Goal: Task Accomplishment & Management: Complete application form

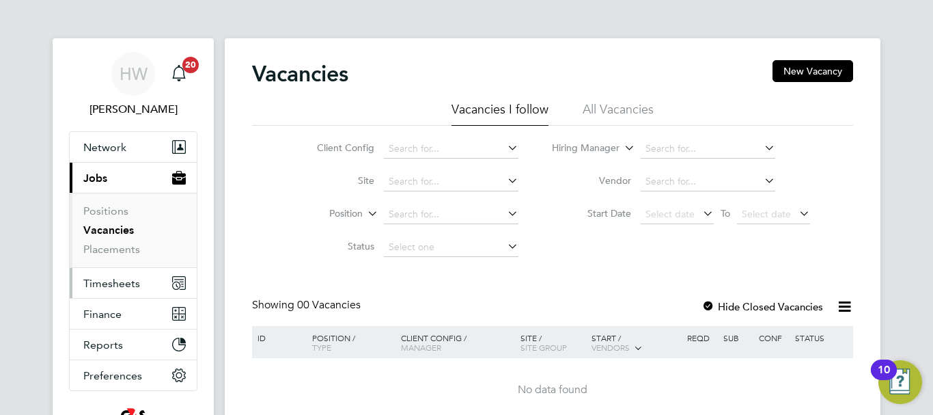
click at [104, 288] on span "Timesheets" at bounding box center [111, 283] width 57 height 13
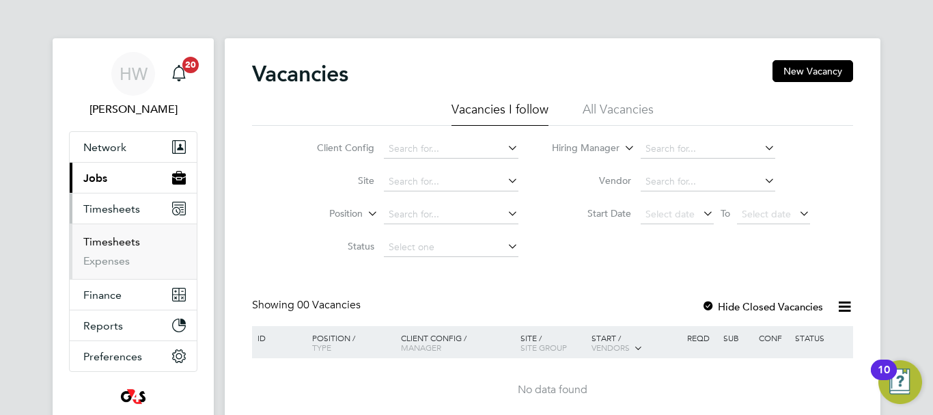
click at [138, 240] on link "Timesheets" at bounding box center [111, 241] width 57 height 13
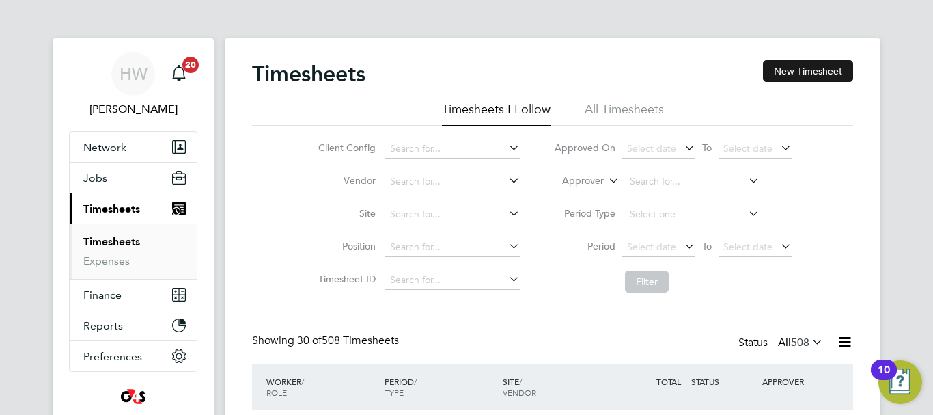
click at [816, 72] on button "New Timesheet" at bounding box center [808, 71] width 90 height 22
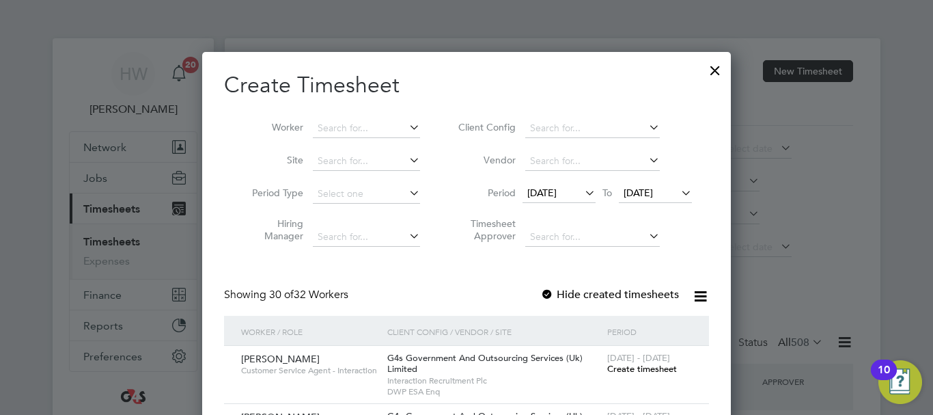
click at [582, 191] on icon at bounding box center [582, 192] width 0 height 19
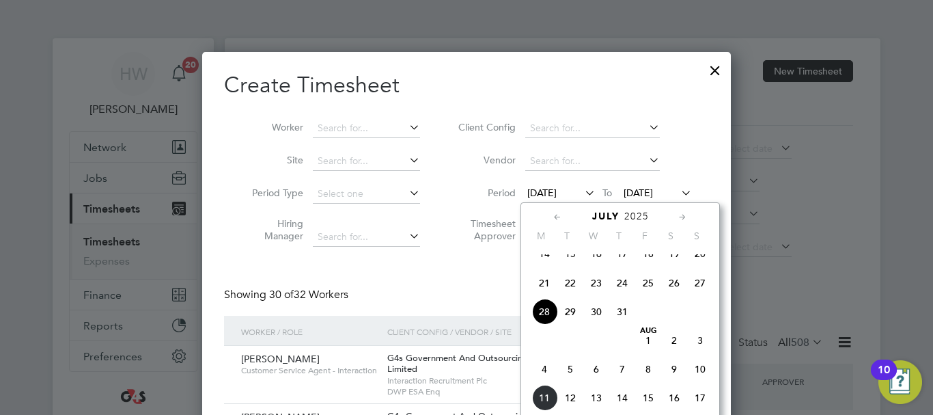
click at [545, 382] on span "4" at bounding box center [544, 369] width 26 height 26
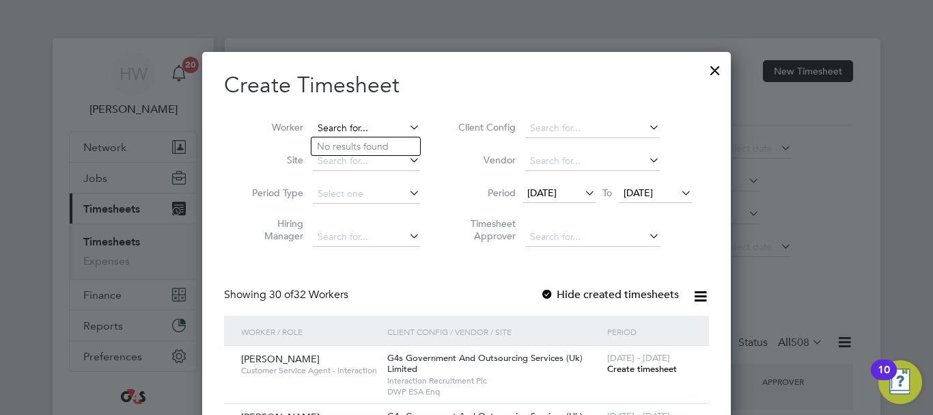
click at [354, 125] on input at bounding box center [366, 128] width 107 height 19
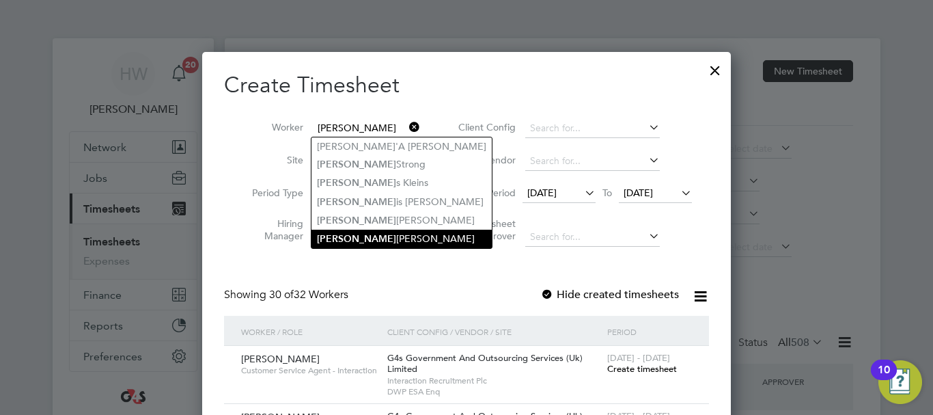
click at [368, 234] on li "Alan Mcdonald" at bounding box center [401, 238] width 180 height 18
type input "[PERSON_NAME]"
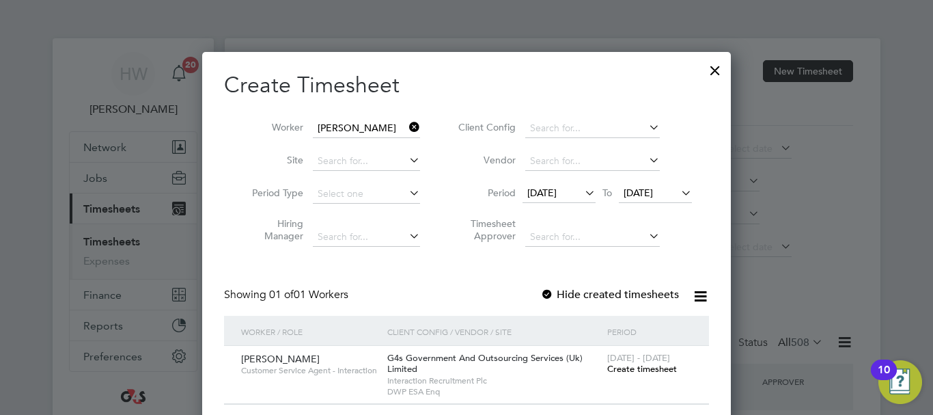
click at [651, 367] on span "Create timesheet" at bounding box center [642, 369] width 70 height 12
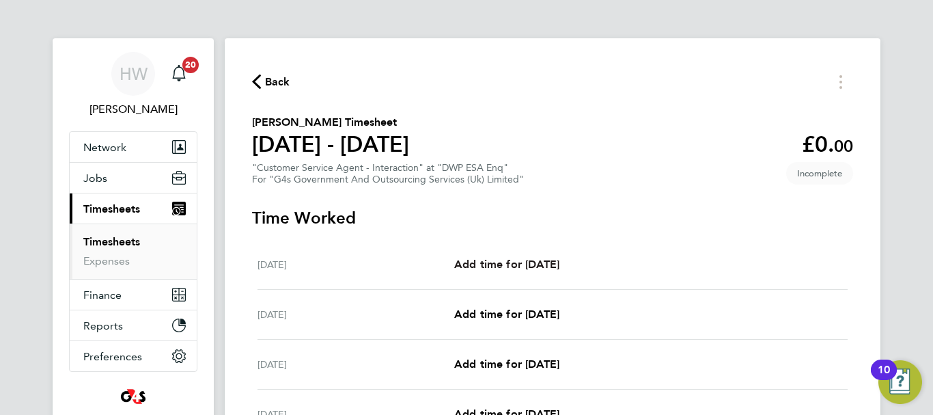
click at [514, 267] on span "Add time for [DATE]" at bounding box center [506, 264] width 105 height 13
select select "30"
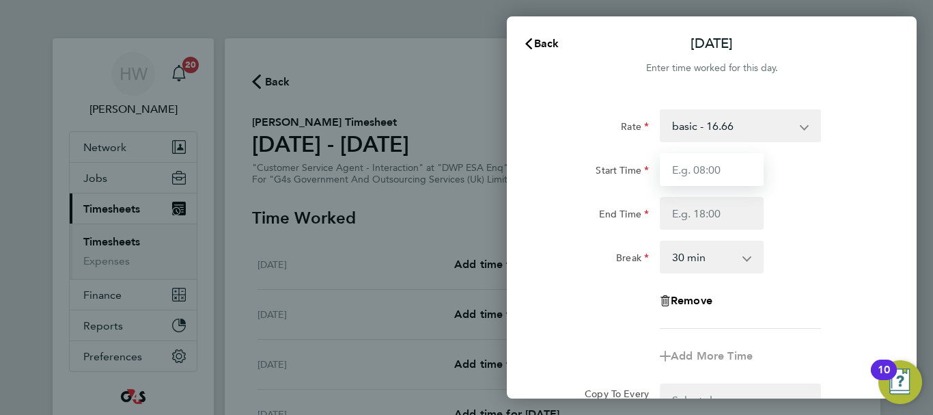
click at [686, 163] on input "Start Time" at bounding box center [712, 169] width 104 height 33
type input "09:00"
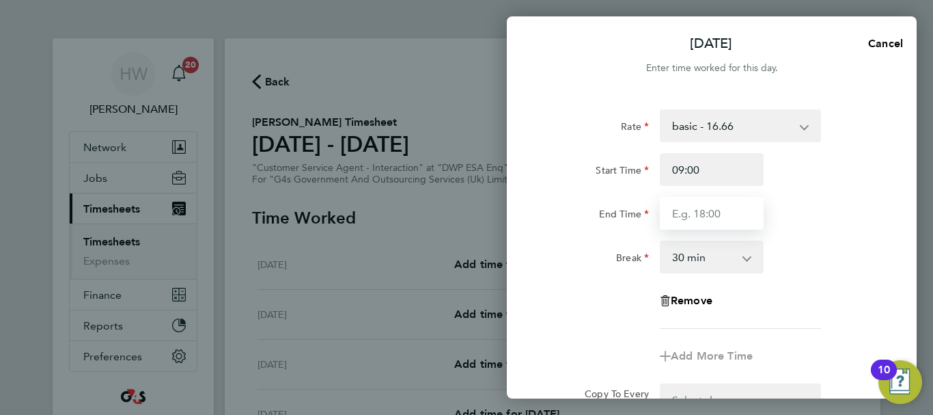
click at [690, 210] on input "End Time" at bounding box center [712, 213] width 104 height 33
type input "17:00"
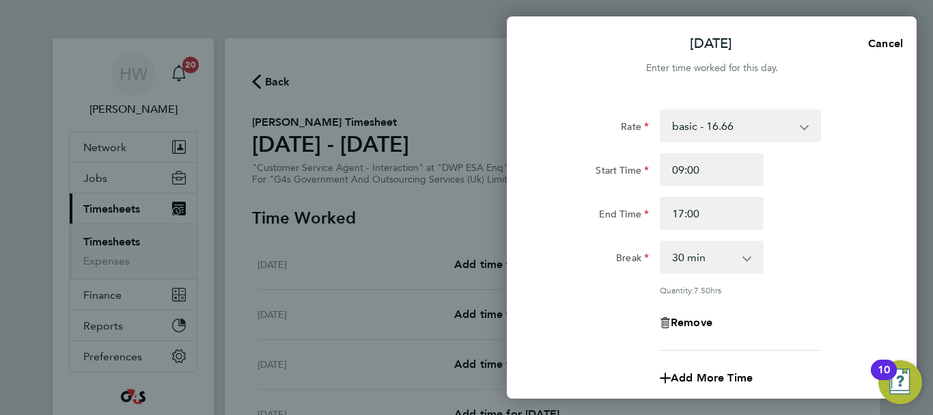
click at [848, 221] on div "End Time 17:00" at bounding box center [712, 213] width 344 height 33
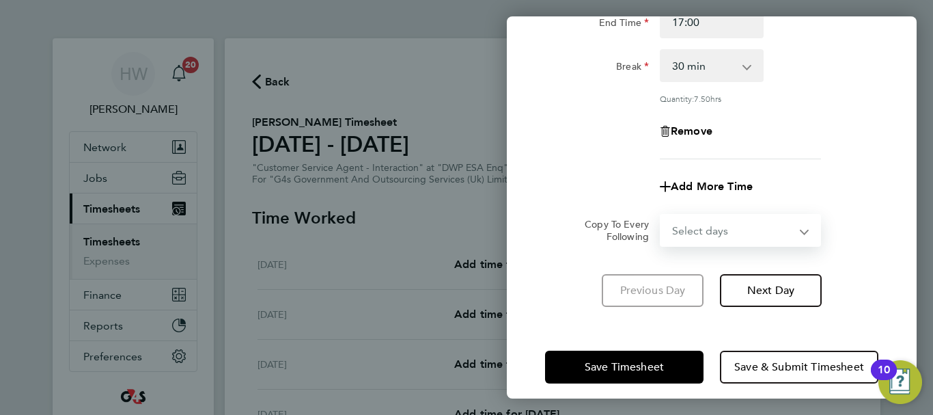
click at [742, 226] on select "Select days Day Weekday (Mon-Fri) Weekend (Sat-Sun) [DATE] [DATE] [DATE] [DATE]…" at bounding box center [732, 230] width 143 height 30
select select "WEEKDAY"
click at [661, 215] on select "Select days Day Weekday (Mon-Fri) Weekend (Sat-Sun) [DATE] [DATE] [DATE] [DATE]…" at bounding box center [732, 230] width 143 height 30
select select "[DATE]"
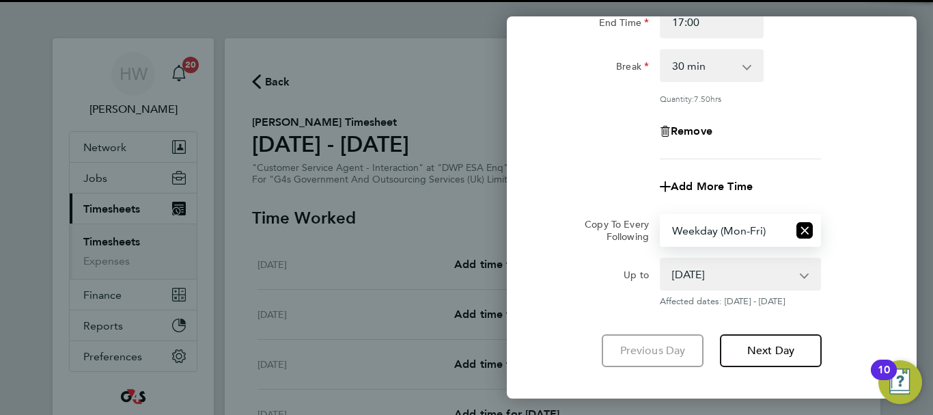
click at [850, 179] on div "Add More Time" at bounding box center [712, 186] width 344 height 33
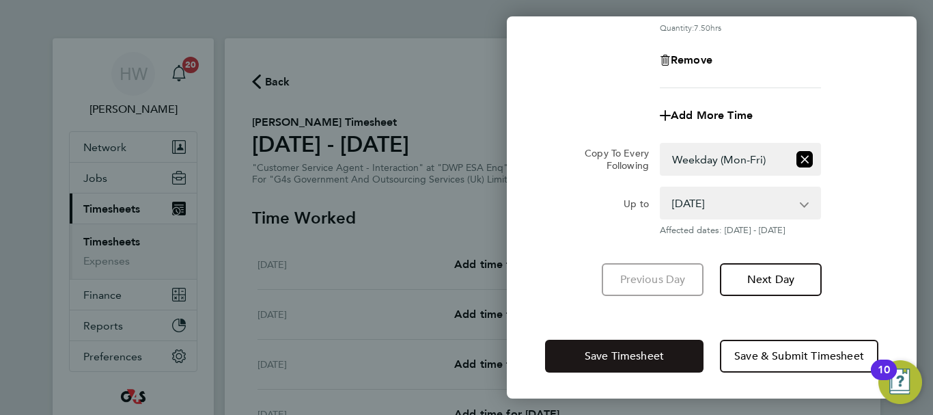
click at [674, 352] on button "Save Timesheet" at bounding box center [624, 355] width 158 height 33
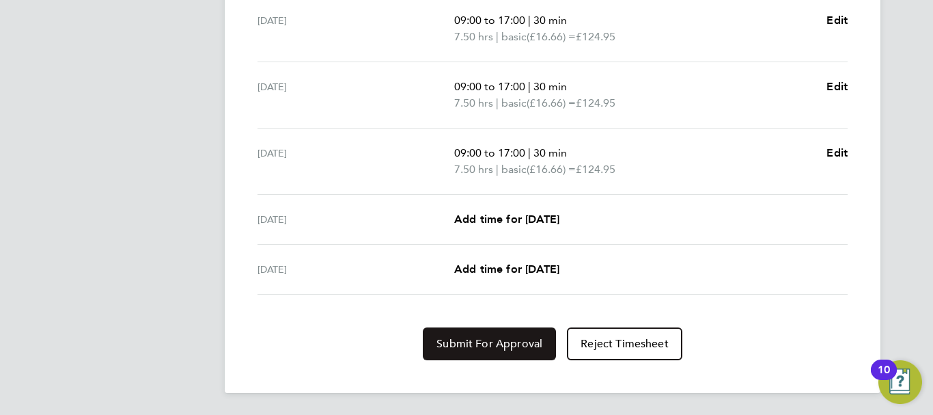
click at [493, 342] on span "Submit For Approval" at bounding box center [489, 344] width 106 height 14
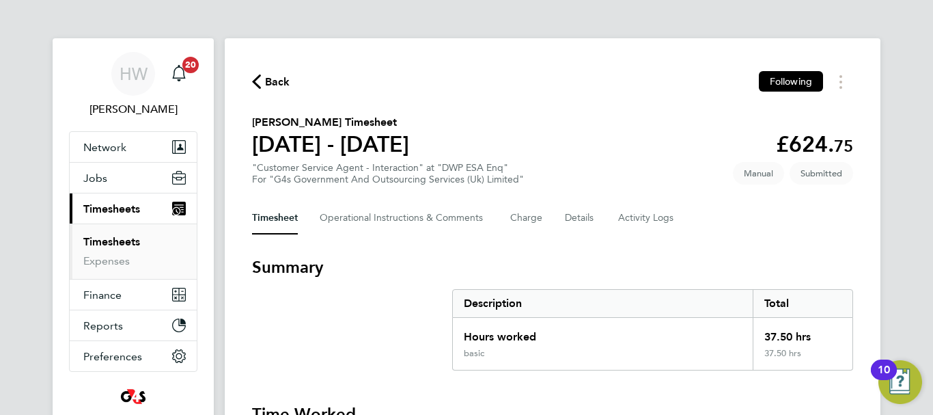
click at [123, 244] on link "Timesheets" at bounding box center [111, 241] width 57 height 13
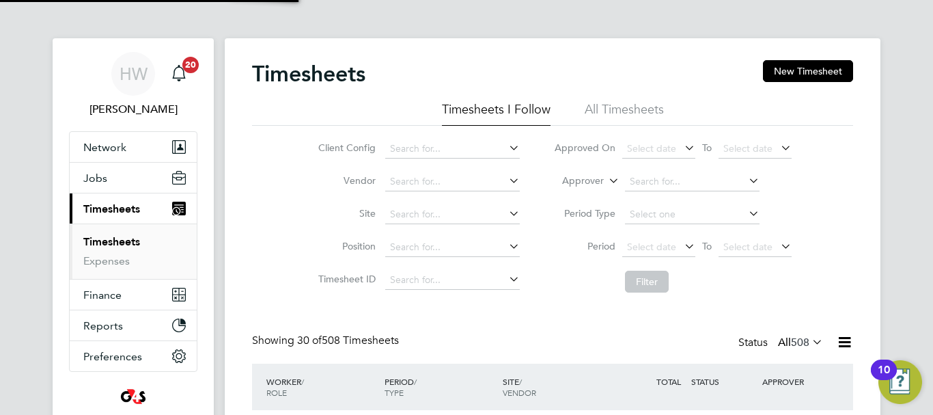
scroll to position [46, 119]
click at [793, 74] on button "New Timesheet" at bounding box center [808, 71] width 90 height 22
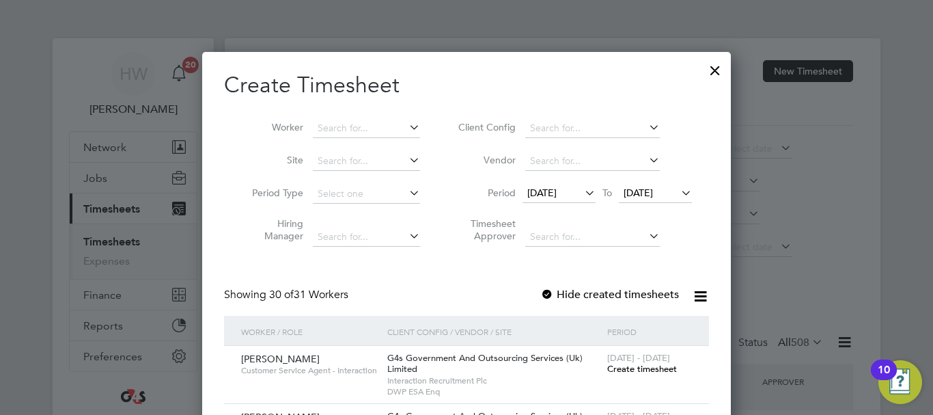
click at [582, 193] on icon at bounding box center [582, 192] width 0 height 19
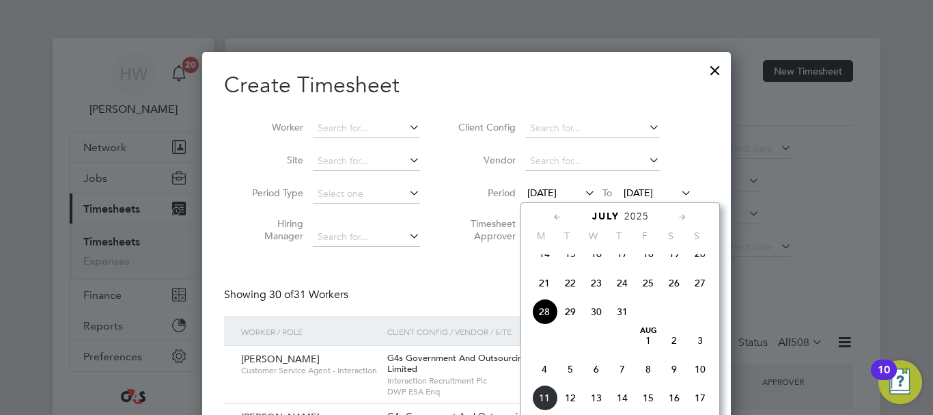
click at [544, 381] on span "4" at bounding box center [544, 369] width 26 height 26
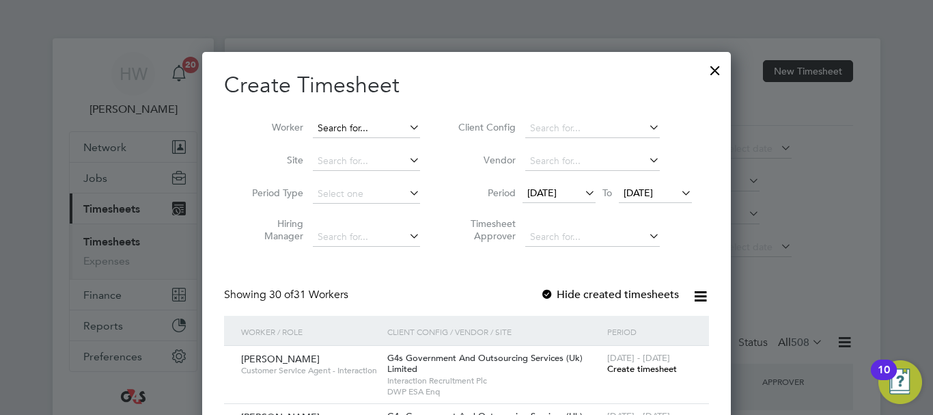
click at [320, 130] on input at bounding box center [366, 128] width 107 height 19
click at [350, 238] on li "Elle Williamson" at bounding box center [368, 238] width 115 height 18
type input "[PERSON_NAME]"
click at [648, 370] on span "Create timesheet" at bounding box center [642, 369] width 70 height 12
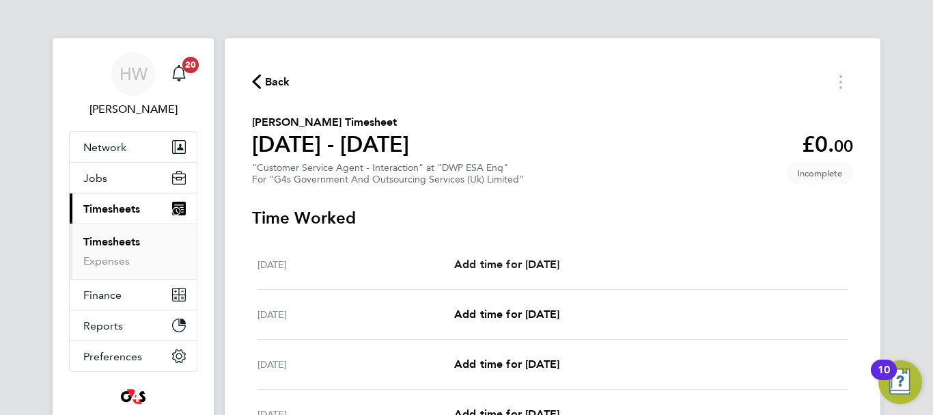
click at [559, 268] on span "Add time for [DATE]" at bounding box center [506, 264] width 105 height 13
select select "30"
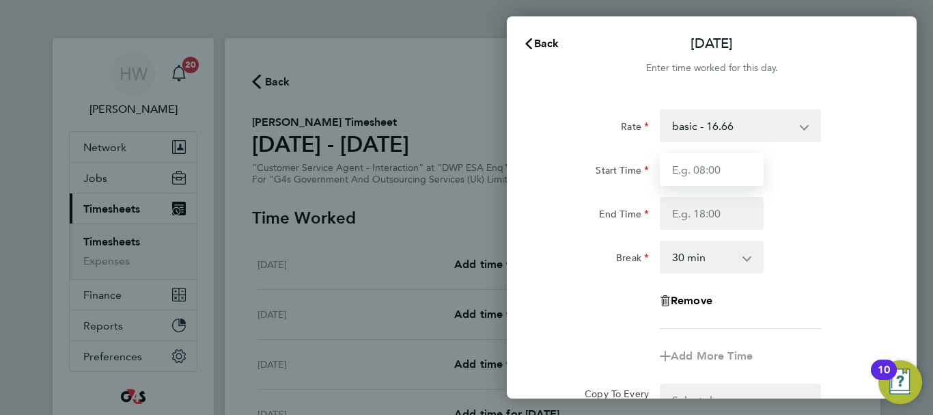
click at [702, 173] on input "Start Time" at bounding box center [712, 169] width 104 height 33
type input "09:00"
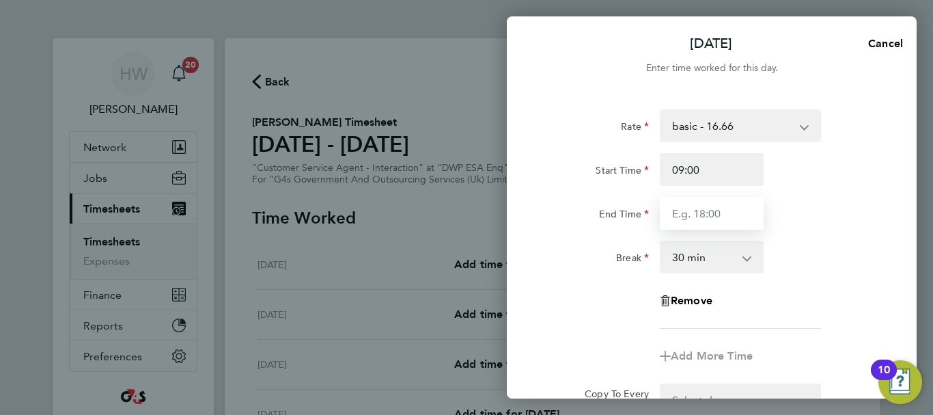
click at [700, 220] on input "End Time" at bounding box center [712, 213] width 104 height 33
type input "17:00"
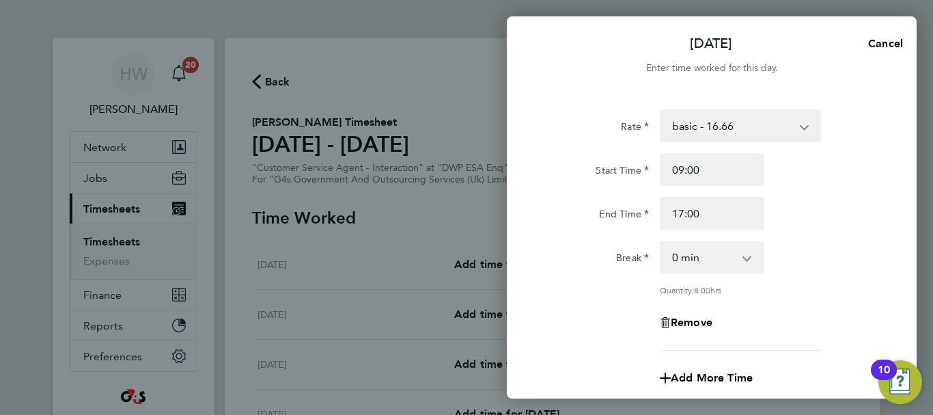
click at [809, 217] on div "End Time 17:00" at bounding box center [712, 213] width 344 height 33
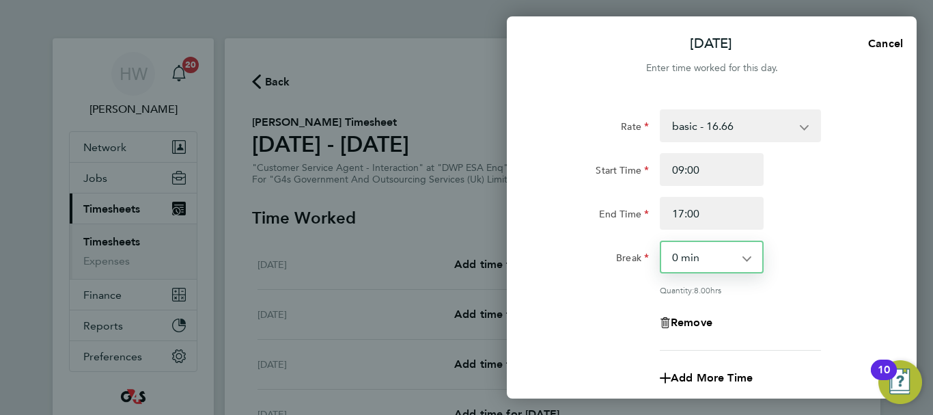
click at [734, 258] on select "0 min 15 min 30 min 45 min 60 min 75 min 90 min" at bounding box center [703, 257] width 85 height 30
select select "30"
click at [661, 242] on select "0 min 15 min 30 min 45 min 60 min 75 min 90 min" at bounding box center [703, 257] width 85 height 30
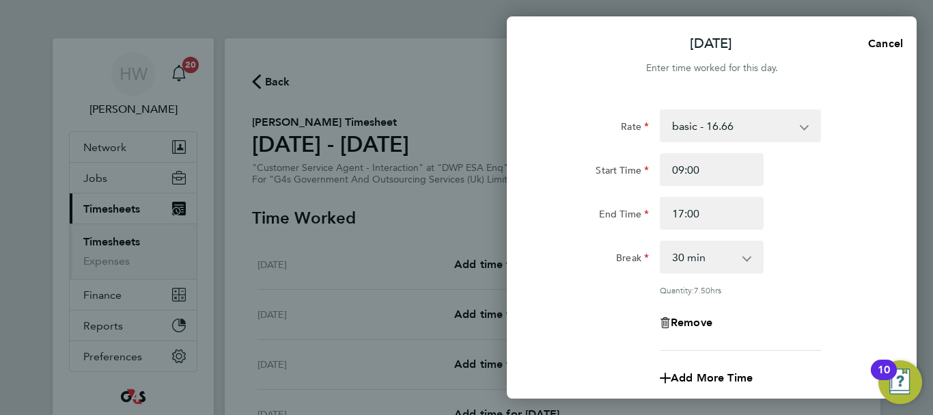
click at [844, 277] on div "Rate basic - 16.66 x2 - 32.79 System Issue Not Paid x1.5 - 24.73 Sick Annual Le…" at bounding box center [711, 229] width 333 height 241
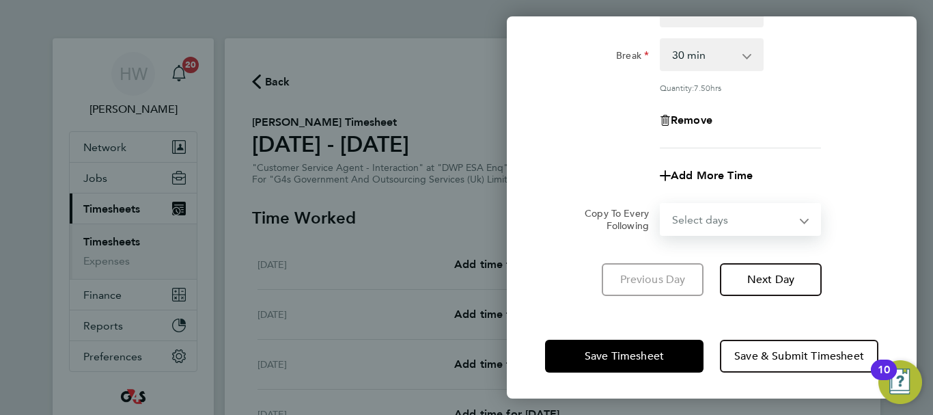
click at [764, 221] on select "Select days Day Weekday (Mon-Fri) Weekend (Sat-Sun) [DATE] [DATE] [DATE] [DATE]…" at bounding box center [732, 219] width 143 height 30
select select "WEEKDAY"
click at [661, 204] on select "Select days Day Weekday (Mon-Fri) Weekend (Sat-Sun) [DATE] [DATE] [DATE] [DATE]…" at bounding box center [732, 219] width 143 height 30
select select "[DATE]"
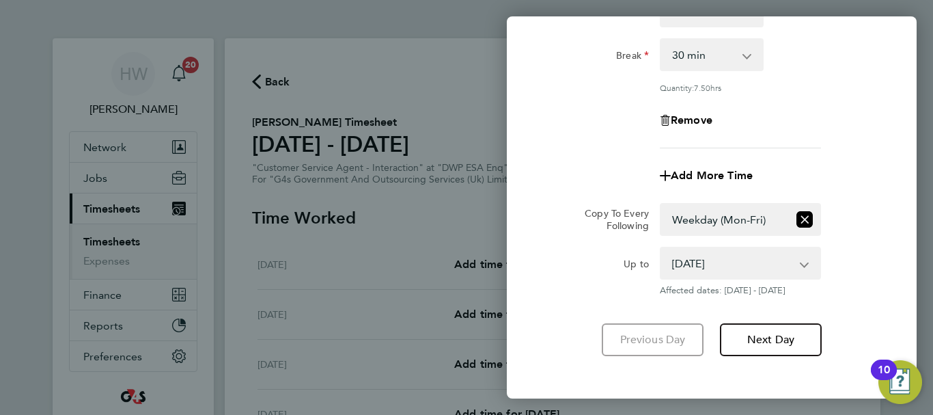
click at [858, 269] on div "Up to [DATE] [DATE] [DATE] [DATE] [DATE] [DATE] Affected dates: [DATE] - [DATE]" at bounding box center [712, 271] width 344 height 49
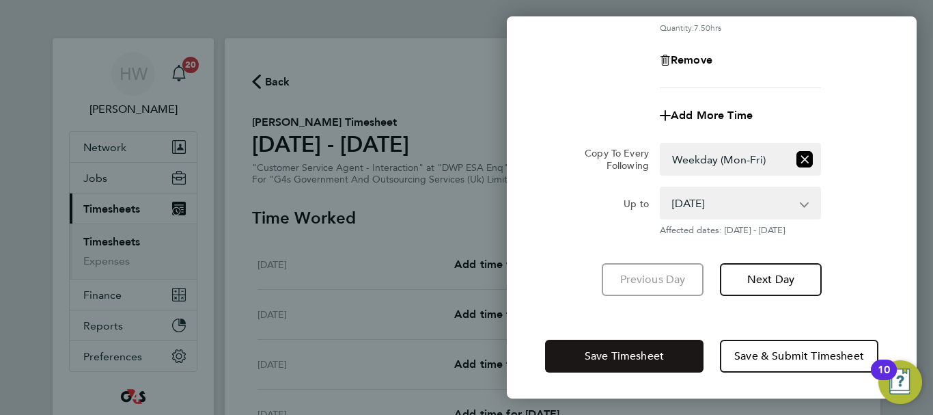
click at [624, 352] on span "Save Timesheet" at bounding box center [624, 356] width 79 height 14
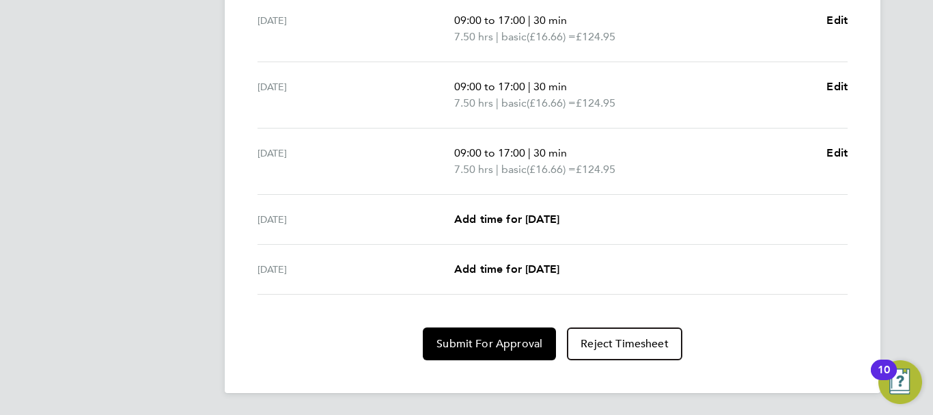
click at [848, 151] on ul "Mon 04 Aug 09:00 to 17:00 | 30 min 7.50 hrs | basic (£16.66) = £124.95 Edit Tue…" at bounding box center [552, 78] width 601 height 431
click at [843, 151] on span "Edit" at bounding box center [836, 152] width 21 height 13
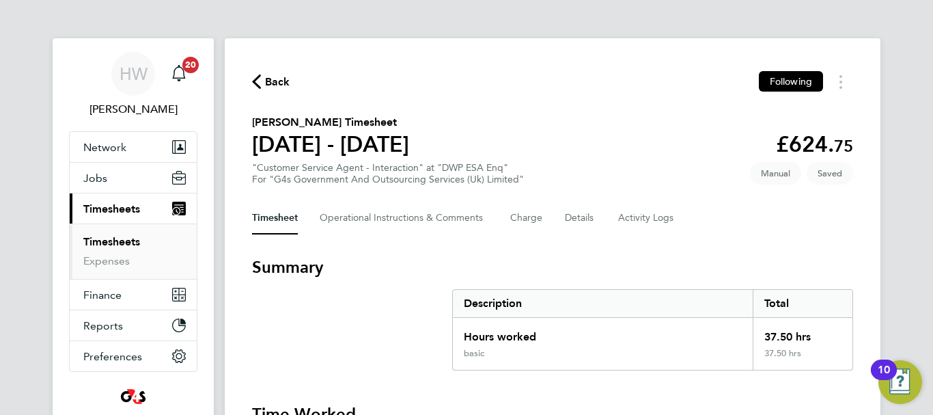
select select "30"
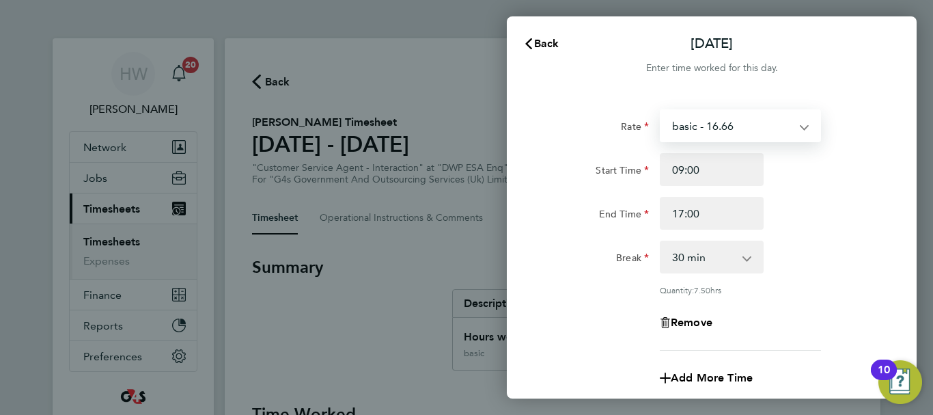
click at [757, 126] on select "basic - 16.66 x2 - 32.79 System Issue Not Paid x1.5 - 24.73 Sick Annual Leave B…" at bounding box center [732, 126] width 142 height 30
select select "30"
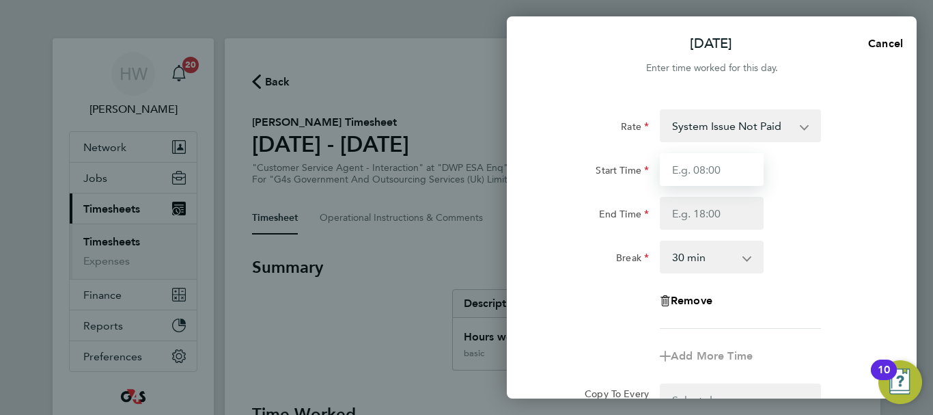
click at [712, 174] on input "Start Time" at bounding box center [712, 169] width 104 height 33
type input "09:00"
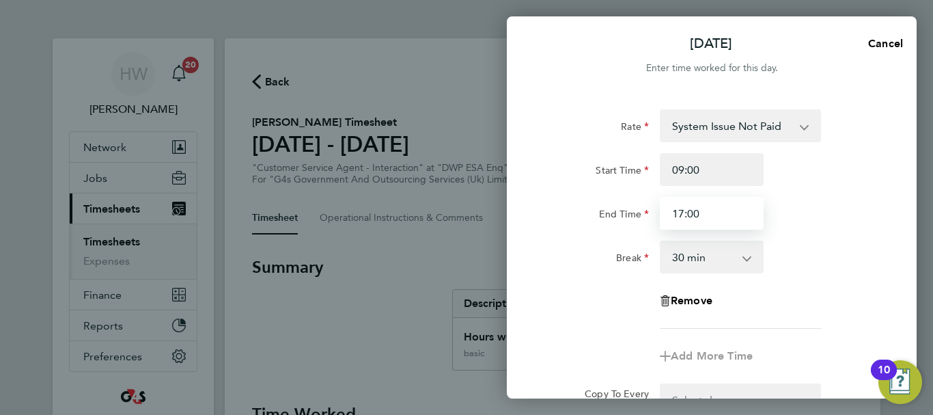
type input "17:00"
click at [818, 203] on div "End Time 17:00" at bounding box center [712, 213] width 344 height 33
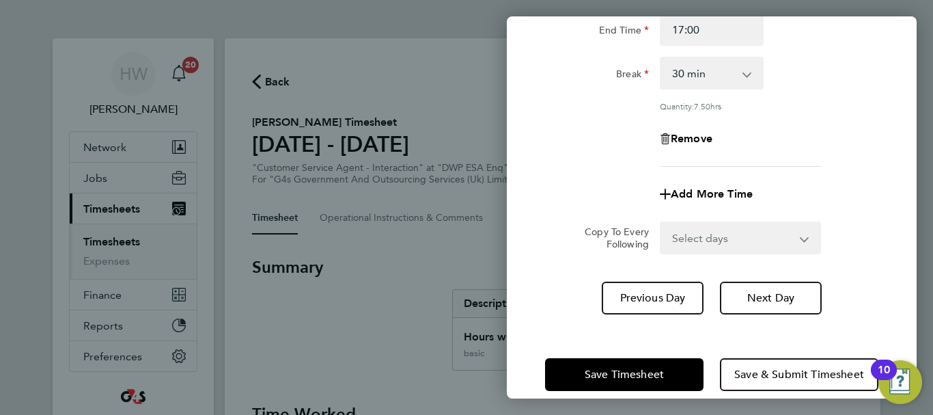
scroll to position [202, 0]
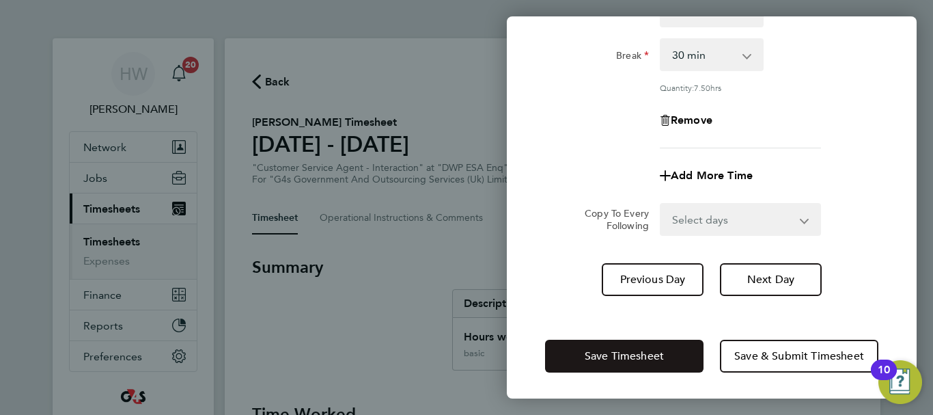
click at [684, 349] on button "Save Timesheet" at bounding box center [624, 355] width 158 height 33
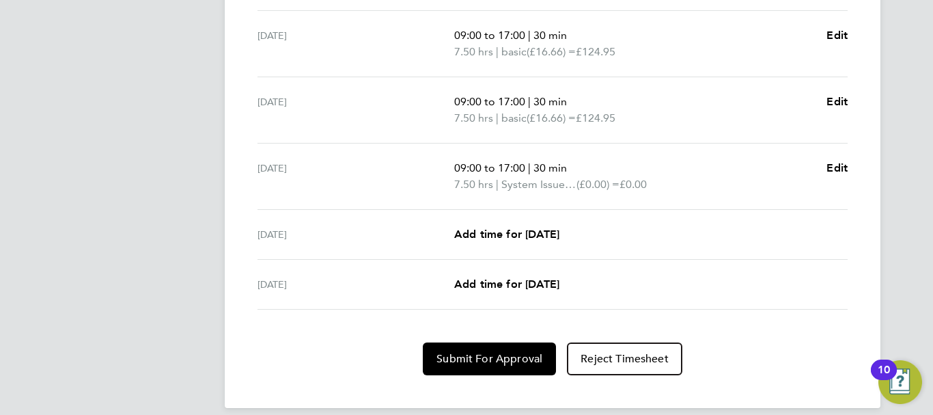
scroll to position [586, 0]
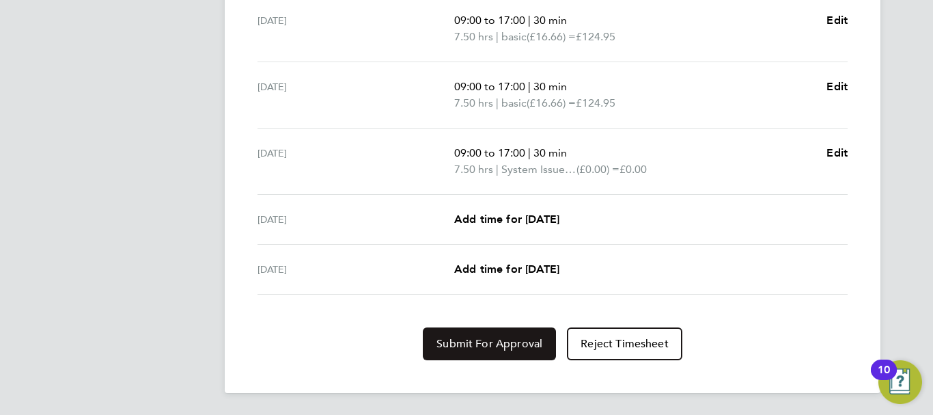
click at [522, 348] on span "Submit For Approval" at bounding box center [489, 344] width 106 height 14
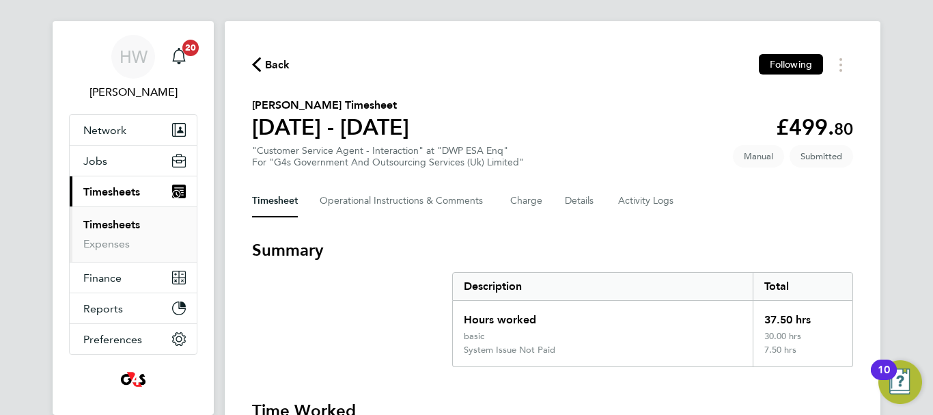
scroll to position [0, 0]
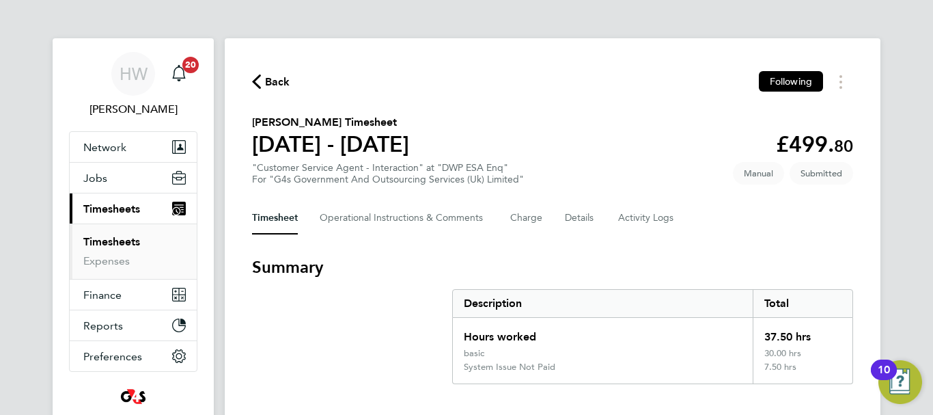
click at [107, 240] on link "Timesheets" at bounding box center [111, 241] width 57 height 13
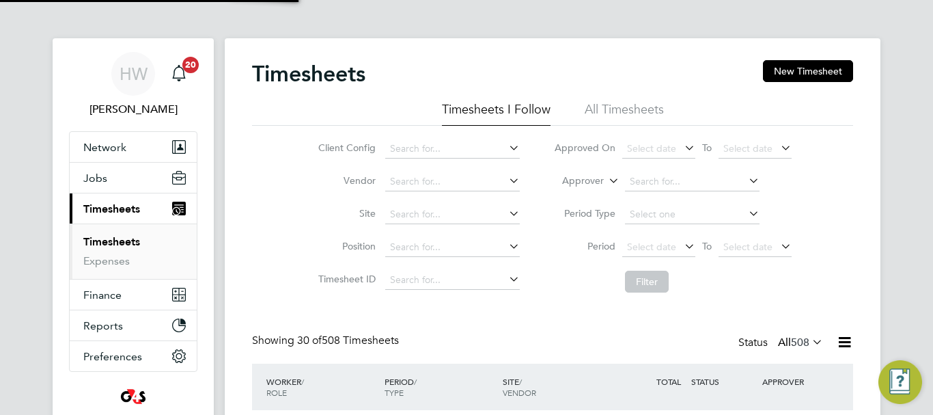
scroll to position [46, 119]
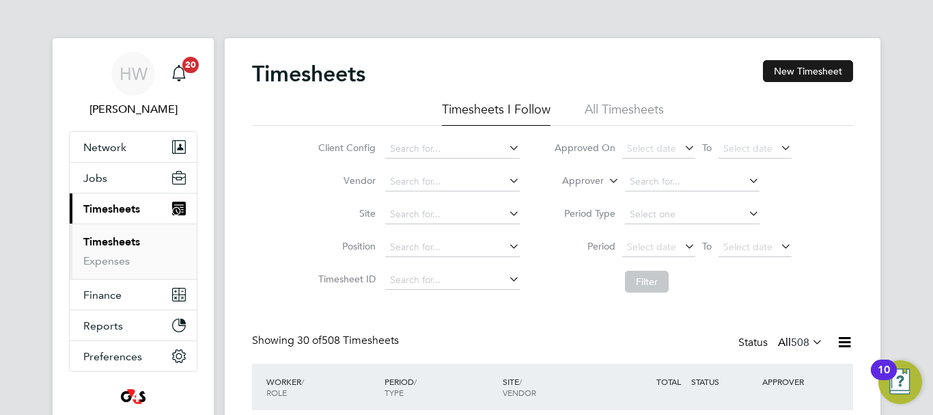
click at [790, 72] on button "New Timesheet" at bounding box center [808, 71] width 90 height 22
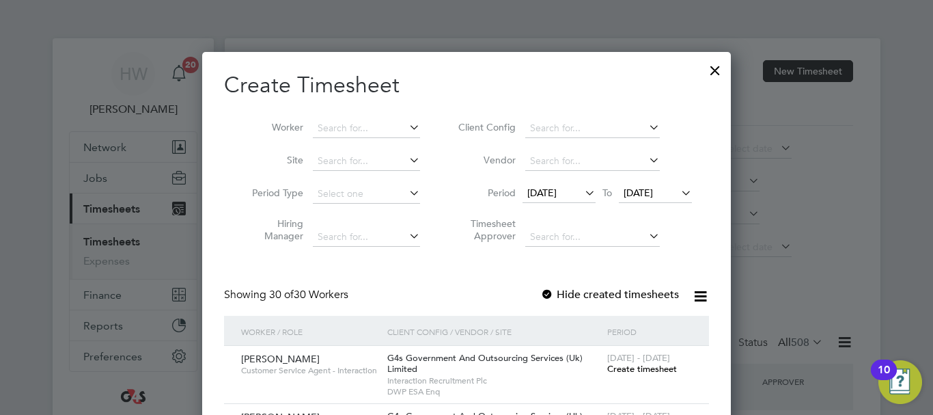
click at [563, 186] on span "[DATE]" at bounding box center [559, 193] width 73 height 18
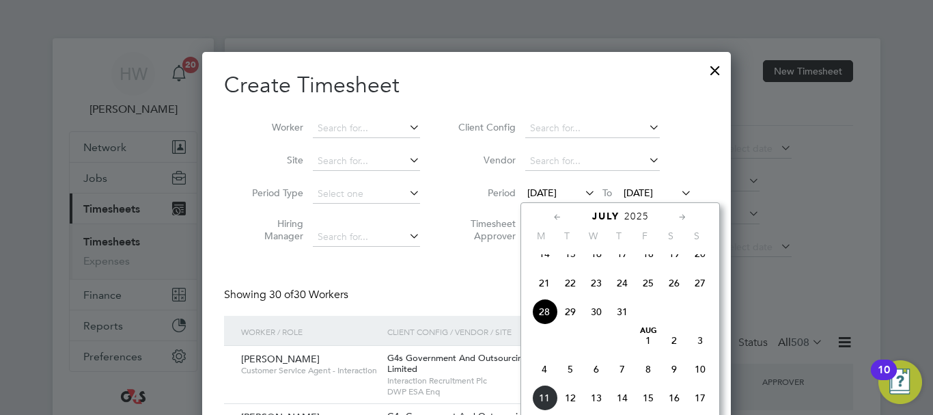
click at [542, 382] on span "4" at bounding box center [544, 369] width 26 height 26
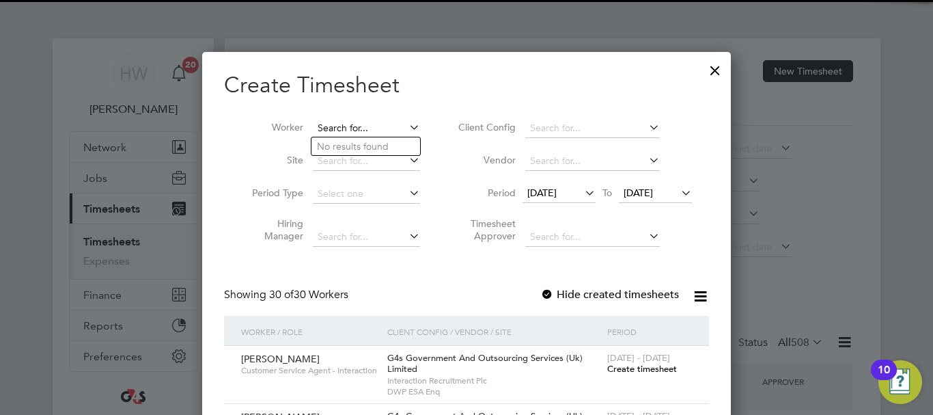
click at [346, 122] on input at bounding box center [366, 128] width 107 height 19
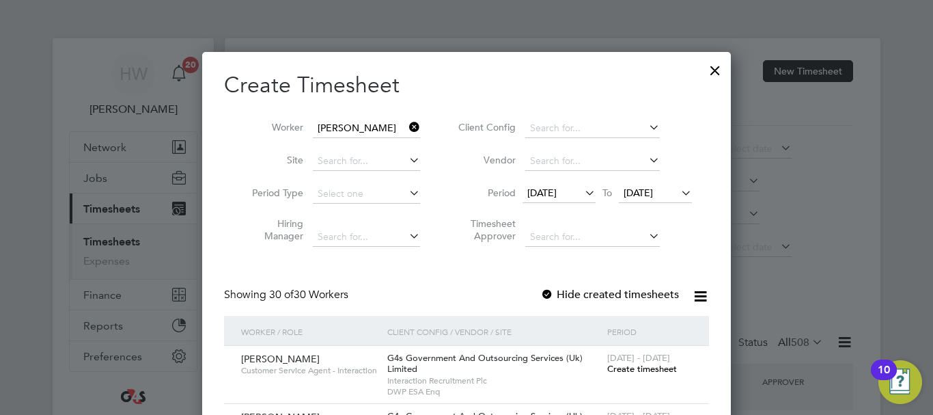
click at [348, 219] on li "C h loe Harker" at bounding box center [401, 221] width 181 height 18
type input "[PERSON_NAME]"
click at [648, 363] on span "Create timesheet" at bounding box center [642, 369] width 70 height 12
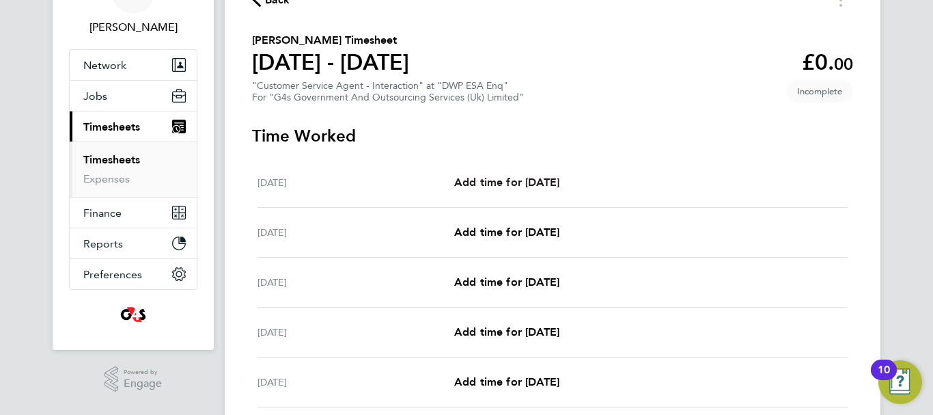
click at [559, 180] on span "Add time for [DATE]" at bounding box center [506, 182] width 105 height 13
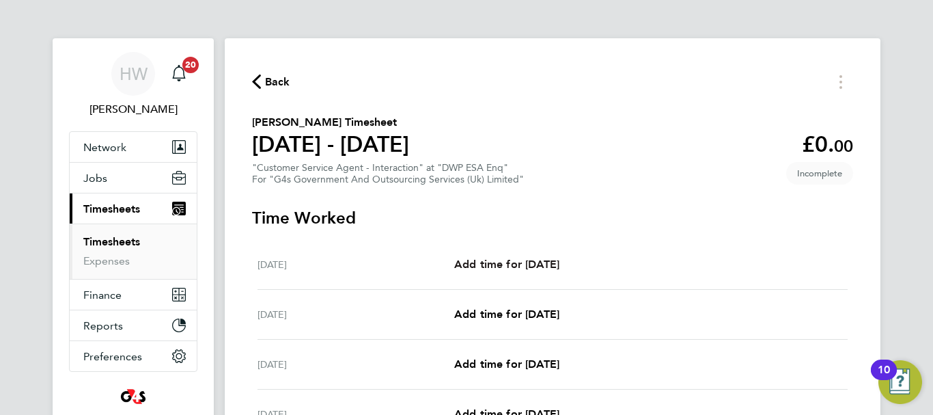
select select "30"
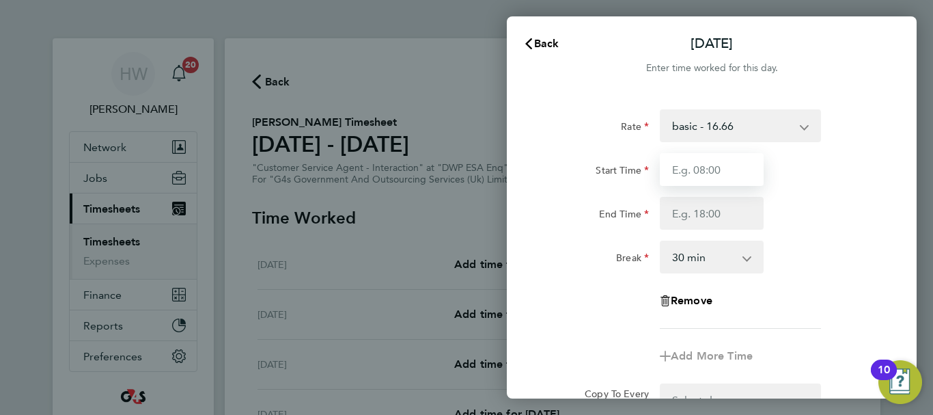
click at [709, 162] on input "Start Time" at bounding box center [712, 169] width 104 height 33
type input "09:00"
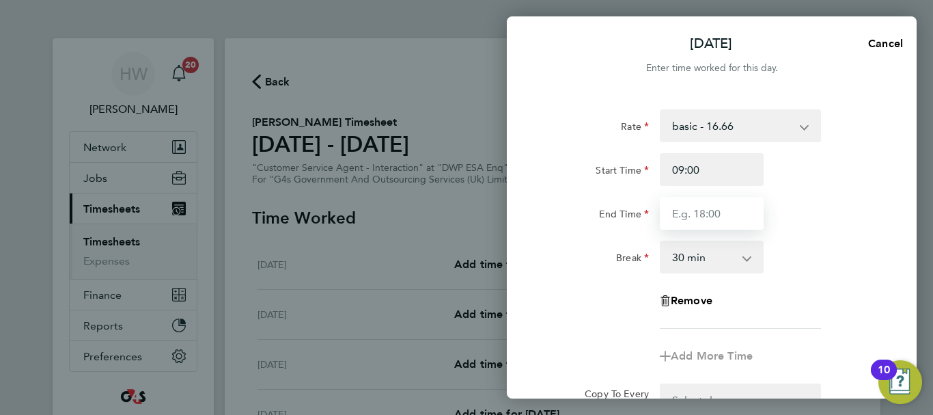
click at [698, 212] on input "End Time" at bounding box center [712, 213] width 104 height 33
type input "17:00"
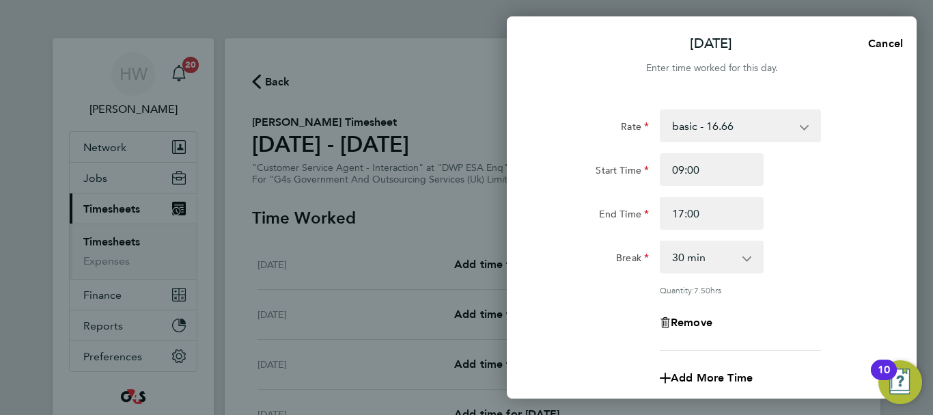
click at [824, 221] on div "End Time 17:00" at bounding box center [712, 213] width 344 height 33
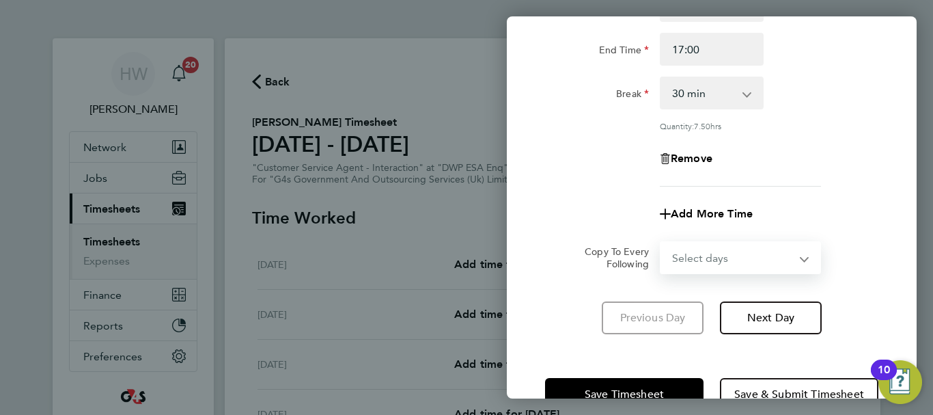
click at [748, 242] on select "Select days Day Weekday (Mon-Fri) Weekend (Sat-Sun) [DATE] [DATE] [DATE] [DATE]…" at bounding box center [732, 257] width 143 height 30
select select "WEEKDAY"
click at [661, 242] on select "Select days Day Weekday (Mon-Fri) Weekend (Sat-Sun) [DATE] [DATE] [DATE] [DATE]…" at bounding box center [732, 257] width 143 height 30
select select "[DATE]"
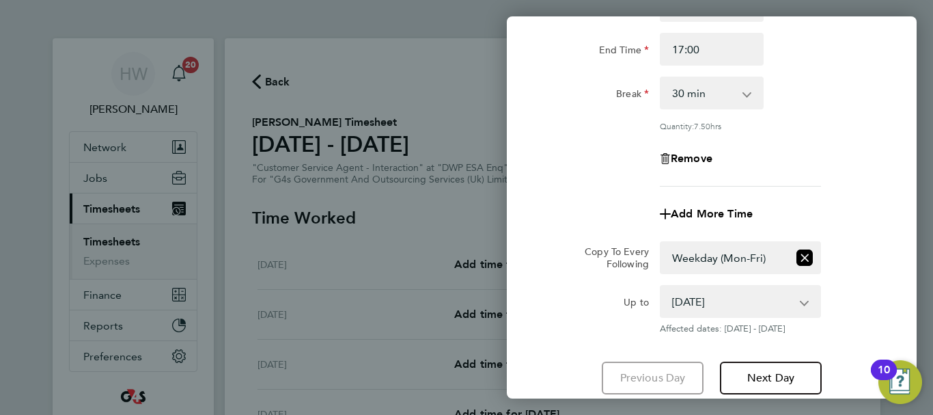
click at [884, 280] on div "Rate basic - 16.66 x1.5 - 24.73 Bank Holiday System Issue Not Paid Sick System …" at bounding box center [712, 170] width 410 height 482
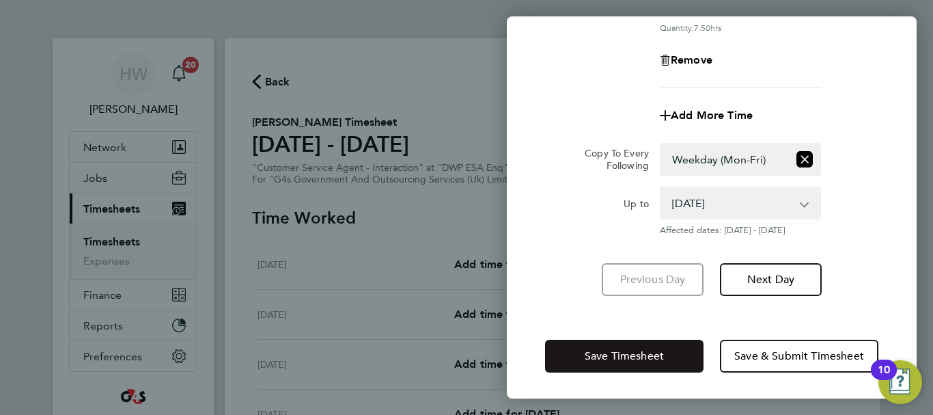
click at [664, 359] on span "Save Timesheet" at bounding box center [624, 356] width 79 height 14
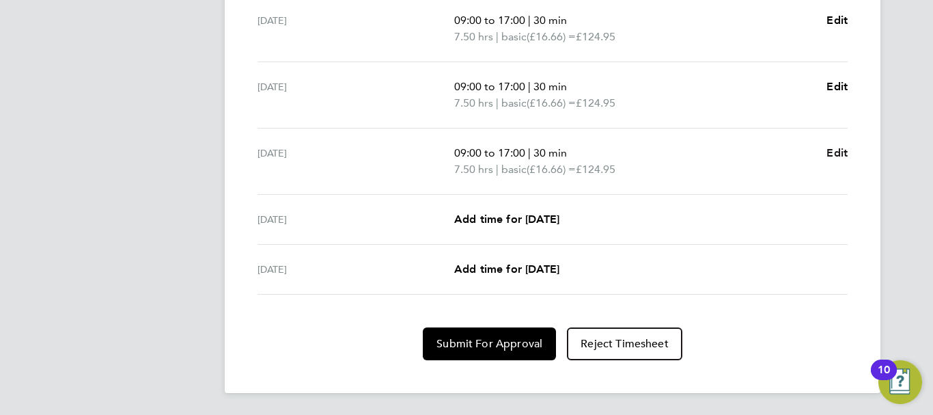
click at [837, 151] on span "Edit" at bounding box center [836, 152] width 21 height 13
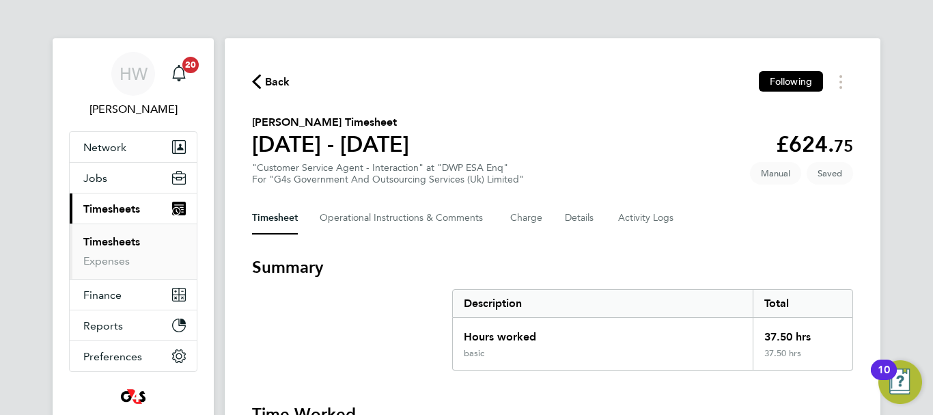
select select "30"
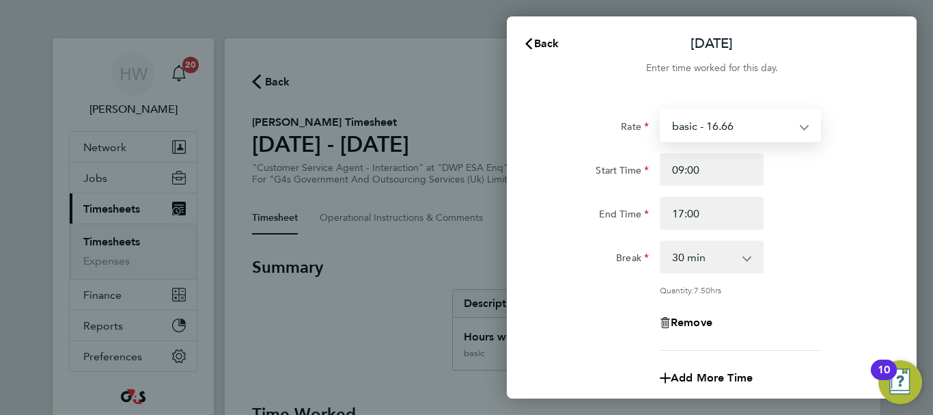
click at [771, 128] on select "basic - 16.66 x1.5 - 24.73 Bank Holiday System Issue Not Paid Sick System Issue…" at bounding box center [732, 126] width 142 height 30
select select "30"
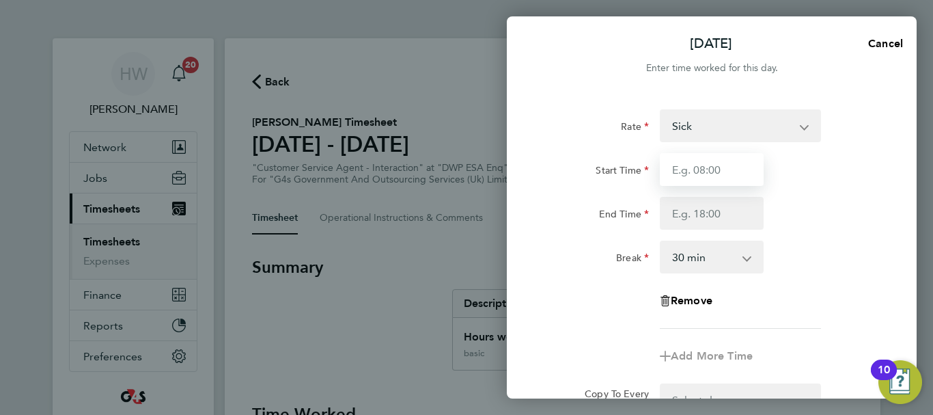
click at [687, 157] on input "Start Time" at bounding box center [712, 169] width 104 height 33
type input "09:00"
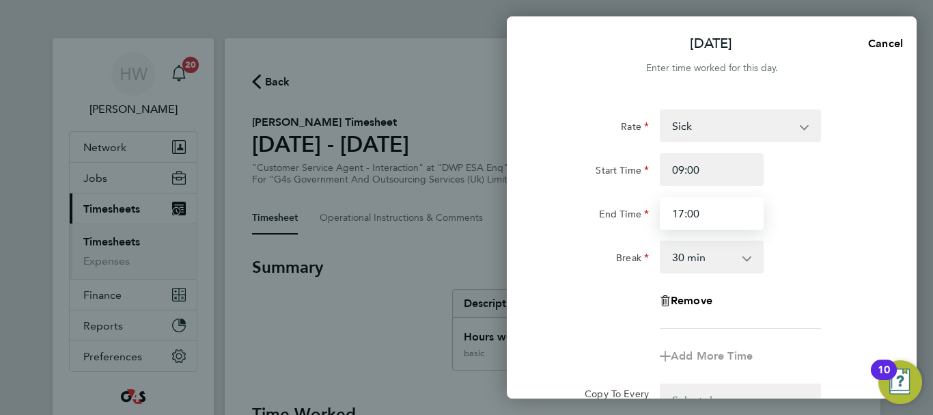
type input "17:00"
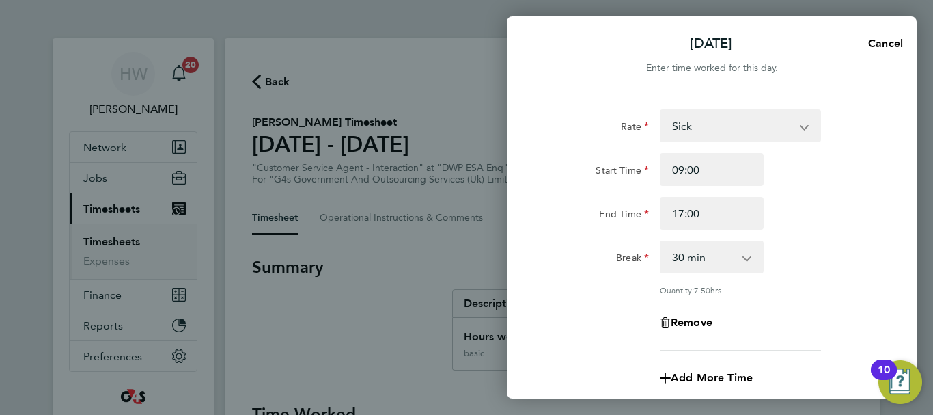
click at [848, 197] on div "End Time 17:00" at bounding box center [712, 213] width 344 height 33
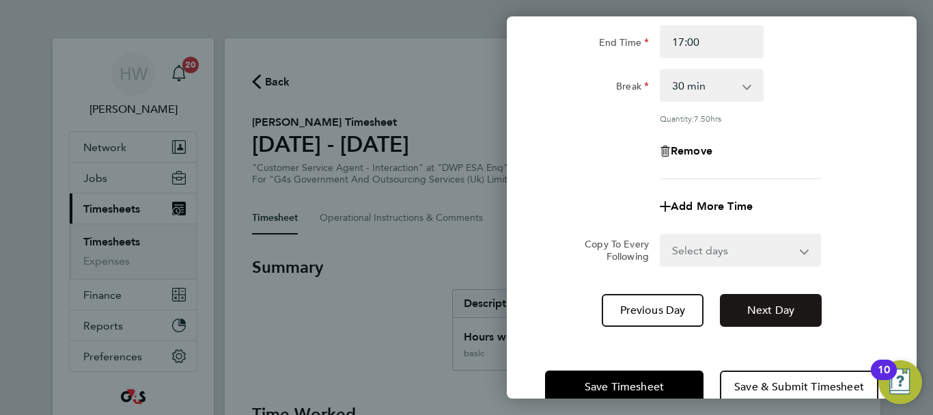
scroll to position [202, 0]
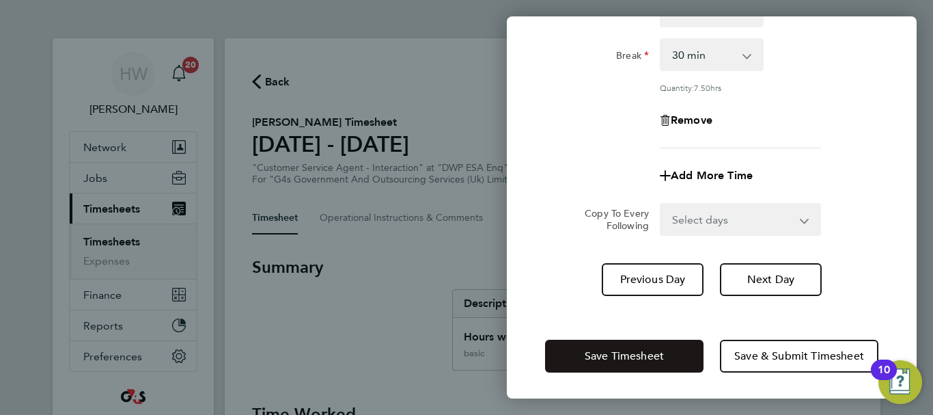
click at [673, 354] on button "Save Timesheet" at bounding box center [624, 355] width 158 height 33
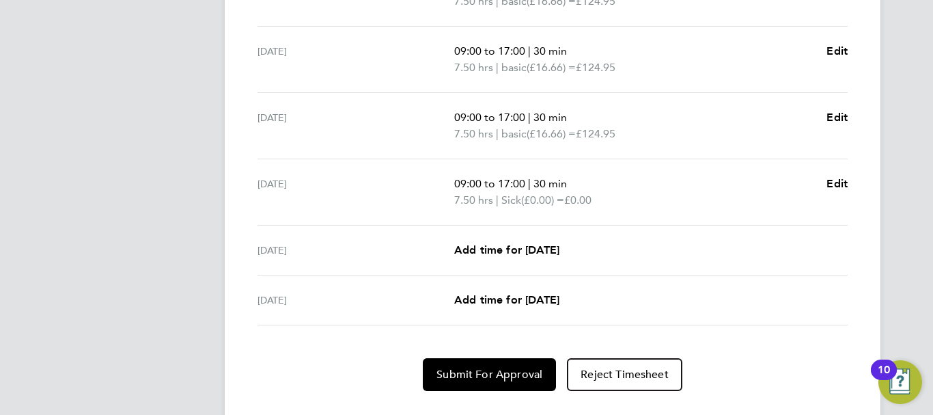
scroll to position [586, 0]
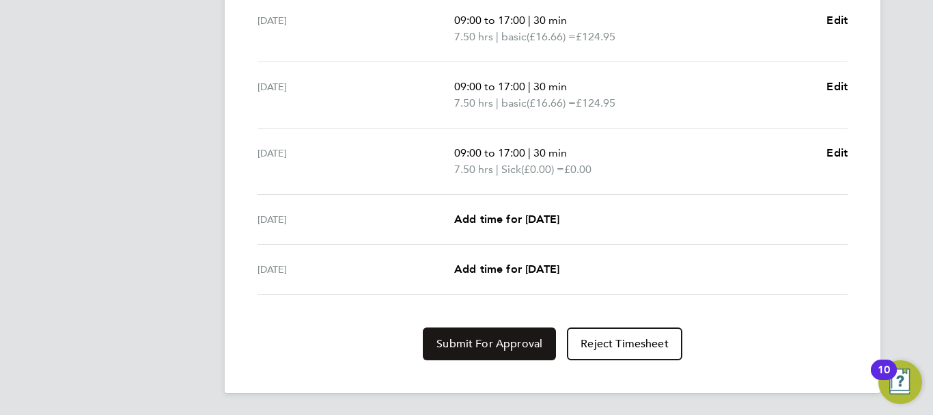
click at [516, 344] on span "Submit For Approval" at bounding box center [489, 344] width 106 height 14
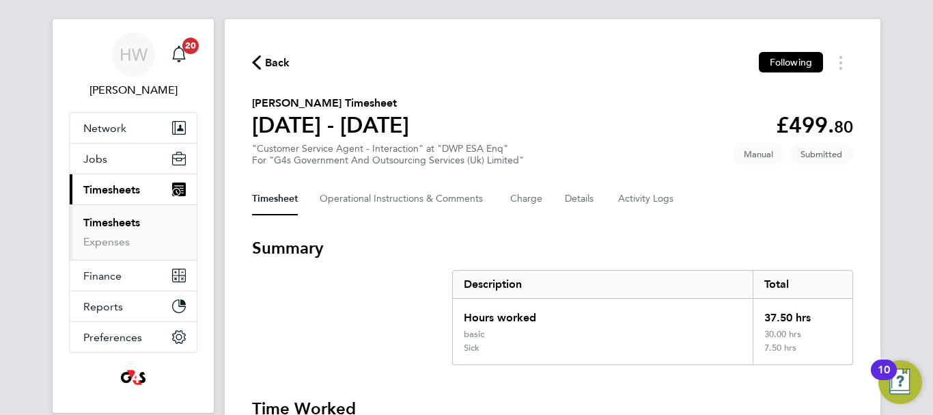
scroll to position [0, 0]
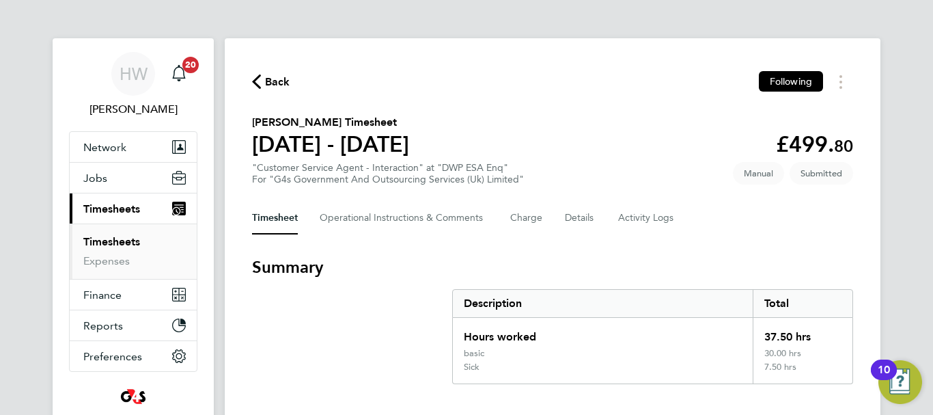
click at [111, 241] on link "Timesheets" at bounding box center [111, 241] width 57 height 13
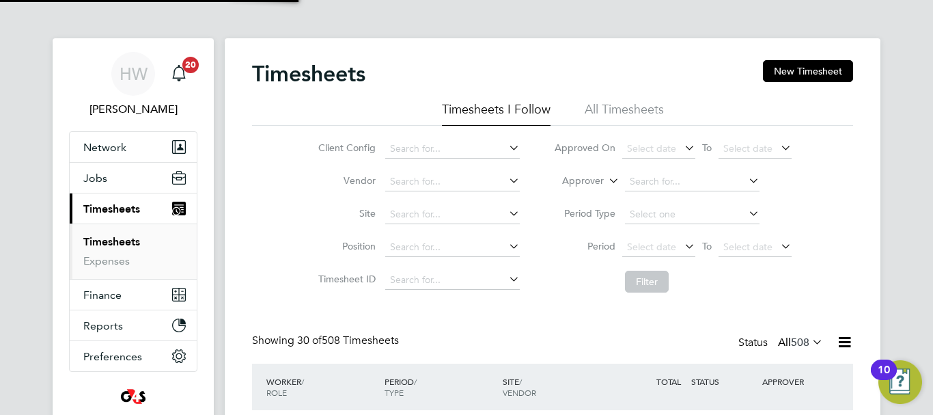
scroll to position [46, 119]
click at [833, 145] on div "Client Config Vendor Site Position Timesheet ID Approved On Select date To Sele…" at bounding box center [552, 212] width 601 height 173
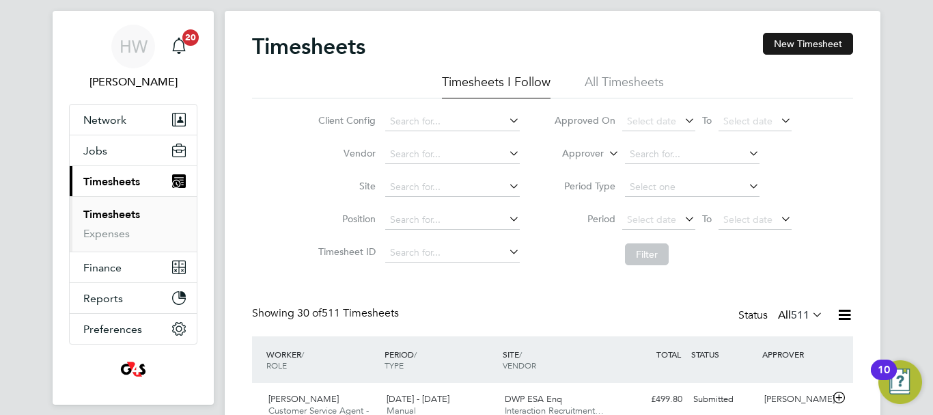
click at [817, 40] on button "New Timesheet" at bounding box center [808, 44] width 90 height 22
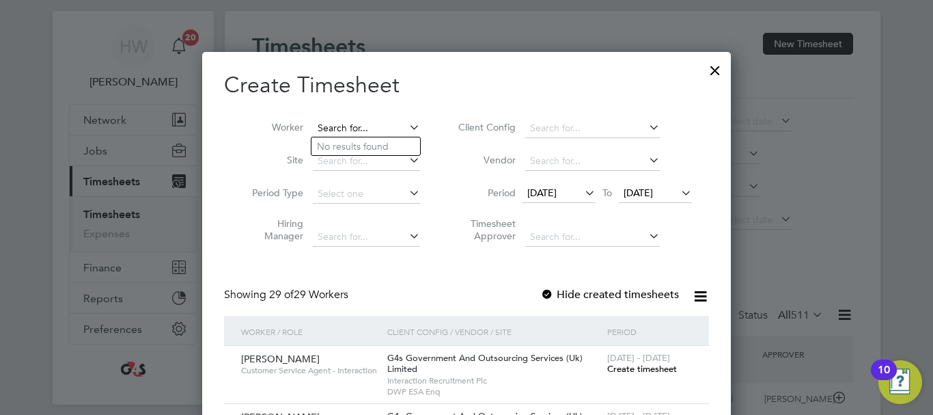
click at [341, 123] on input at bounding box center [366, 128] width 107 height 19
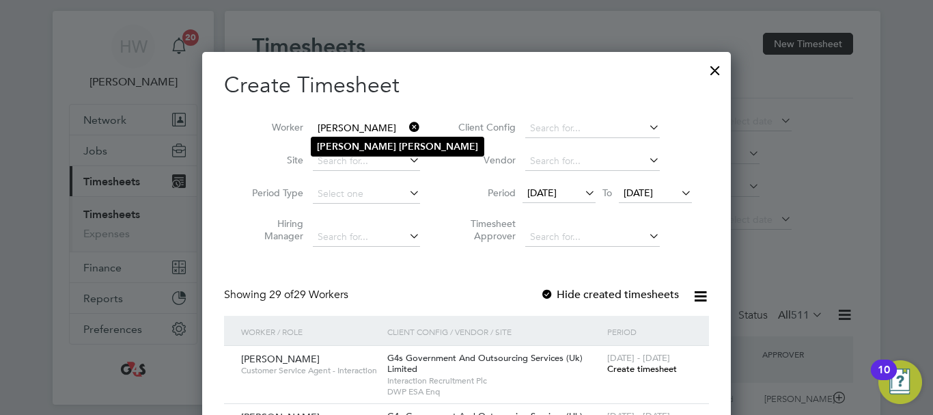
click at [399, 141] on b "[PERSON_NAME]" at bounding box center [438, 147] width 79 height 12
type input "[PERSON_NAME]"
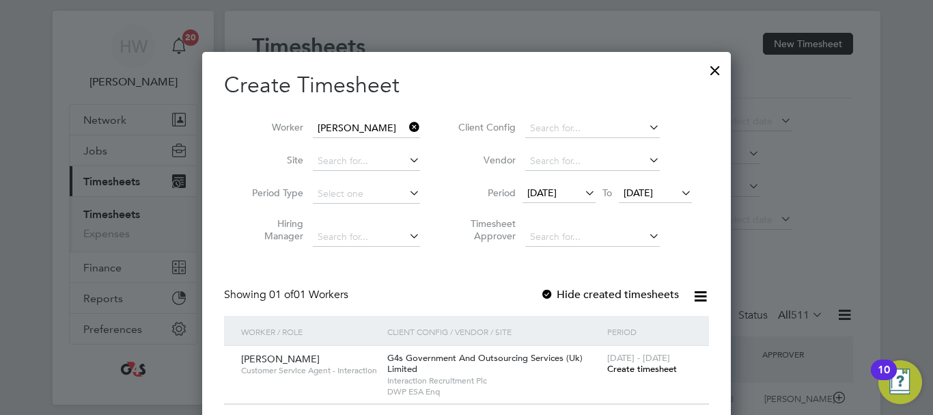
click at [628, 367] on span "Create timesheet" at bounding box center [642, 369] width 70 height 12
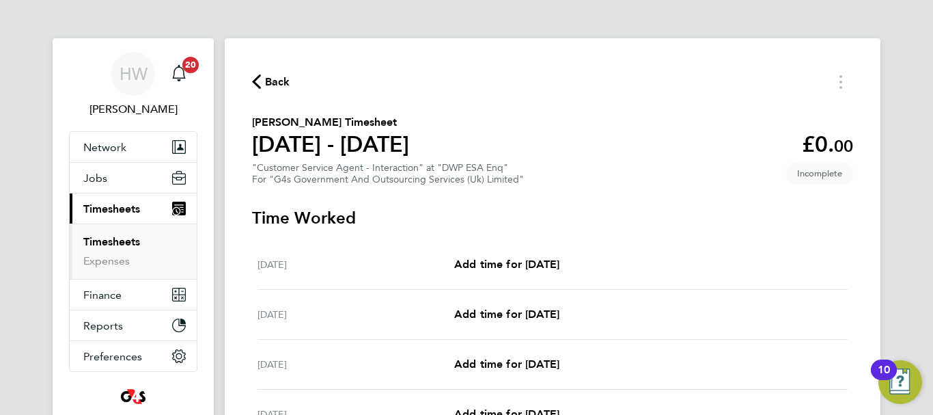
click at [764, 182] on section "[PERSON_NAME] Timesheet [DATE] - [DATE] £0. 00 "Customer Service Agent - Intera…" at bounding box center [552, 149] width 601 height 71
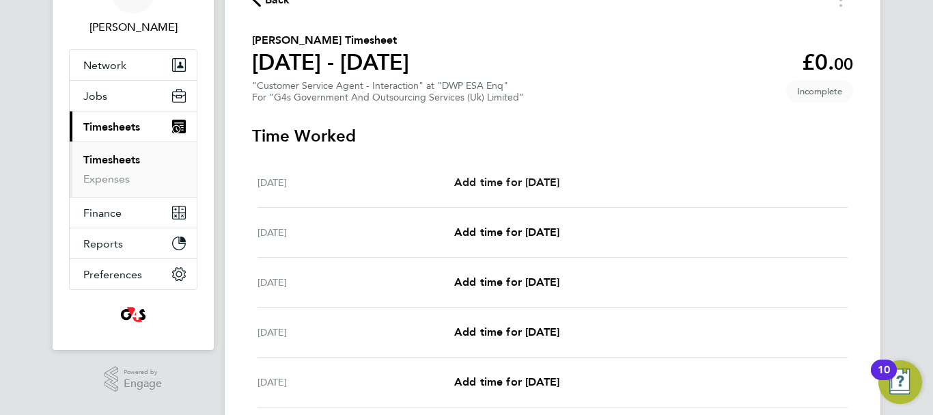
click at [527, 184] on span "Add time for [DATE]" at bounding box center [506, 182] width 105 height 13
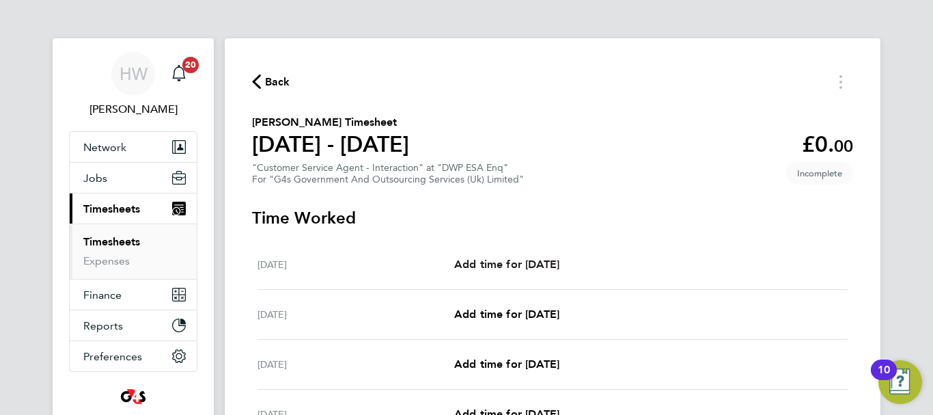
click at [527, 184] on app-root "HW [PERSON_NAME] Notifications 20 Applications: Network Sites Workers Jobs Posi…" at bounding box center [466, 354] width 933 height 709
select select "30"
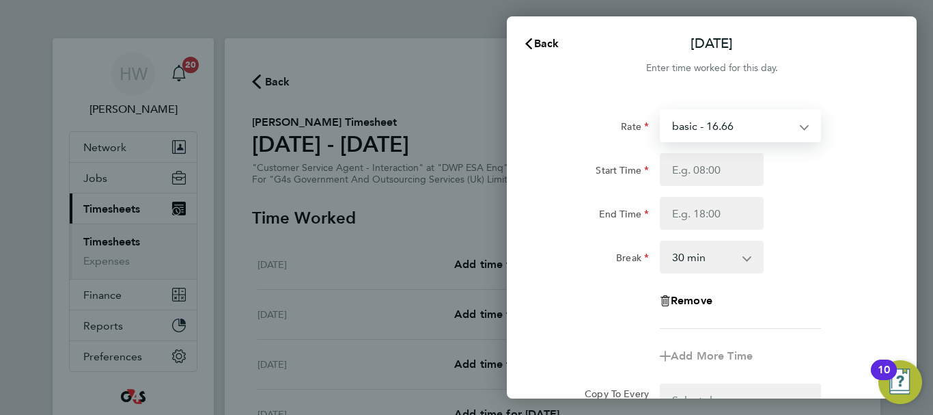
click at [730, 132] on select "basic - 16.66 Sick System Issue Paid - 16.66 x2 - 32.79 Annual Leave System Iss…" at bounding box center [732, 126] width 142 height 30
select select "30"
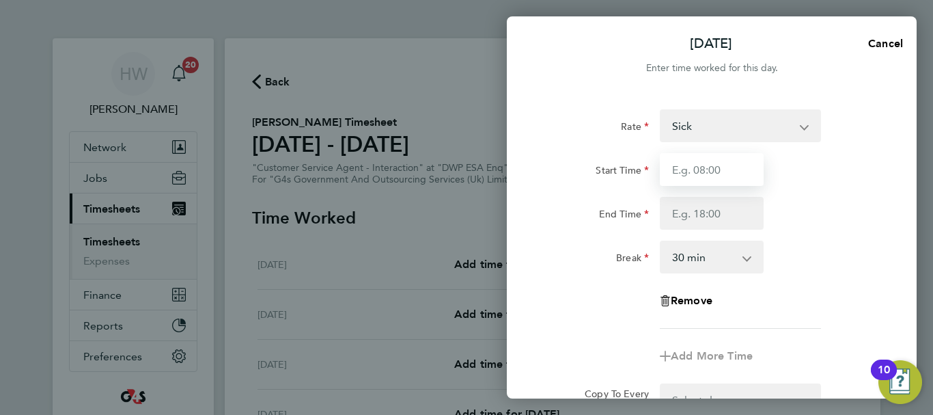
click at [704, 176] on input "Start Time" at bounding box center [712, 169] width 104 height 33
type input "09:00"
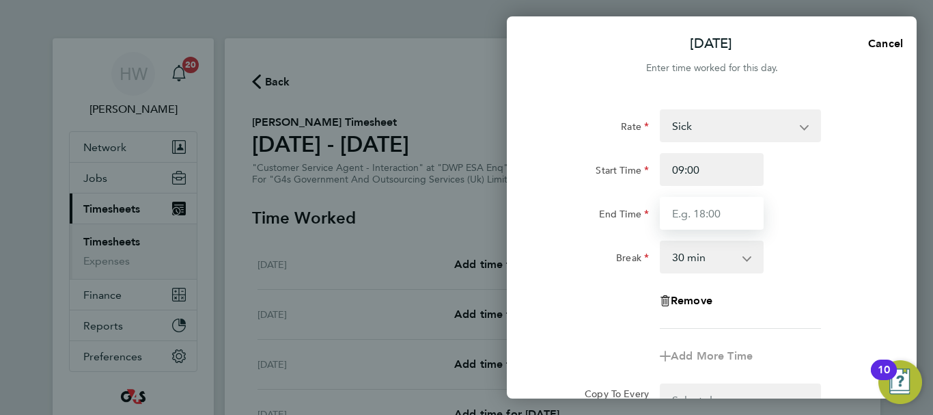
click at [696, 214] on input "End Time" at bounding box center [712, 213] width 104 height 33
type input "17:00"
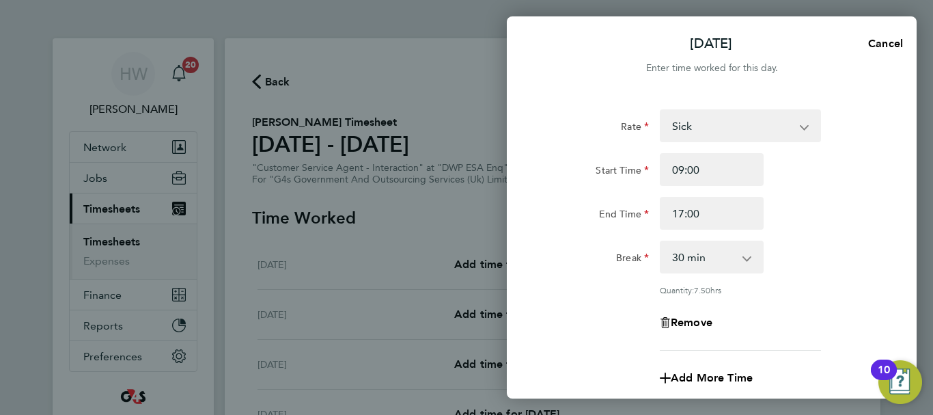
click at [850, 259] on div "Break 0 min 15 min 30 min 45 min 60 min 75 min 90 min" at bounding box center [712, 256] width 344 height 33
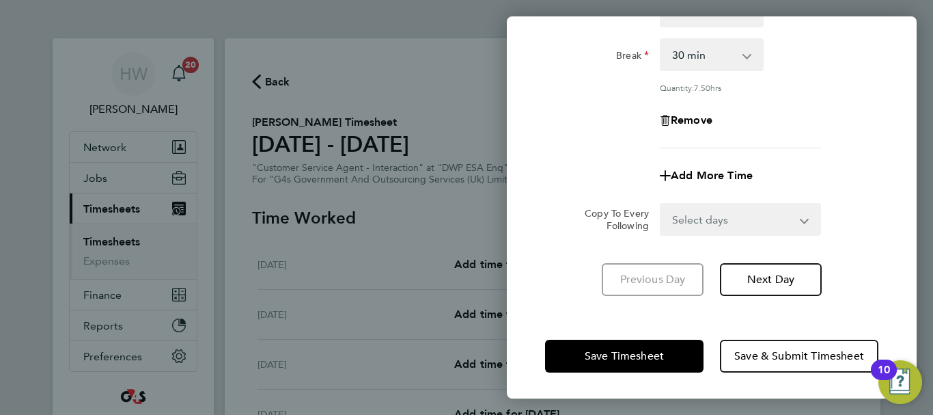
click at [758, 212] on select "Select days Day Weekday (Mon-Fri) Weekend (Sat-Sun) [DATE] [DATE] [DATE] [DATE]…" at bounding box center [732, 219] width 143 height 30
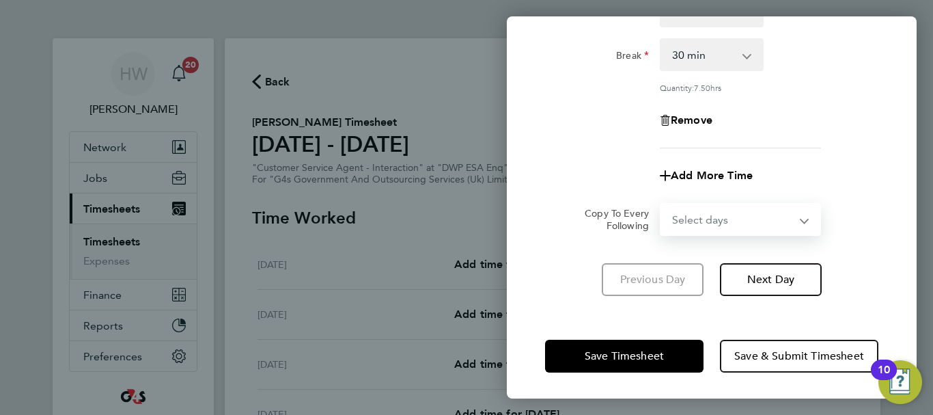
select select "WEEKDAY"
click at [661, 204] on select "Select days Day Weekday (Mon-Fri) Weekend (Sat-Sun) [DATE] [DATE] [DATE] [DATE]…" at bounding box center [732, 219] width 143 height 30
select select "[DATE]"
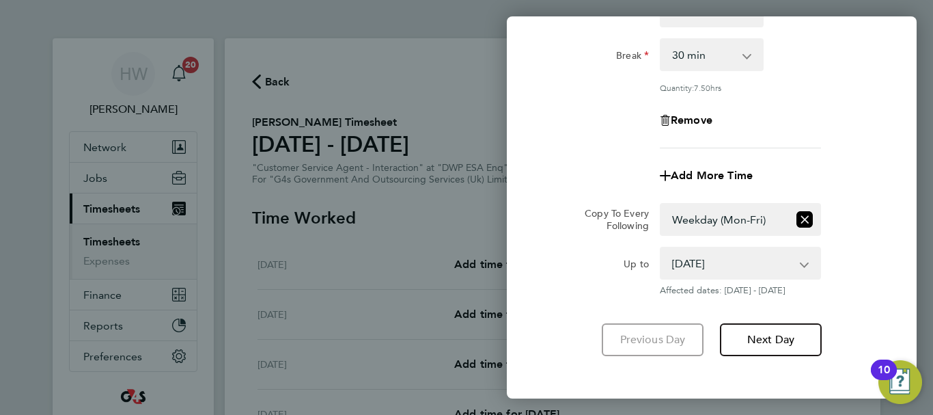
click at [889, 224] on div "Rate Sick System Issue Paid - 16.66 x2 - 32.79 Annual Leave basic - 16.66 Syste…" at bounding box center [712, 132] width 410 height 482
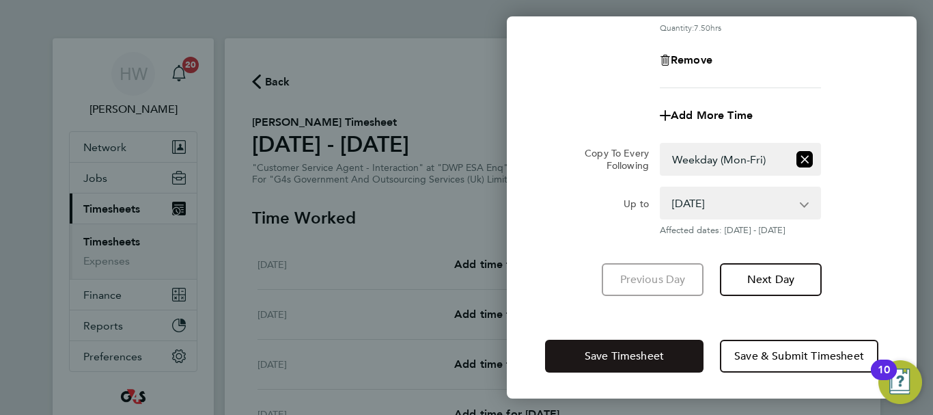
click at [672, 357] on button "Save Timesheet" at bounding box center [624, 355] width 158 height 33
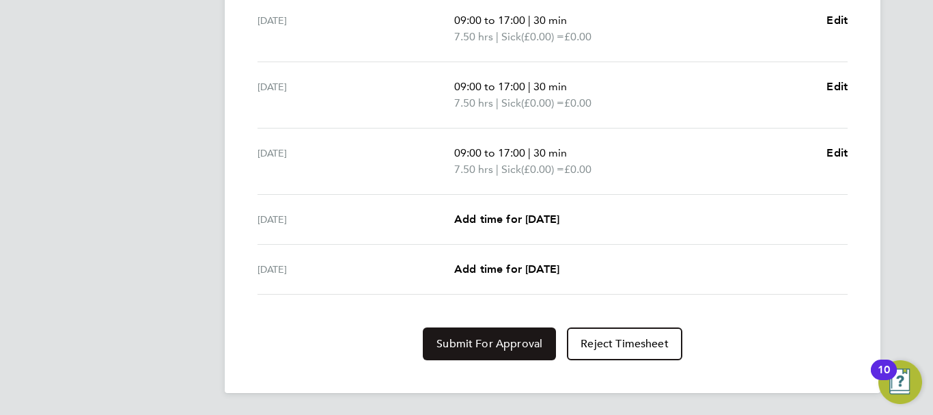
click at [529, 335] on button "Submit For Approval" at bounding box center [489, 343] width 133 height 33
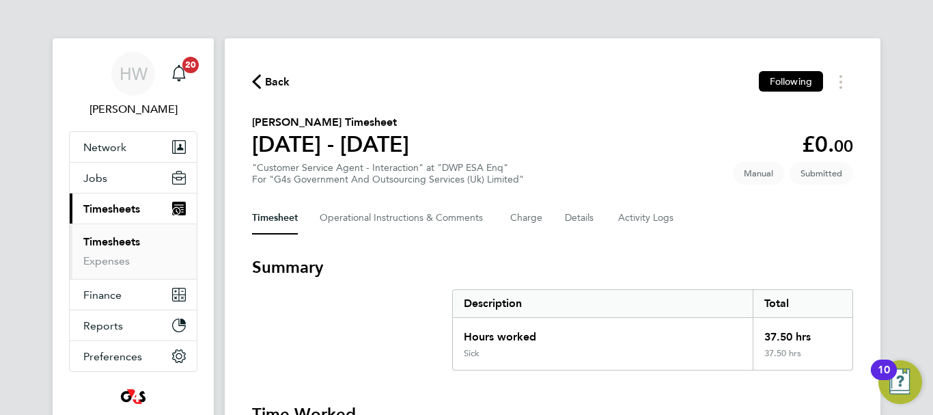
drag, startPoint x: 118, startPoint y: 234, endPoint x: 117, endPoint y: 245, distance: 10.9
click at [117, 245] on ul "Timesheets Expenses" at bounding box center [133, 250] width 127 height 55
click at [117, 245] on link "Timesheets" at bounding box center [111, 241] width 57 height 13
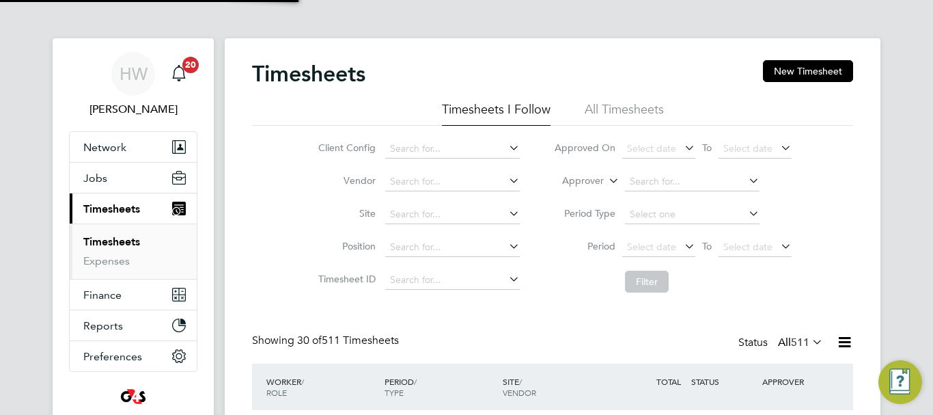
scroll to position [46, 119]
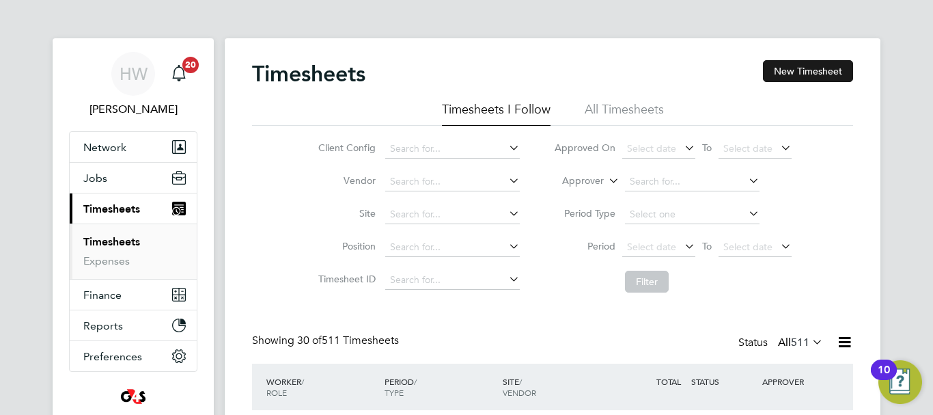
click at [791, 72] on button "New Timesheet" at bounding box center [808, 71] width 90 height 22
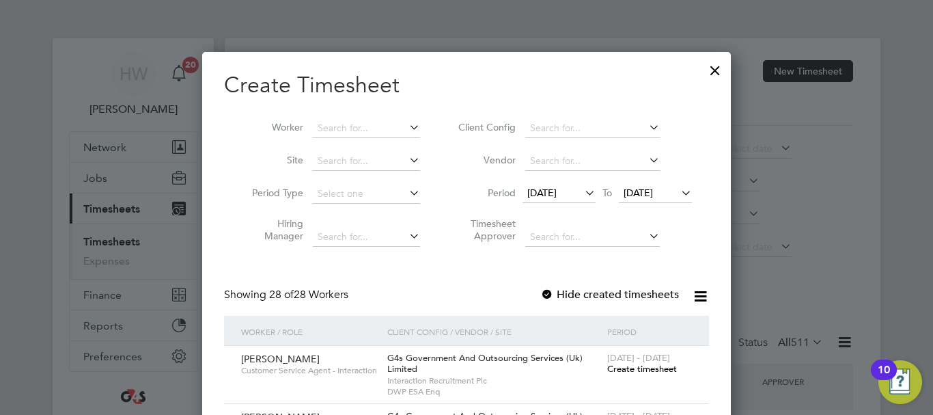
click at [557, 189] on span "[DATE]" at bounding box center [541, 192] width 29 height 12
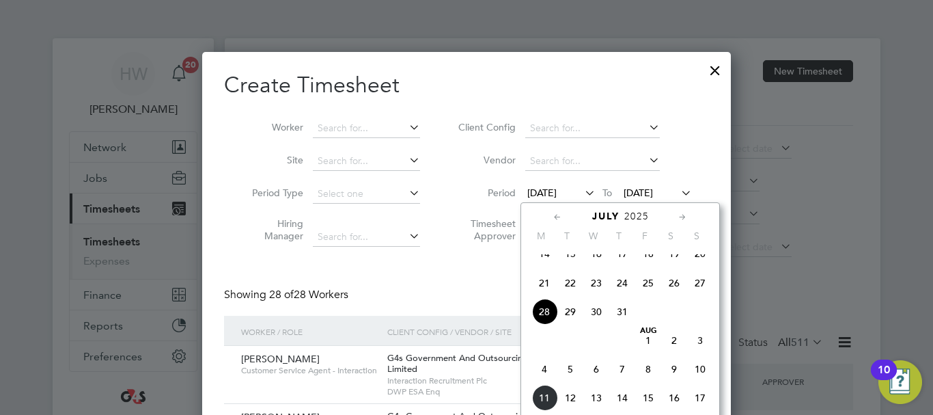
click at [544, 377] on span "4" at bounding box center [544, 369] width 26 height 26
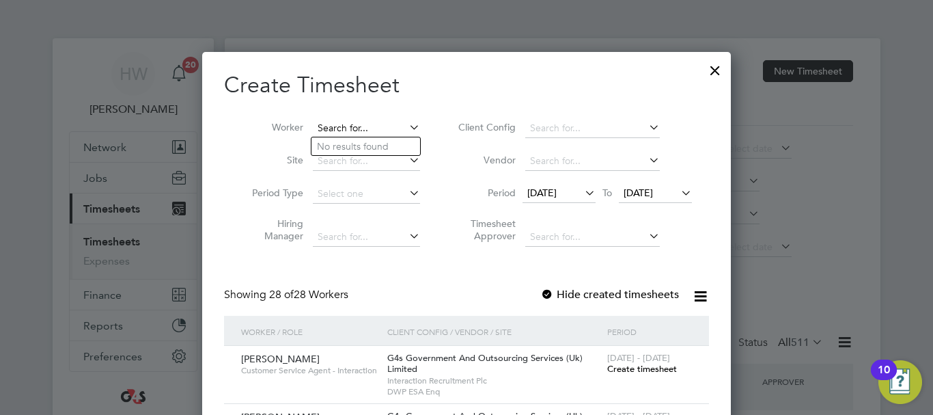
click at [342, 129] on input at bounding box center [366, 128] width 107 height 19
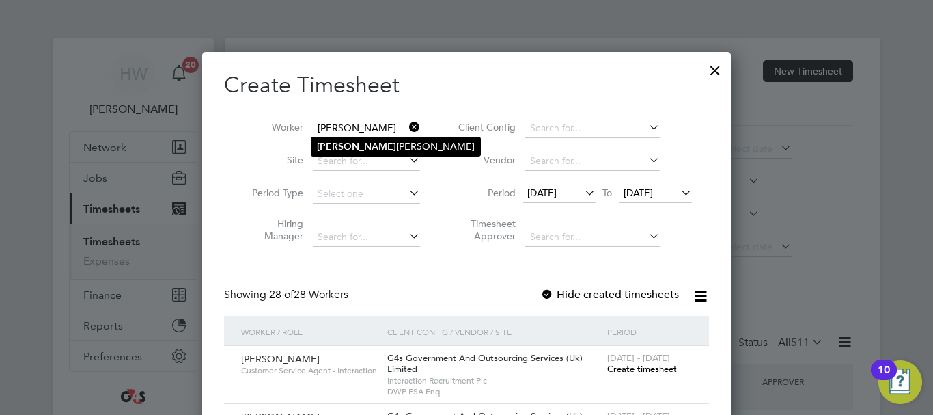
click at [354, 142] on li "[PERSON_NAME]" at bounding box center [395, 146] width 169 height 18
type input "[PERSON_NAME]"
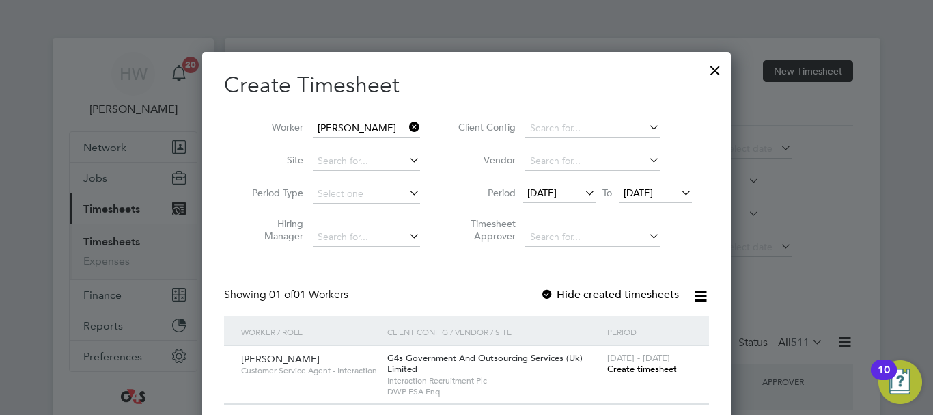
click at [650, 368] on span "Create timesheet" at bounding box center [642, 369] width 70 height 12
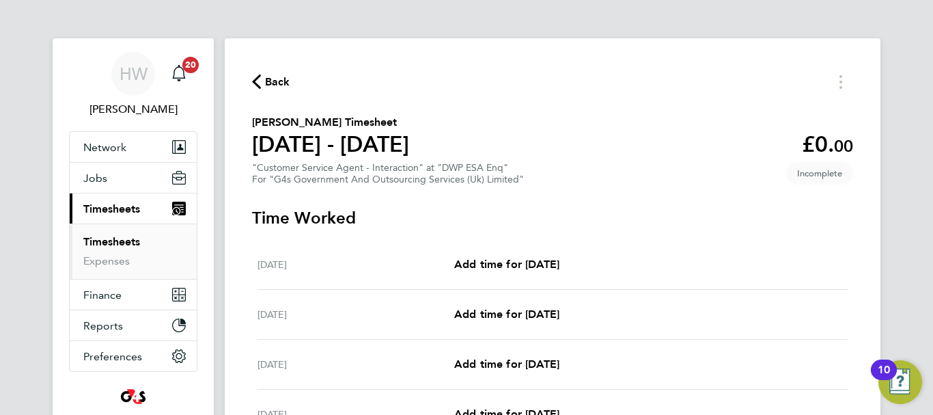
click at [551, 275] on div "[DATE] Add time for [DATE] Add time for [DATE]" at bounding box center [553, 265] width 590 height 50
click at [551, 266] on span "Add time for [DATE]" at bounding box center [506, 264] width 105 height 13
select select "30"
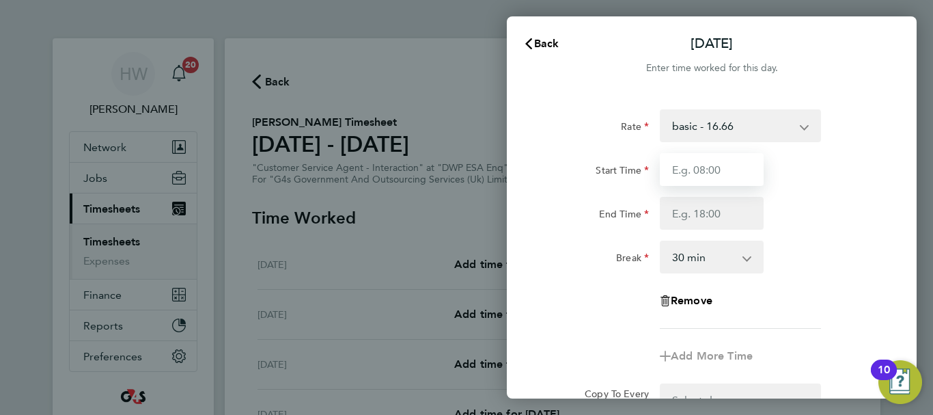
click at [712, 171] on input "Start Time" at bounding box center [712, 169] width 104 height 33
type input "09:00"
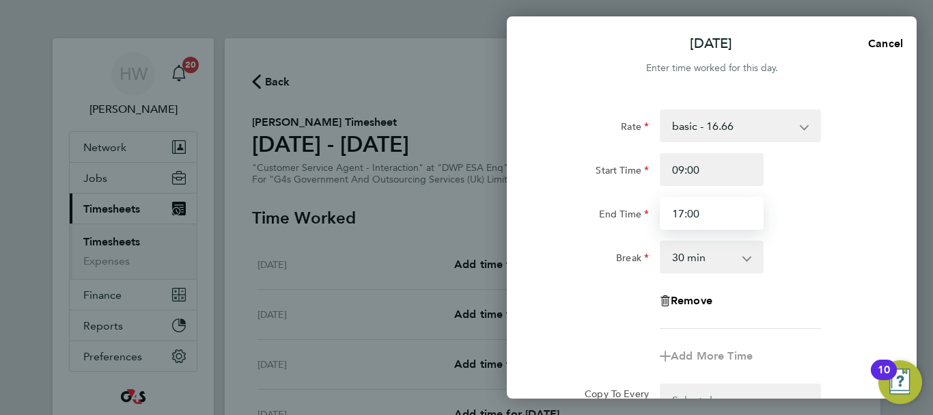
type input "17:00"
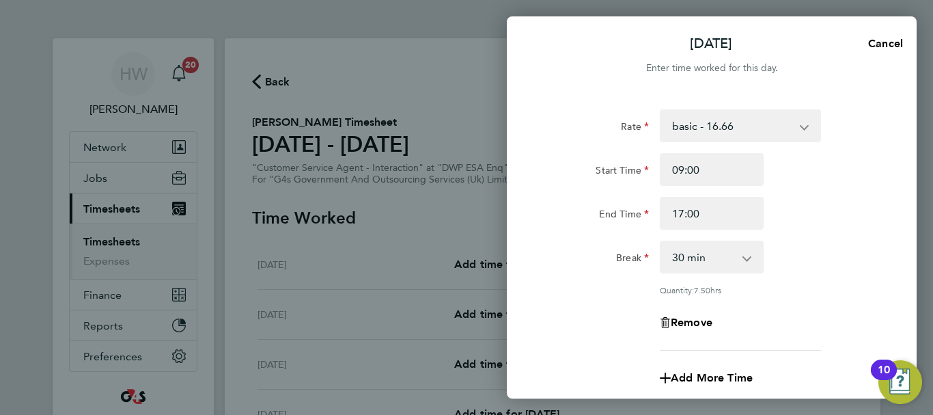
click at [816, 206] on div "End Time 17:00" at bounding box center [712, 213] width 344 height 33
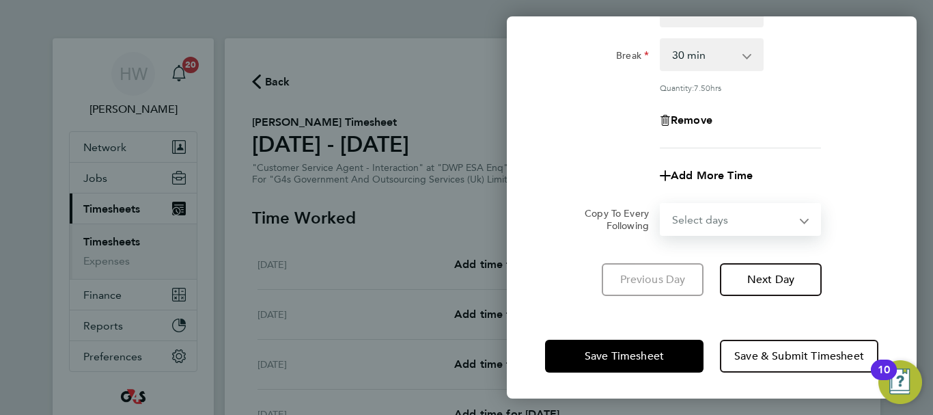
click at [787, 224] on select "Select days Day Weekday (Mon-Fri) Weekend (Sat-Sun) [DATE] [DATE] [DATE] [DATE]…" at bounding box center [732, 219] width 143 height 30
select select "WEEKDAY"
click at [661, 204] on select "Select days Day Weekday (Mon-Fri) Weekend (Sat-Sun) [DATE] [DATE] [DATE] [DATE]…" at bounding box center [732, 219] width 143 height 30
select select "[DATE]"
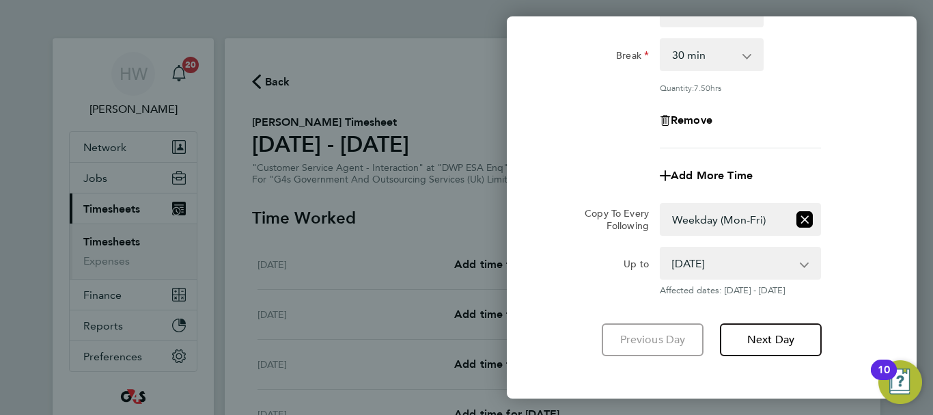
click at [867, 190] on div "Add More Time" at bounding box center [712, 175] width 344 height 33
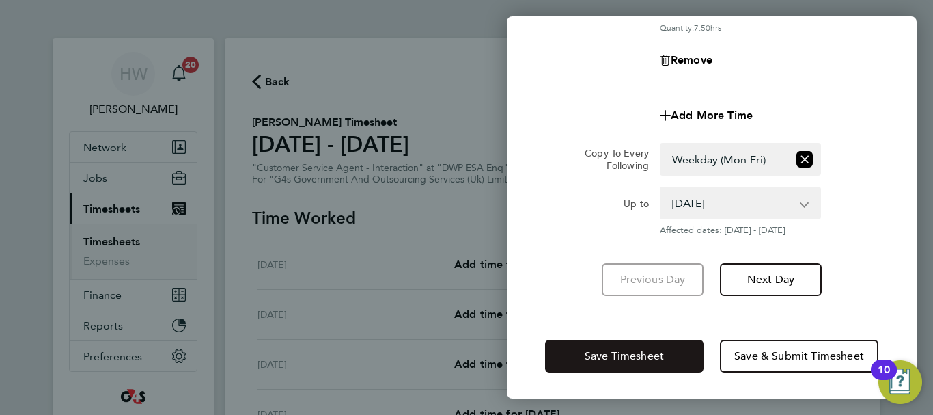
click at [676, 341] on button "Save Timesheet" at bounding box center [624, 355] width 158 height 33
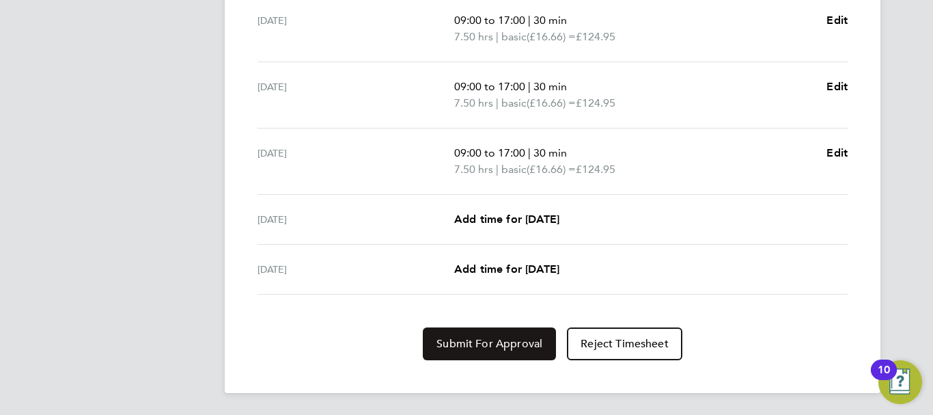
click at [499, 342] on span "Submit For Approval" at bounding box center [489, 344] width 106 height 14
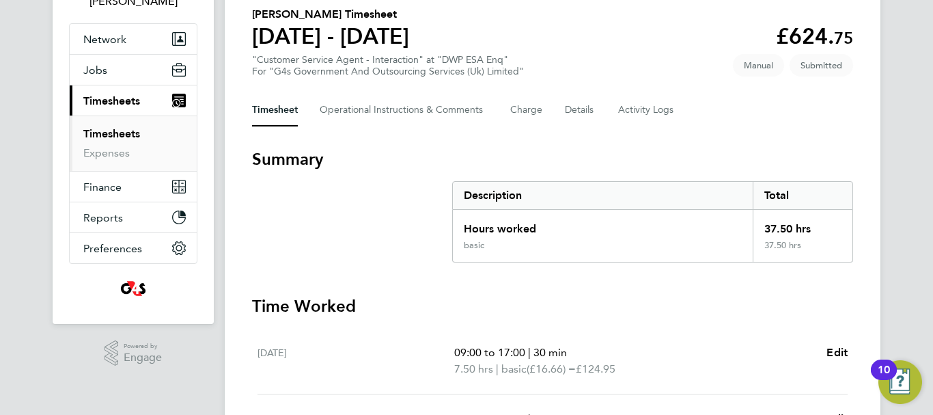
click at [131, 133] on link "Timesheets" at bounding box center [111, 133] width 57 height 13
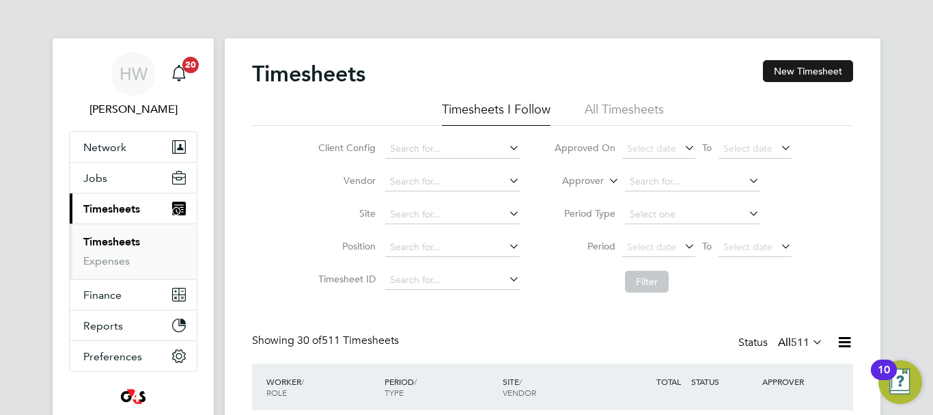
click at [811, 76] on button "New Timesheet" at bounding box center [808, 71] width 90 height 22
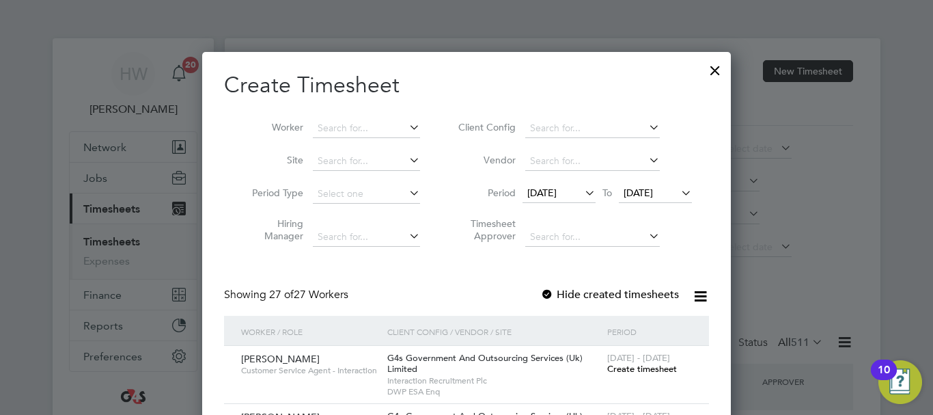
click at [557, 192] on span "[DATE]" at bounding box center [541, 192] width 29 height 12
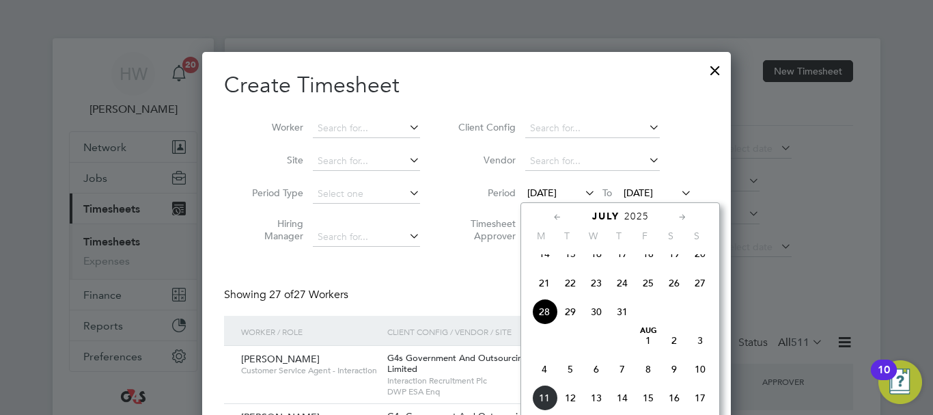
click at [548, 382] on span "4" at bounding box center [544, 369] width 26 height 26
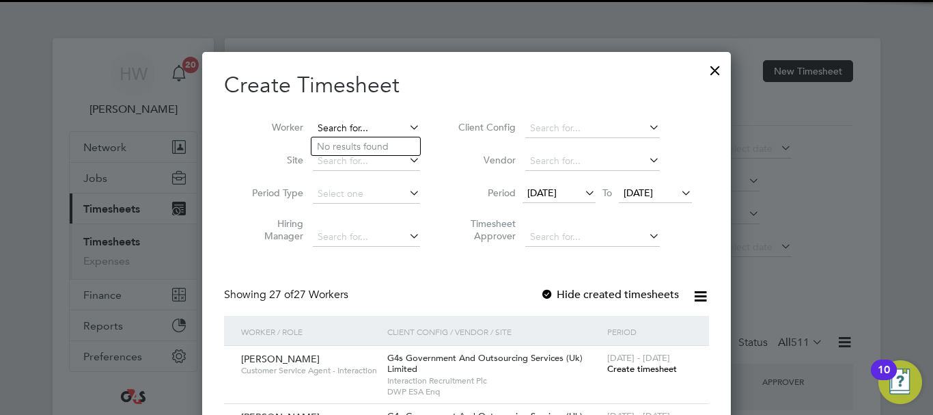
click at [334, 120] on input at bounding box center [366, 128] width 107 height 19
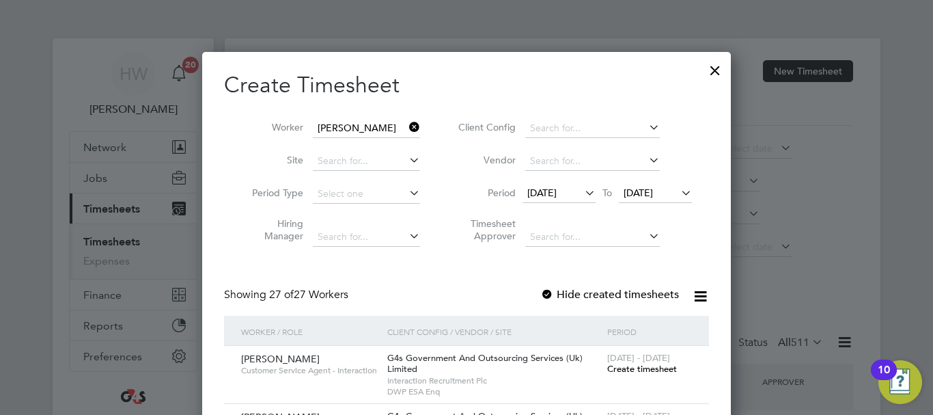
click at [349, 286] on li "[PERSON_NAME]" at bounding box center [399, 295] width 176 height 18
type input "[PERSON_NAME]"
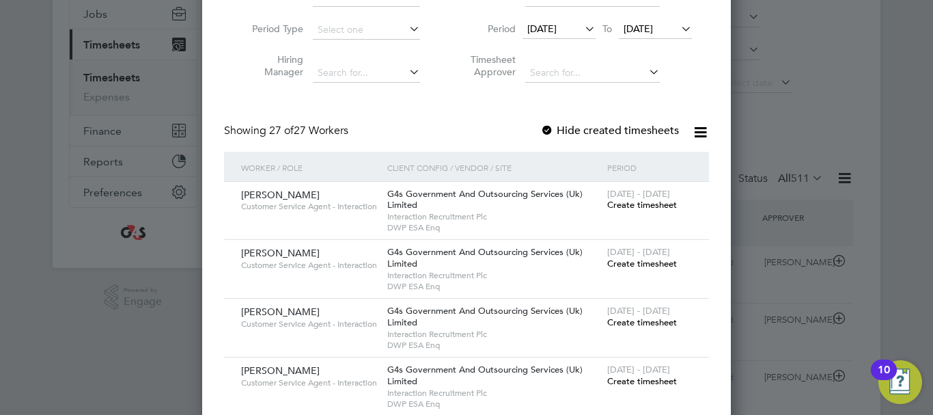
click at [626, 265] on span "Create timesheet" at bounding box center [642, 264] width 70 height 12
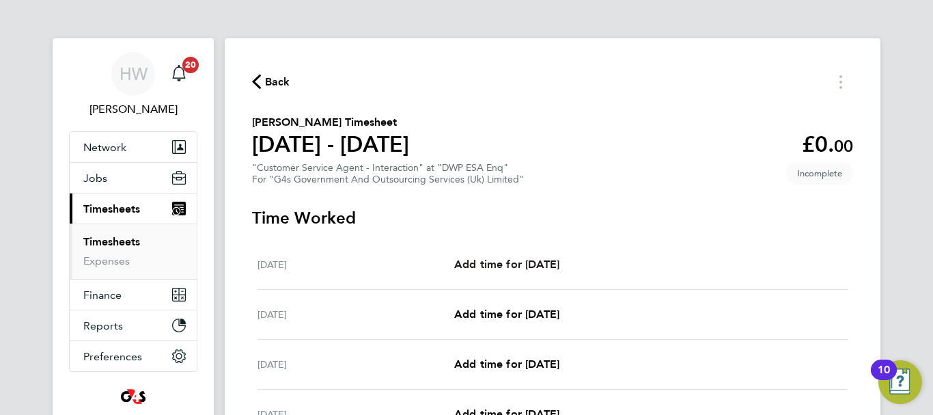
click at [520, 264] on span "Add time for [DATE]" at bounding box center [506, 264] width 105 height 13
select select "30"
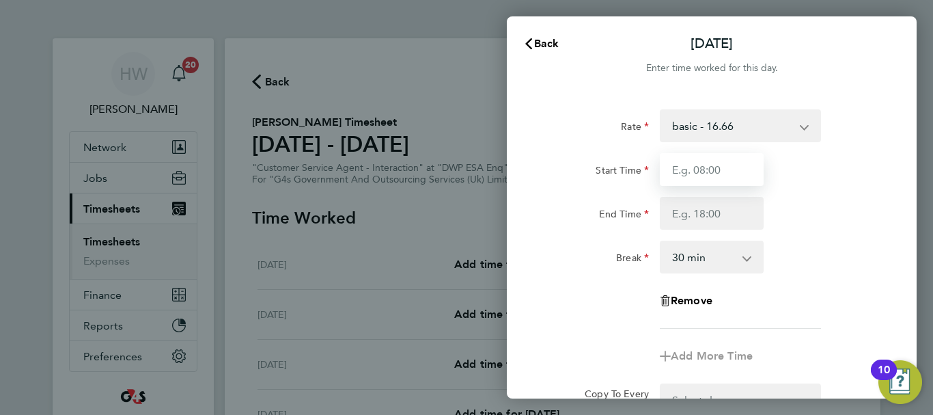
click at [701, 163] on input "Start Time" at bounding box center [712, 169] width 104 height 33
type input "09:00"
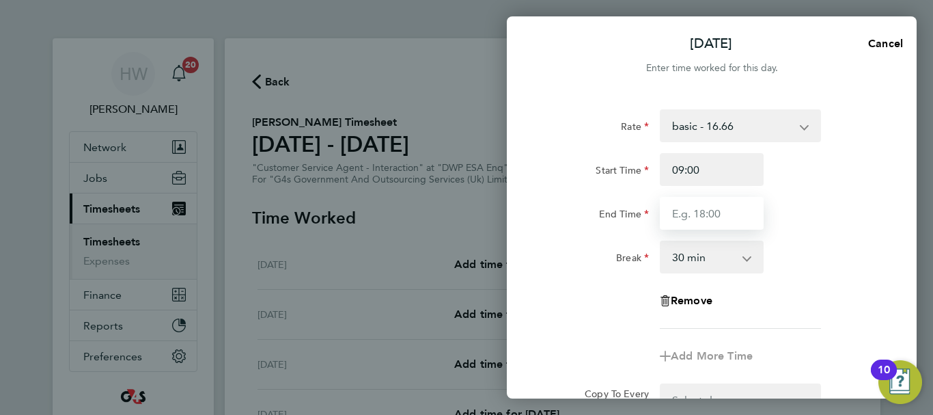
click at [693, 219] on input "End Time" at bounding box center [712, 213] width 104 height 33
type input "17:00"
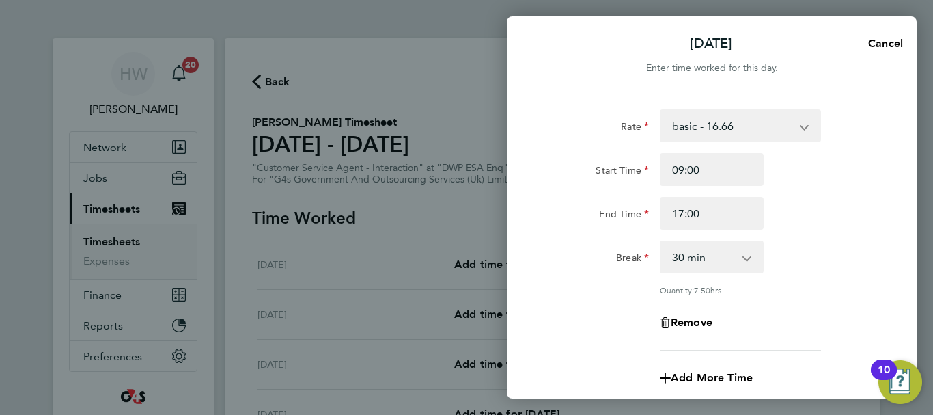
click at [870, 174] on div "Start Time 09:00" at bounding box center [712, 169] width 344 height 33
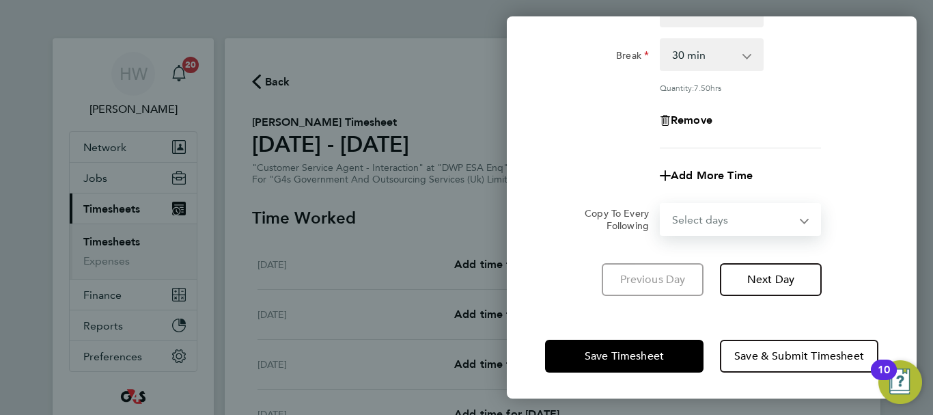
click at [771, 213] on select "Select days Day Weekday (Mon-Fri) Weekend (Sat-Sun) [DATE] [DATE] [DATE] [DATE]…" at bounding box center [732, 219] width 143 height 30
select select "WEEKDAY"
click at [661, 204] on select "Select days Day Weekday (Mon-Fri) Weekend (Sat-Sun) [DATE] [DATE] [DATE] [DATE]…" at bounding box center [732, 219] width 143 height 30
select select "[DATE]"
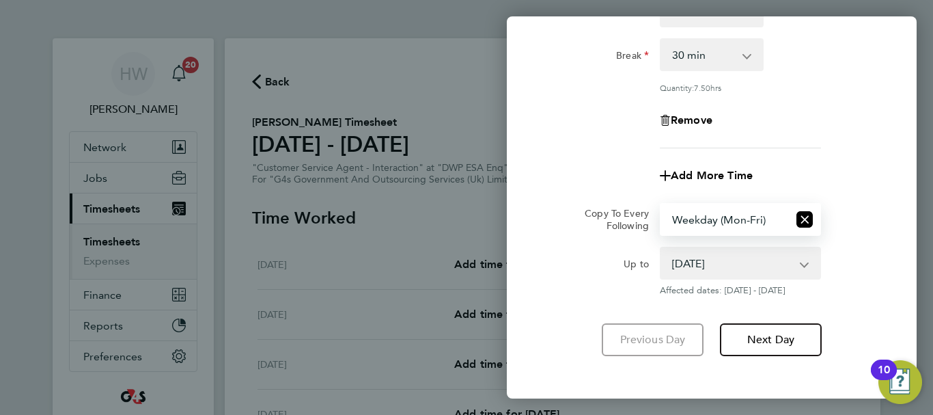
click at [857, 247] on div "Up to [DATE] [DATE] [DATE] [DATE] [DATE] [DATE] Affected dates: [DATE] - [DATE]" at bounding box center [712, 271] width 344 height 49
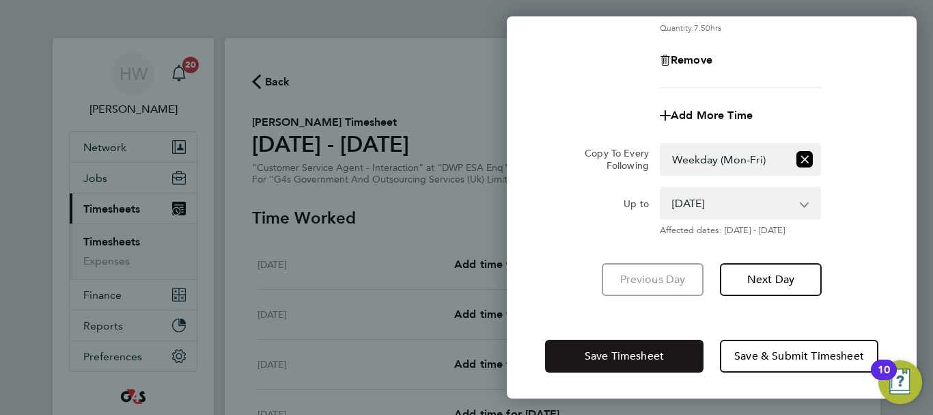
click at [651, 349] on span "Save Timesheet" at bounding box center [624, 356] width 79 height 14
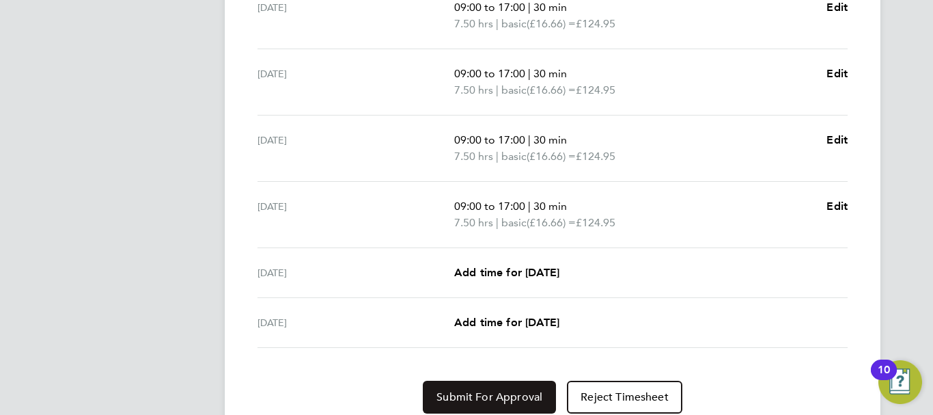
click at [521, 393] on span "Submit For Approval" at bounding box center [489, 397] width 106 height 14
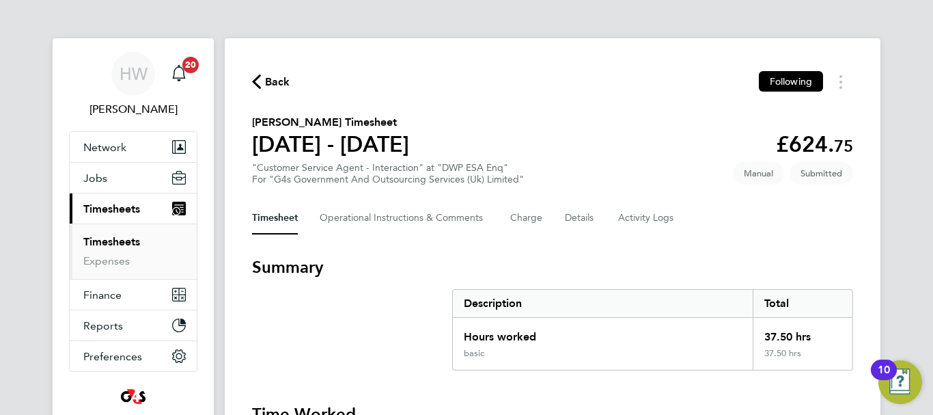
click at [110, 241] on link "Timesheets" at bounding box center [111, 241] width 57 height 13
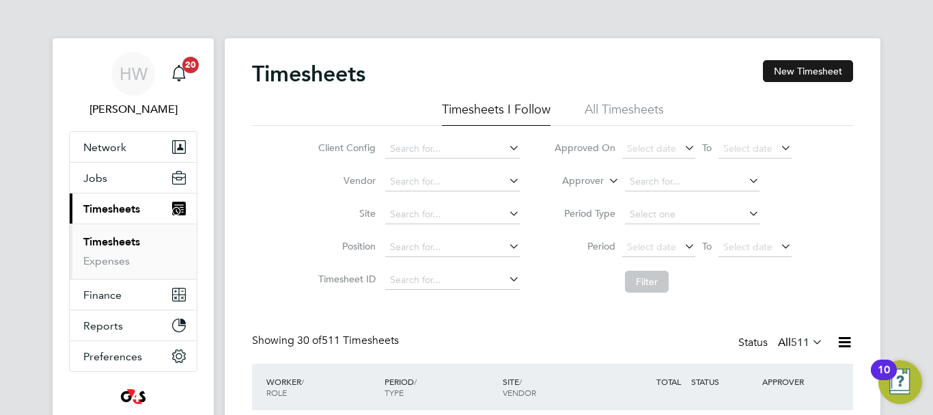
click at [813, 71] on button "New Timesheet" at bounding box center [808, 71] width 90 height 22
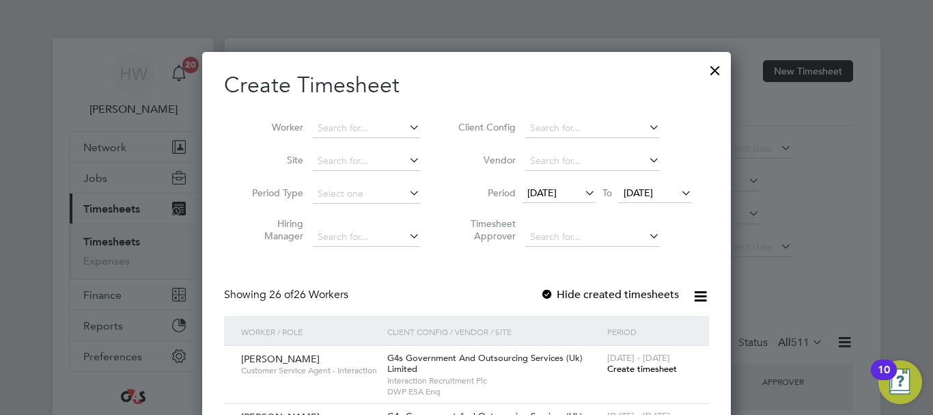
click at [557, 194] on span "[DATE]" at bounding box center [541, 192] width 29 height 12
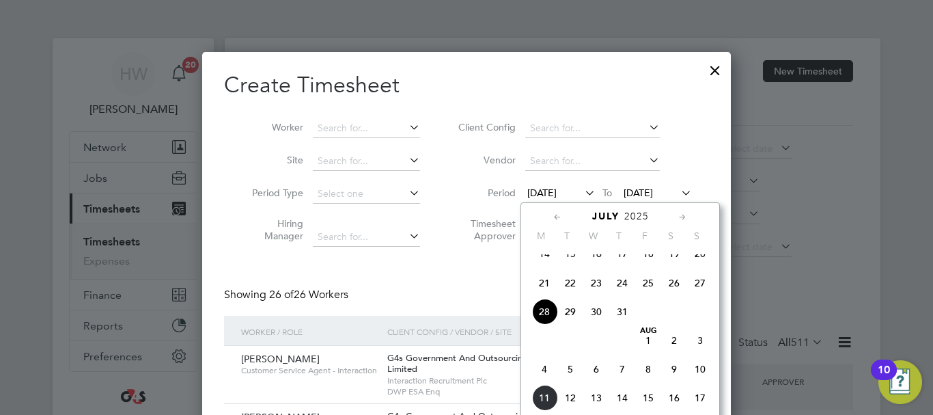
click at [551, 382] on span "4" at bounding box center [544, 369] width 26 height 26
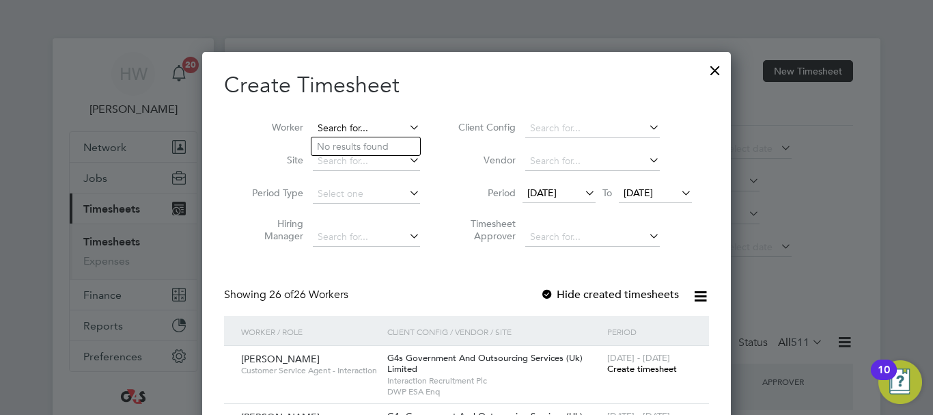
click at [361, 133] on input at bounding box center [366, 128] width 107 height 19
click at [368, 199] on li "[PERSON_NAME]" at bounding box center [395, 202] width 169 height 18
type input "[PERSON_NAME]"
click at [635, 366] on span "Create timesheet" at bounding box center [642, 369] width 70 height 12
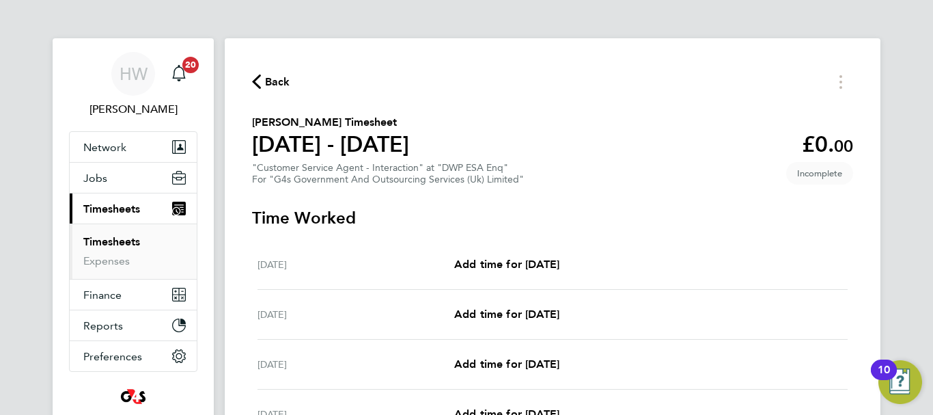
click at [539, 273] on div "[DATE] Add time for [DATE] Add time for [DATE]" at bounding box center [553, 265] width 590 height 50
click at [534, 268] on span "Add time for [DATE]" at bounding box center [506, 264] width 105 height 13
select select "30"
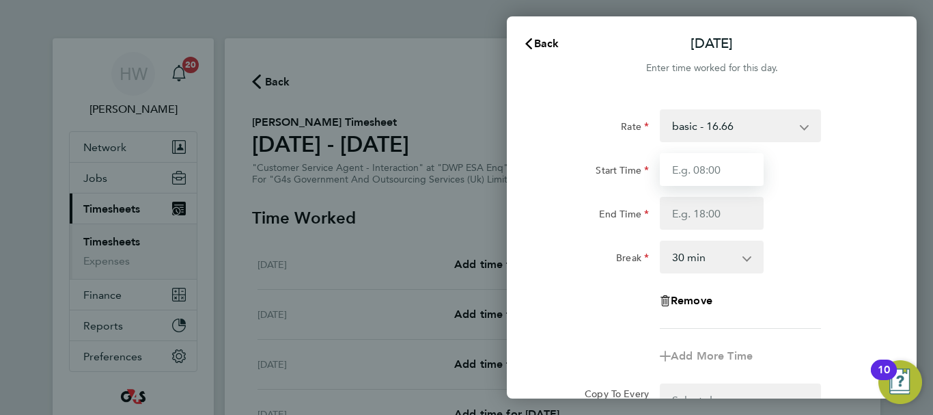
click at [701, 170] on input "Start Time" at bounding box center [712, 169] width 104 height 33
type input "09:00"
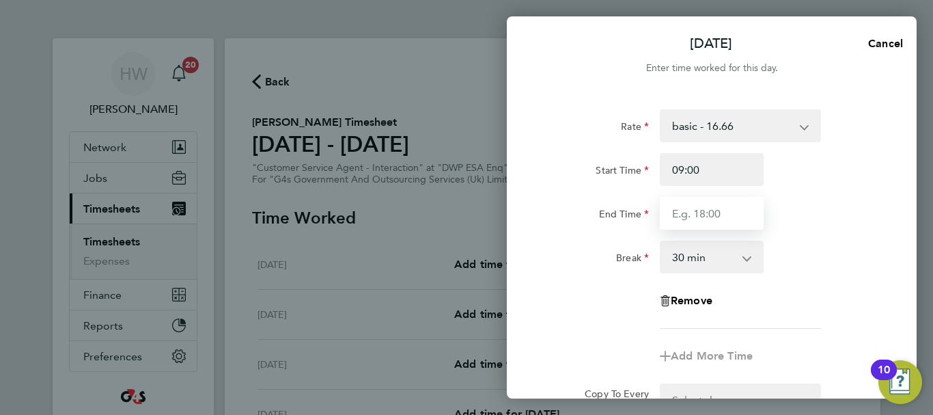
click at [694, 217] on input "End Time" at bounding box center [712, 213] width 104 height 33
type input "17:00"
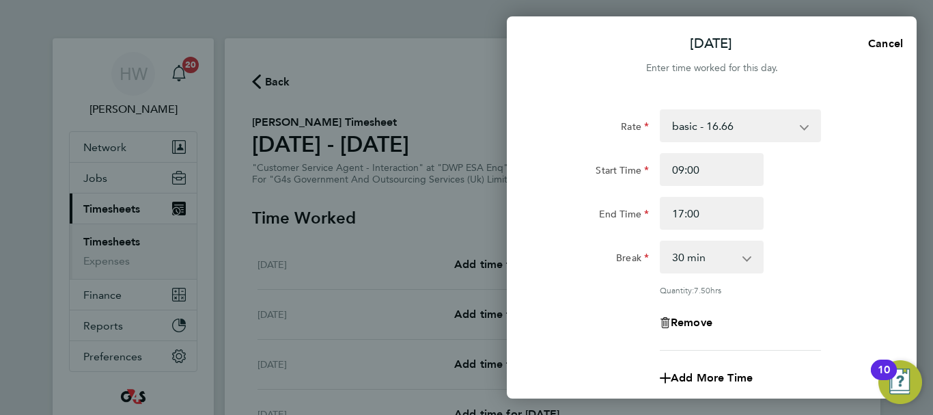
click at [802, 219] on div "End Time 17:00" at bounding box center [712, 213] width 344 height 33
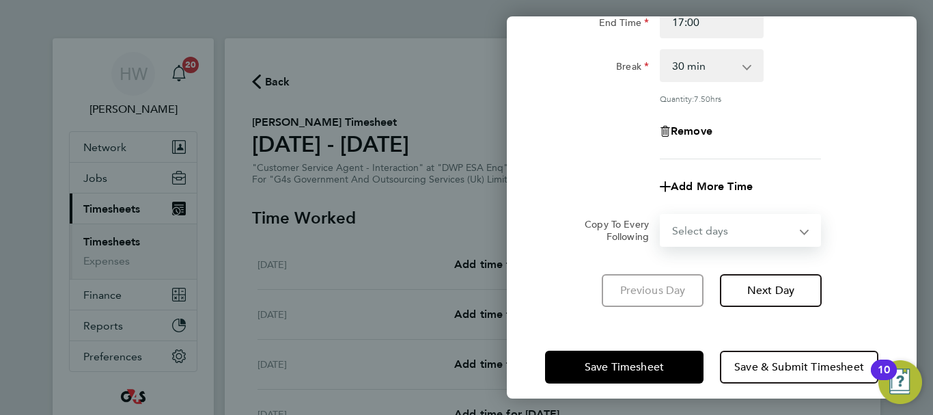
click at [751, 219] on select "Select days Day Weekday (Mon-Fri) Weekend (Sat-Sun) [DATE] [DATE] [DATE] [DATE]…" at bounding box center [732, 230] width 143 height 30
select select "WEEKDAY"
click at [661, 215] on select "Select days Day Weekday (Mon-Fri) Weekend (Sat-Sun) [DATE] [DATE] [DATE] [DATE]…" at bounding box center [732, 230] width 143 height 30
select select "[DATE]"
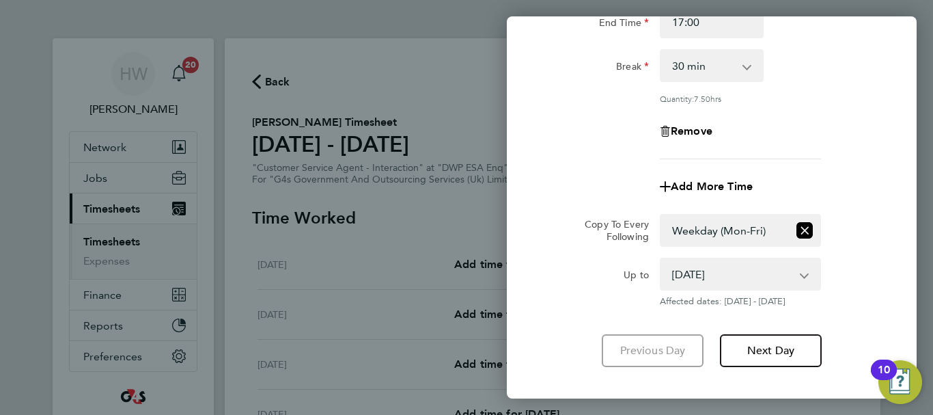
click at [867, 210] on form "Rate basic - 16.66 x1.5 - 24.73 Bank Holiday x2 - 32.79 System Issue Paid - 16.…" at bounding box center [711, 112] width 333 height 389
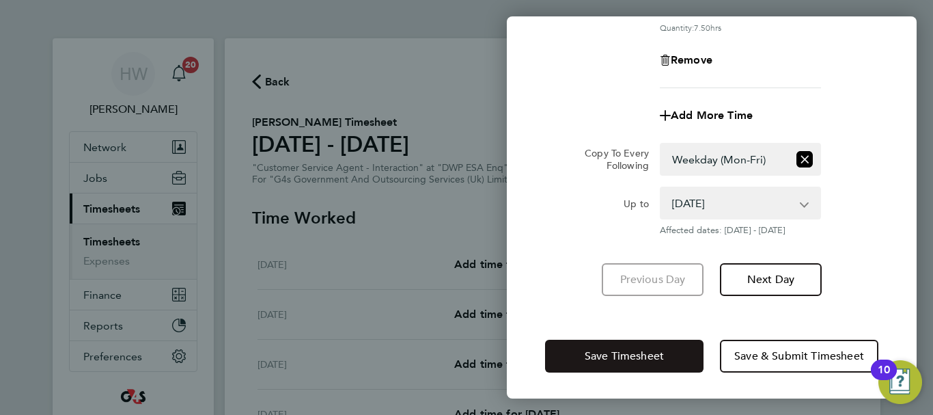
click at [674, 346] on button "Save Timesheet" at bounding box center [624, 355] width 158 height 33
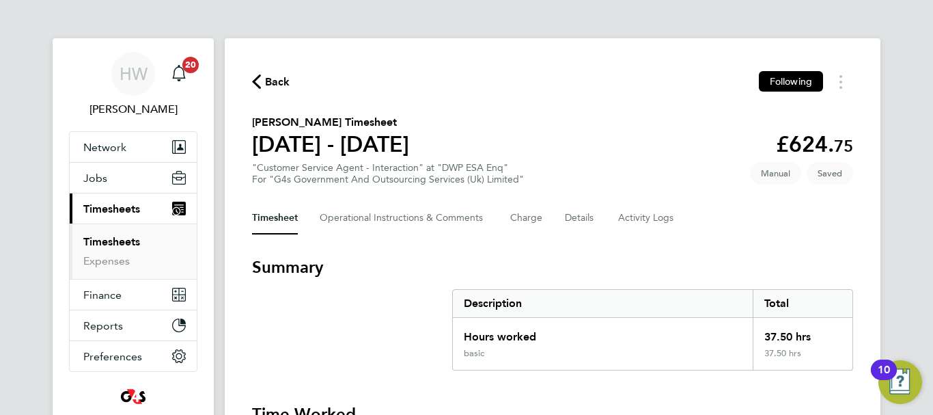
click at [697, 221] on div "Timesheet Operational Instructions & Comments Charge Details Activity Logs" at bounding box center [552, 217] width 601 height 33
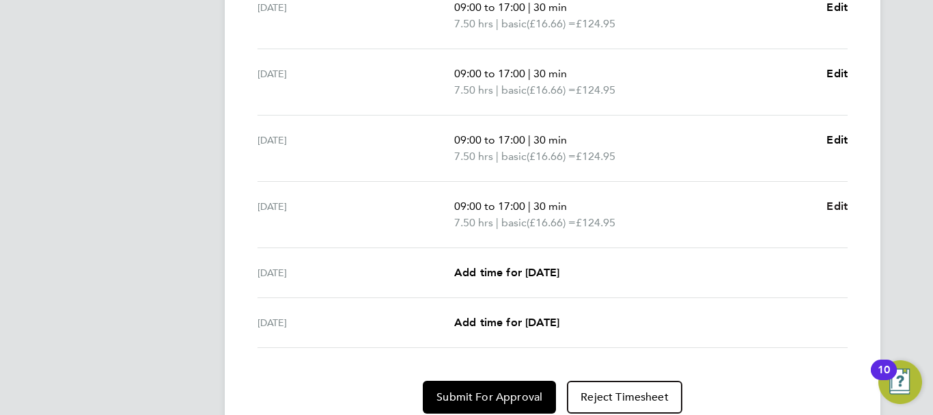
click at [840, 210] on span "Edit" at bounding box center [836, 205] width 21 height 13
select select "30"
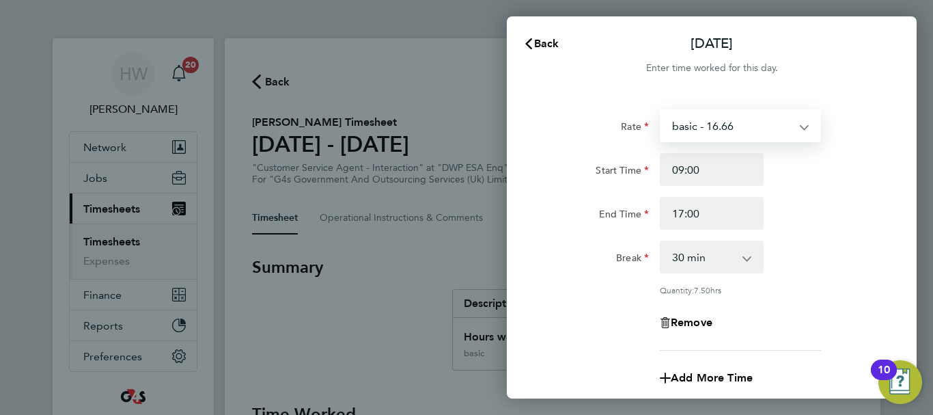
click at [739, 133] on select "basic - 16.66 x1.5 - 24.73 Bank Holiday x2 - 32.79 System Issue Paid - 16.66 Sy…" at bounding box center [732, 126] width 142 height 30
click at [880, 204] on div "End Time 17:00" at bounding box center [712, 213] width 344 height 33
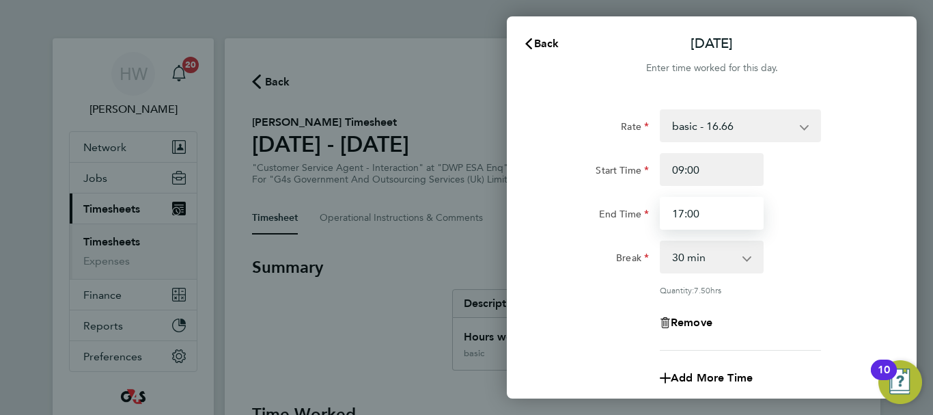
click at [698, 215] on input "17:00" at bounding box center [712, 213] width 104 height 33
type input "1"
type input "10:24"
click at [829, 222] on div "End Time 10:24" at bounding box center [712, 213] width 344 height 33
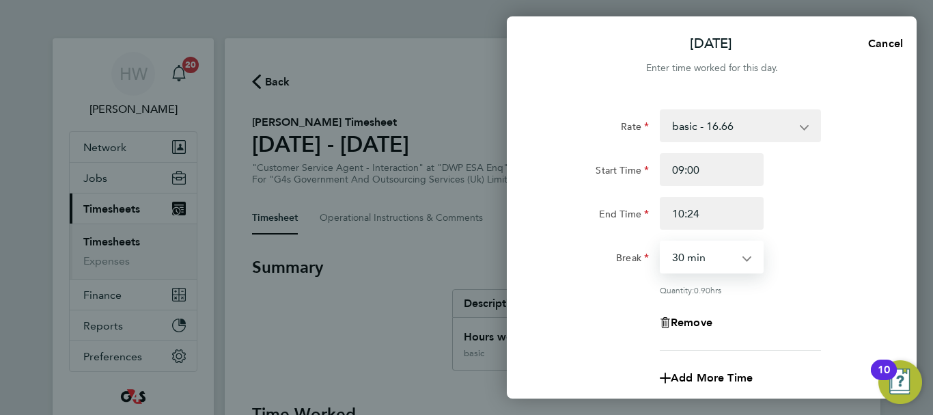
click at [736, 260] on select "0 min 15 min 30 min 45 min 60 min 75 min" at bounding box center [703, 257] width 85 height 30
select select "0"
click at [661, 242] on select "0 min 15 min 30 min 45 min 60 min 75 min" at bounding box center [703, 257] width 85 height 30
click at [831, 279] on div "Rate basic - 16.66 x1.5 - 24.73 Bank Holiday x2 - 32.79 System Issue Paid - 16.…" at bounding box center [711, 229] width 333 height 241
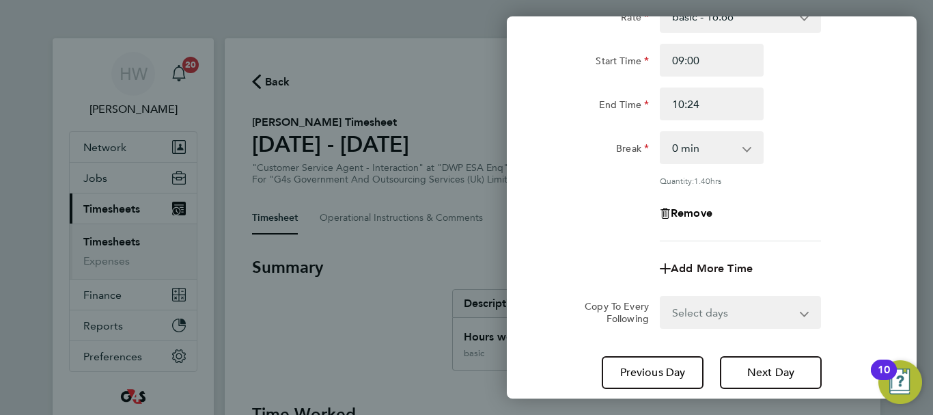
click at [709, 265] on span "Add More Time" at bounding box center [712, 268] width 82 height 13
select select "null"
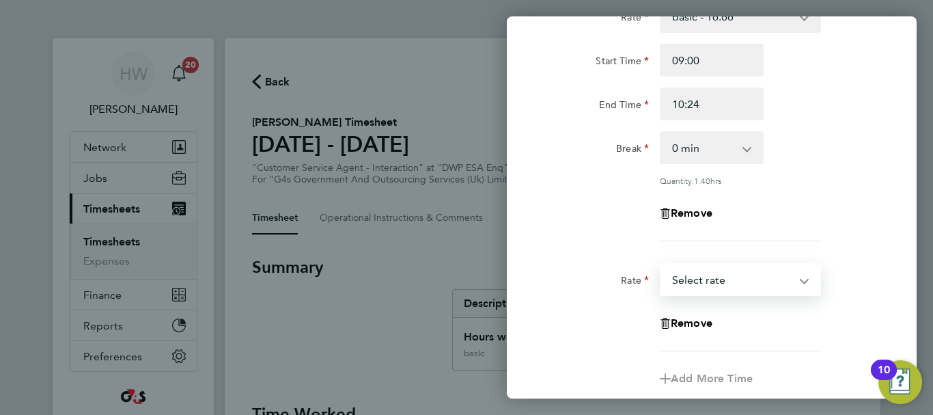
click at [732, 279] on select "x1.5 - 24.73 Bank Holiday x2 - 32.79 System Issue Paid - 16.66 basic - 16.66 Sy…" at bounding box center [732, 279] width 142 height 30
select select "30"
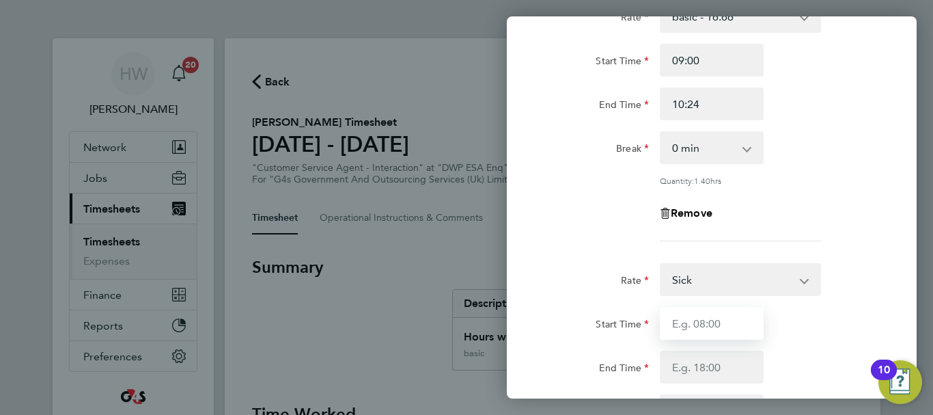
click at [693, 322] on input "Start Time" at bounding box center [712, 323] width 104 height 33
type input "10:24"
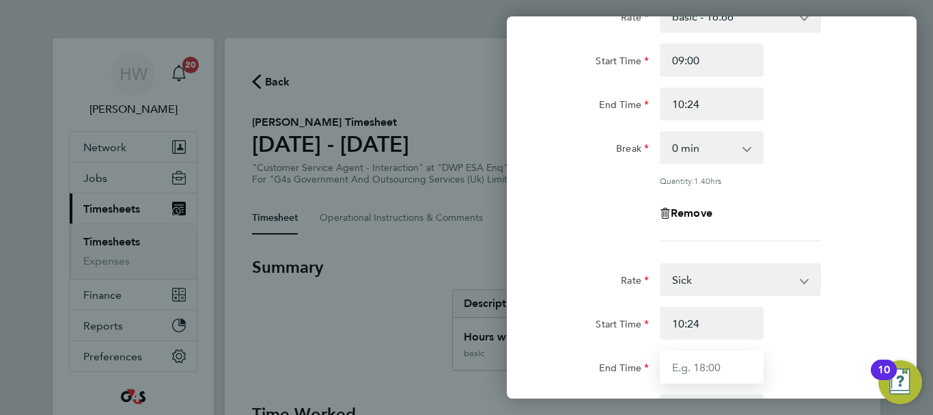
click at [691, 364] on input "End Time" at bounding box center [712, 366] width 104 height 33
type input "17:00"
click at [891, 308] on div "Rate basic - 16.66 x1.5 - 24.73 Bank Holiday x2 - 32.79 System Issue Paid - 16.…" at bounding box center [712, 315] width 410 height 663
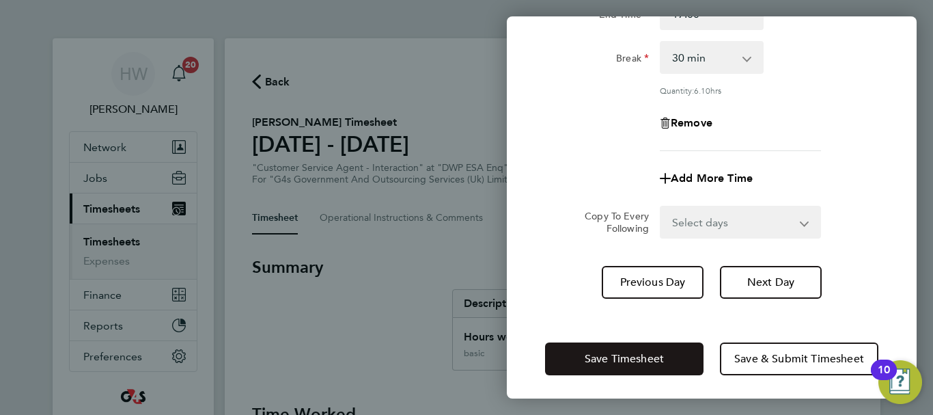
scroll to position [464, 0]
click at [659, 351] on span "Save Timesheet" at bounding box center [624, 357] width 79 height 14
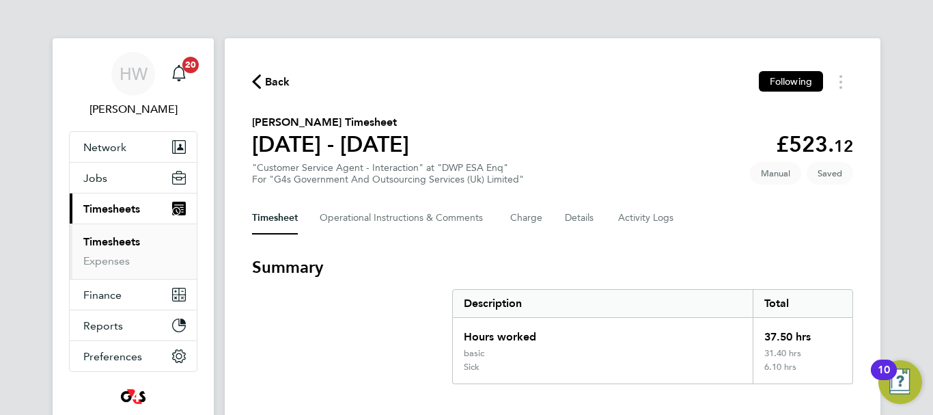
click at [585, 139] on section "[PERSON_NAME] Timesheet [DATE] - [DATE] £523. 12 "Customer Service Agent - Inte…" at bounding box center [552, 149] width 601 height 71
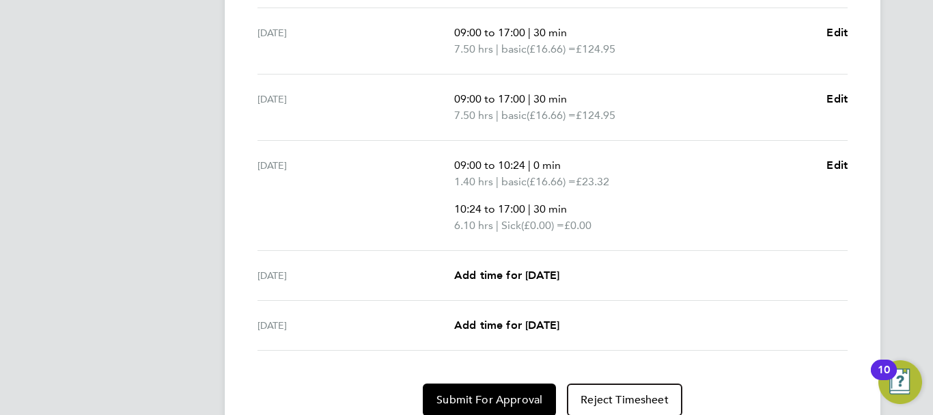
scroll to position [601, 0]
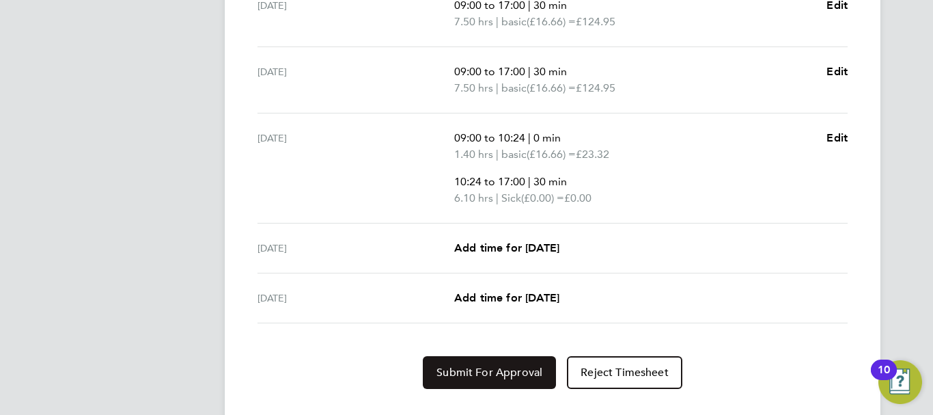
click at [501, 371] on span "Submit For Approval" at bounding box center [489, 372] width 106 height 14
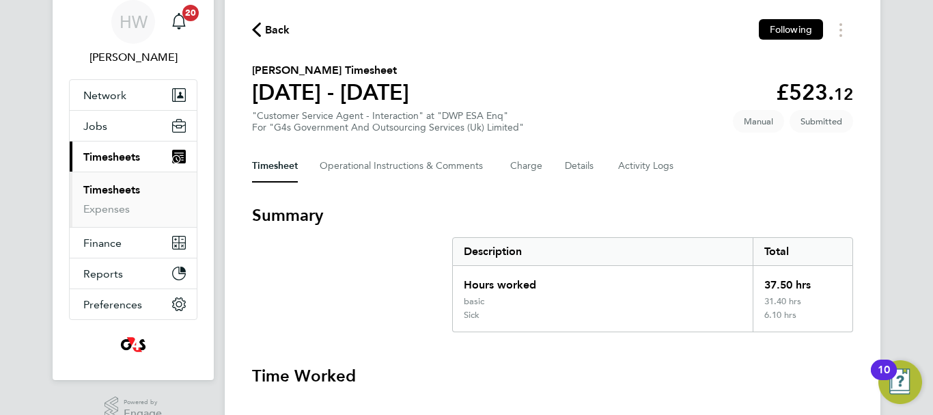
scroll to position [0, 0]
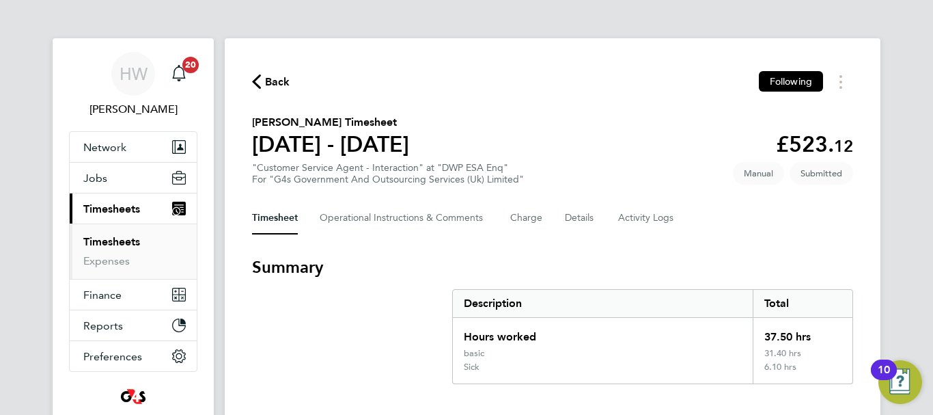
click at [116, 239] on link "Timesheets" at bounding box center [111, 241] width 57 height 13
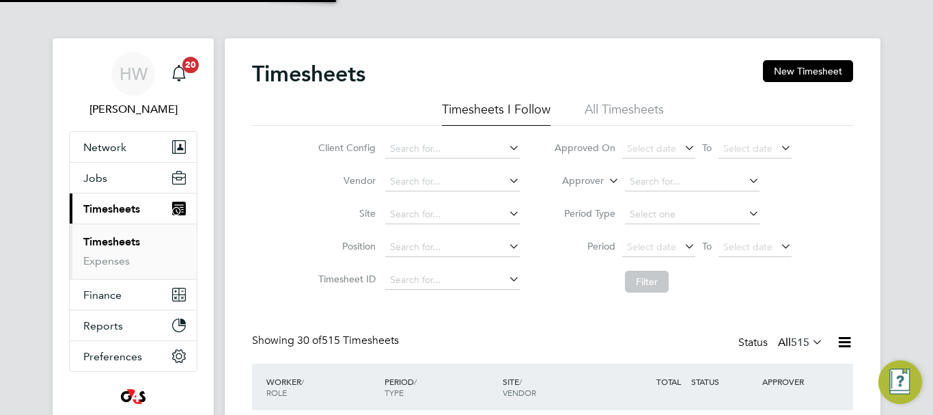
scroll to position [46, 119]
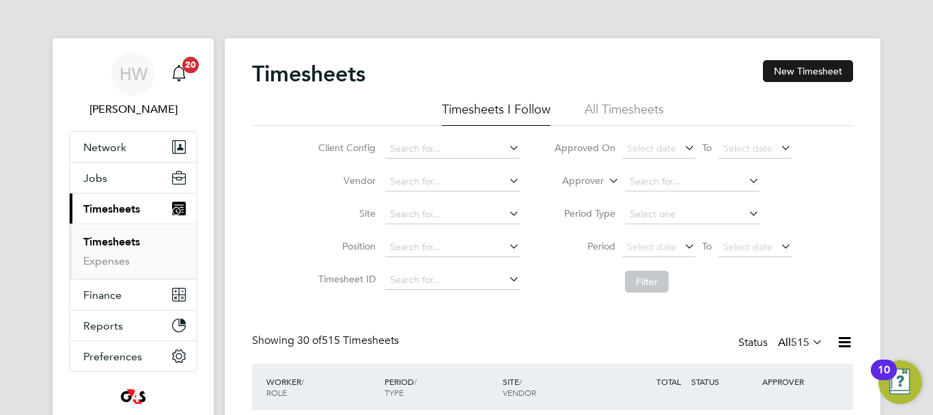
click at [815, 72] on button "New Timesheet" at bounding box center [808, 71] width 90 height 22
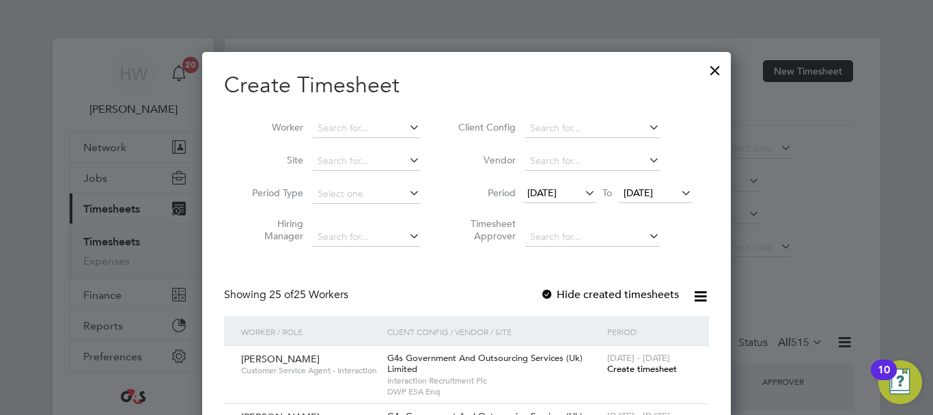
click at [553, 189] on span "[DATE]" at bounding box center [541, 192] width 29 height 12
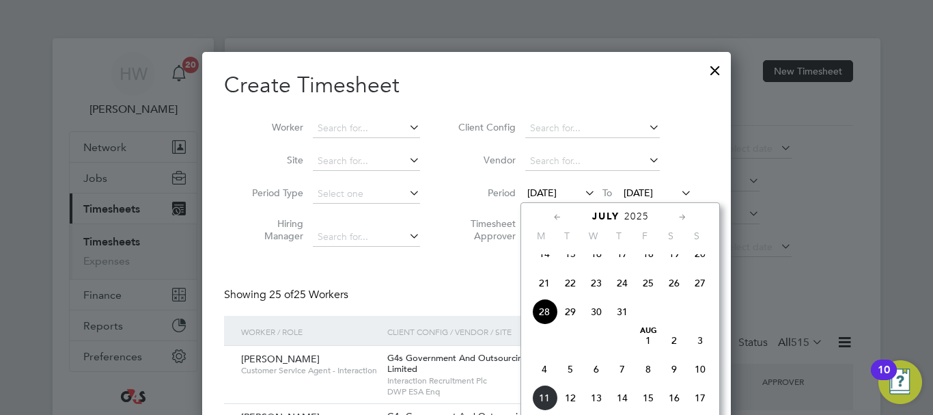
click at [547, 380] on span "4" at bounding box center [544, 369] width 26 height 26
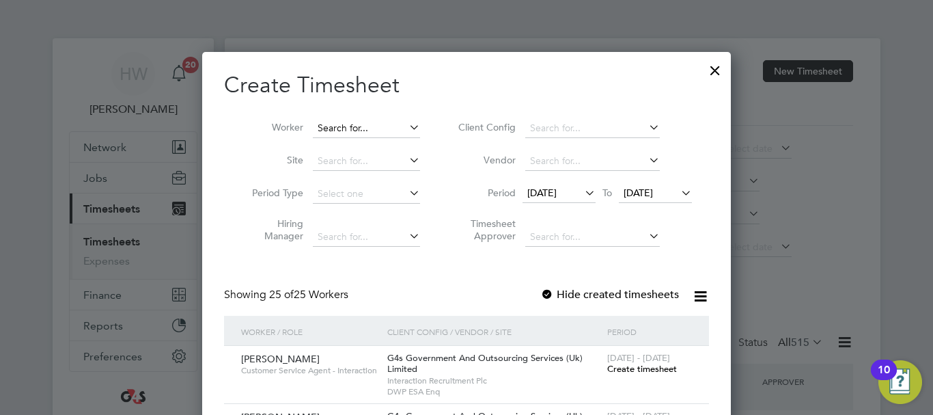
click at [324, 123] on input at bounding box center [366, 128] width 107 height 19
click at [358, 249] on li "[PERSON_NAME]" at bounding box center [395, 258] width 169 height 18
type input "[PERSON_NAME]"
click at [616, 367] on span "Create timesheet" at bounding box center [642, 369] width 70 height 12
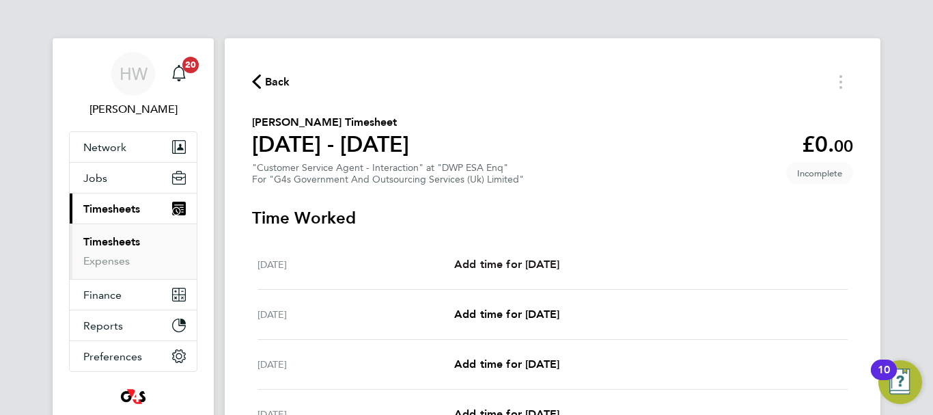
click at [559, 262] on span "Add time for [DATE]" at bounding box center [506, 264] width 105 height 13
select select "30"
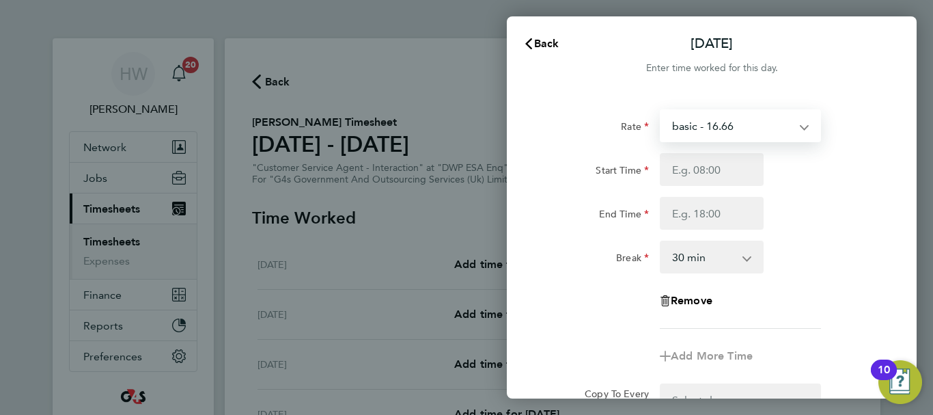
click at [695, 135] on select "basic - 16.66 Annual Leave x2 - 32.79 x1.5 - 24.73 Sick Bank Holiday System Iss…" at bounding box center [732, 126] width 142 height 30
select select "30"
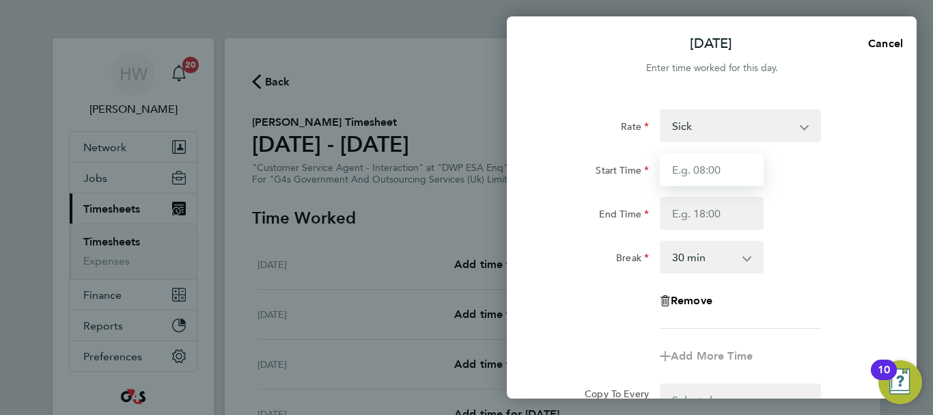
click at [687, 167] on input "Start Time" at bounding box center [712, 169] width 104 height 33
type input "09:00"
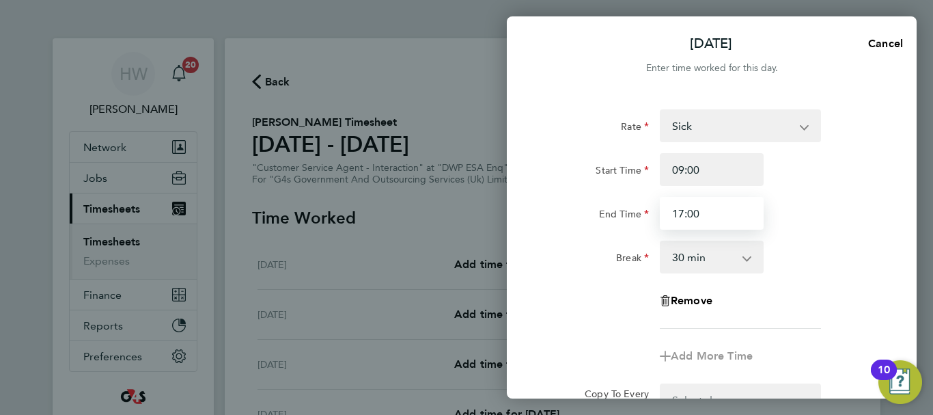
type input "17:00"
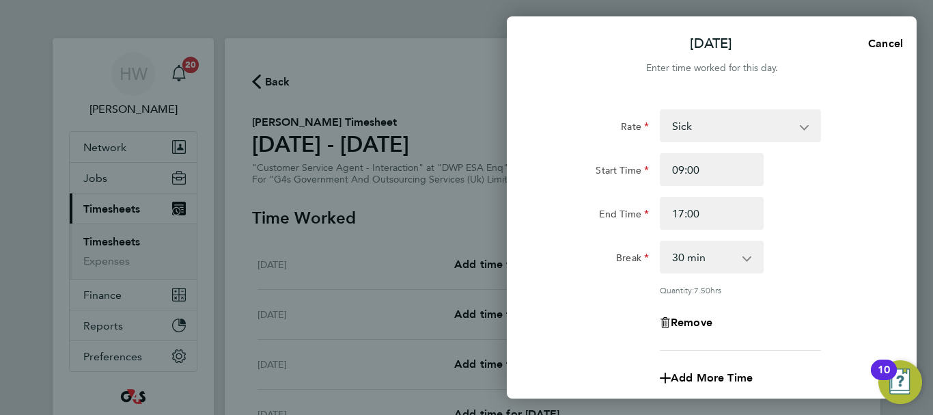
click at [823, 214] on div "End Time 17:00" at bounding box center [712, 213] width 344 height 33
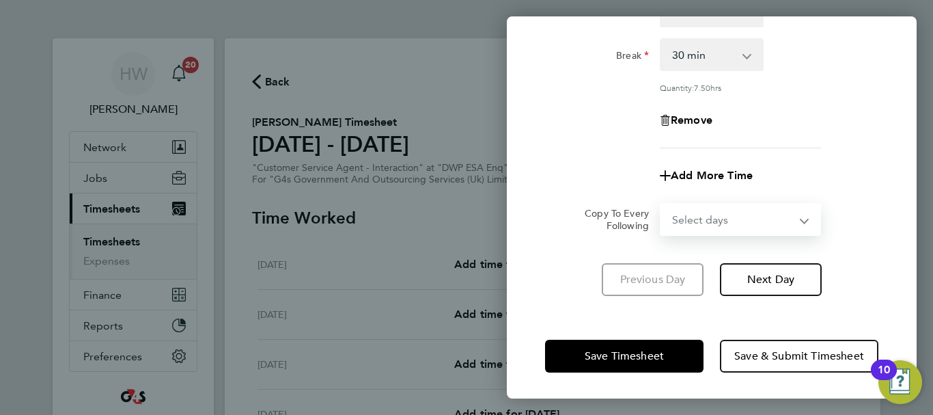
click at [726, 228] on select "Select days Day Weekday (Mon-Fri) Weekend (Sat-Sun) [DATE] [DATE] [DATE] [DATE]…" at bounding box center [732, 219] width 143 height 30
select select "WEEKDAY"
click at [661, 204] on select "Select days Day Weekday (Mon-Fri) Weekend (Sat-Sun) [DATE] [DATE] [DATE] [DATE]…" at bounding box center [732, 219] width 143 height 30
select select "[DATE]"
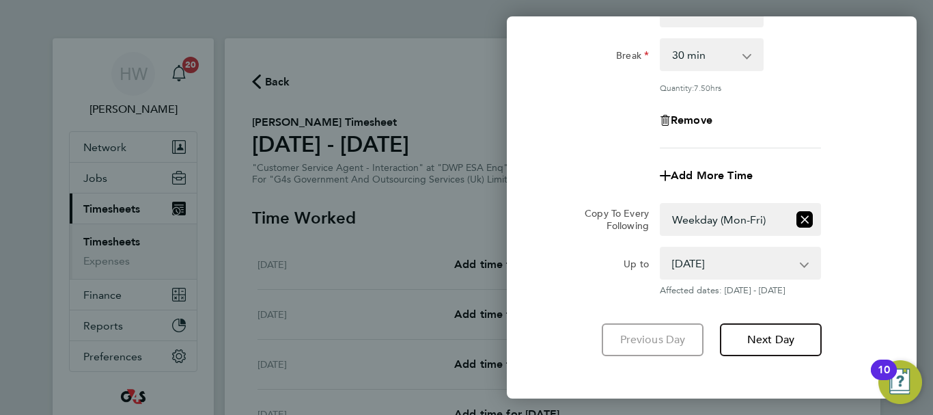
click at [856, 236] on app-copy-timesheet-lines "Copy To Every Following Select days Day Weekday (Mon-Fri) Weekend (Sat-Sun) [DA…" at bounding box center [711, 249] width 333 height 93
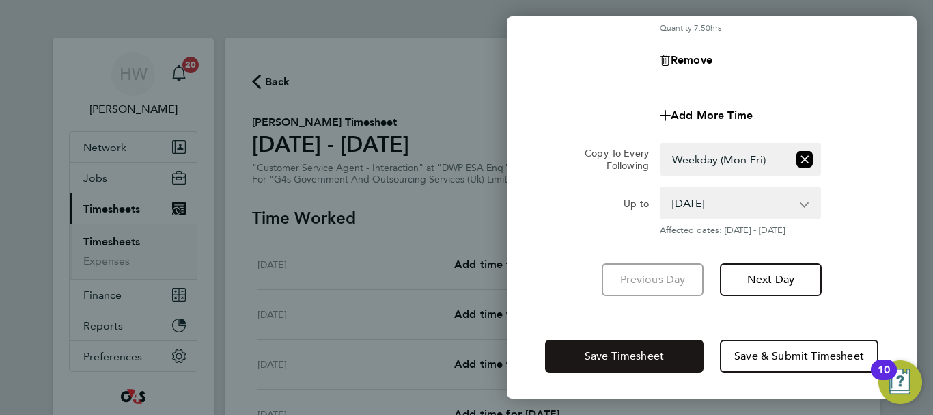
click at [666, 350] on button "Save Timesheet" at bounding box center [624, 355] width 158 height 33
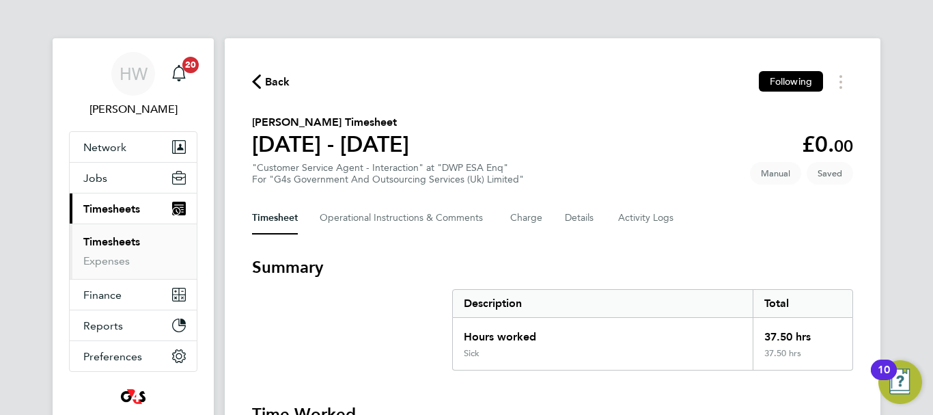
click at [588, 150] on section "[PERSON_NAME] Timesheet [DATE] - [DATE] £0. 00 "Customer Service Agent - Intera…" at bounding box center [552, 149] width 601 height 71
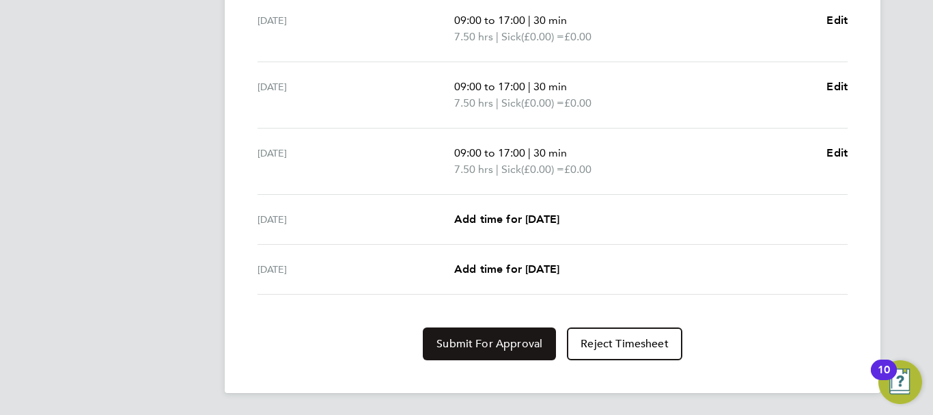
click at [532, 342] on span "Submit For Approval" at bounding box center [489, 344] width 106 height 14
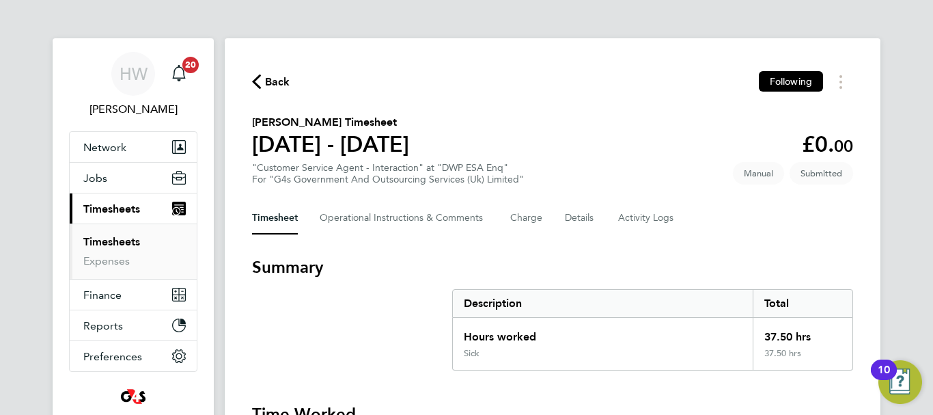
click at [117, 245] on link "Timesheets" at bounding box center [111, 241] width 57 height 13
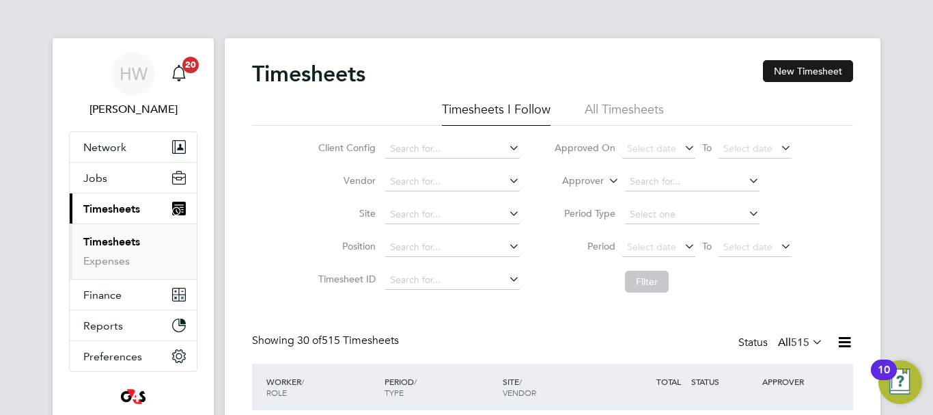
click at [804, 75] on button "New Timesheet" at bounding box center [808, 71] width 90 height 22
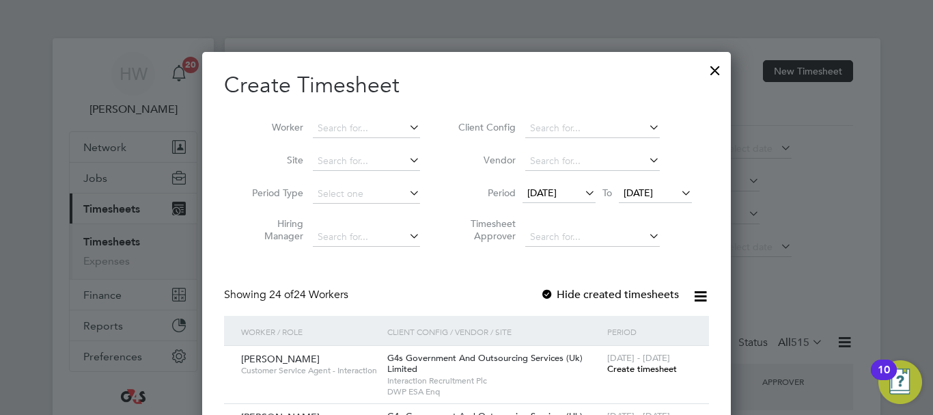
click at [582, 191] on icon at bounding box center [582, 192] width 0 height 19
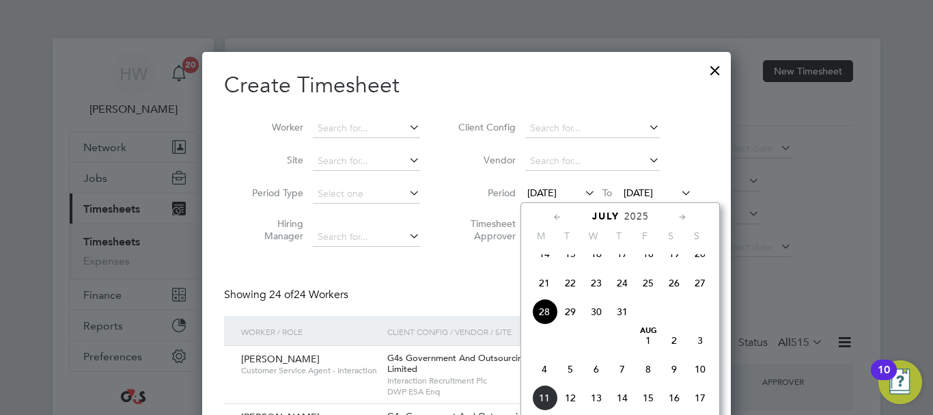
click at [544, 379] on span "4" at bounding box center [544, 369] width 26 height 26
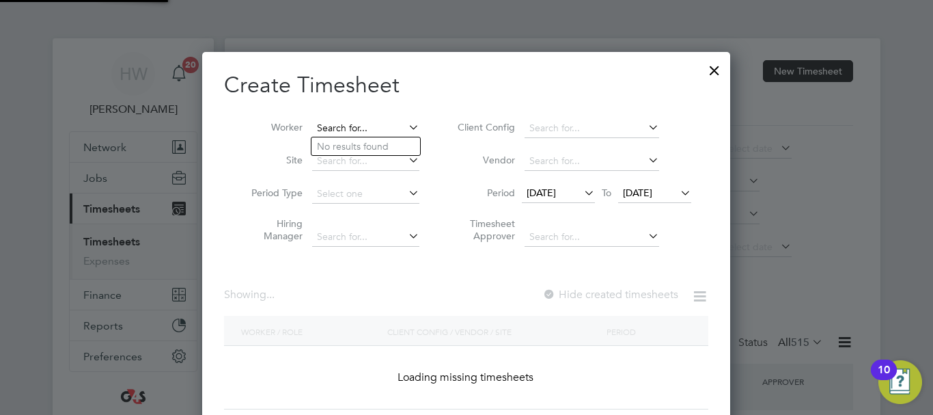
click at [339, 131] on input at bounding box center [365, 128] width 107 height 19
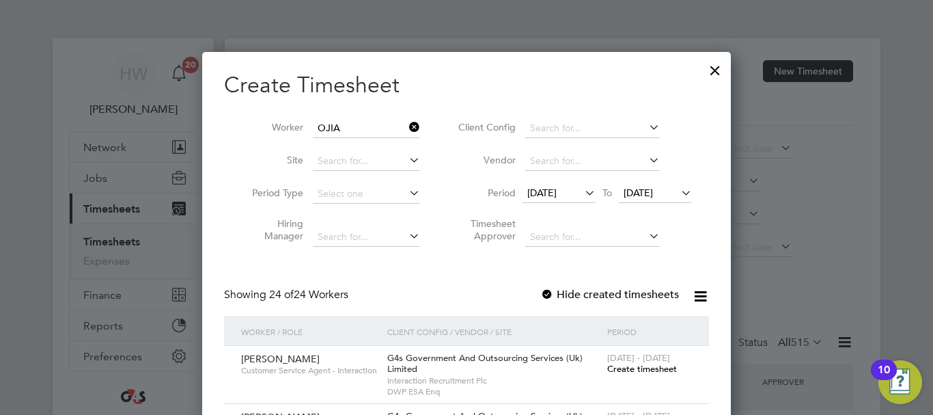
click at [340, 143] on li "[PERSON_NAME] gbor" at bounding box center [376, 146] width 130 height 18
type input "[PERSON_NAME]"
click at [630, 369] on span "Create timesheet" at bounding box center [642, 369] width 70 height 12
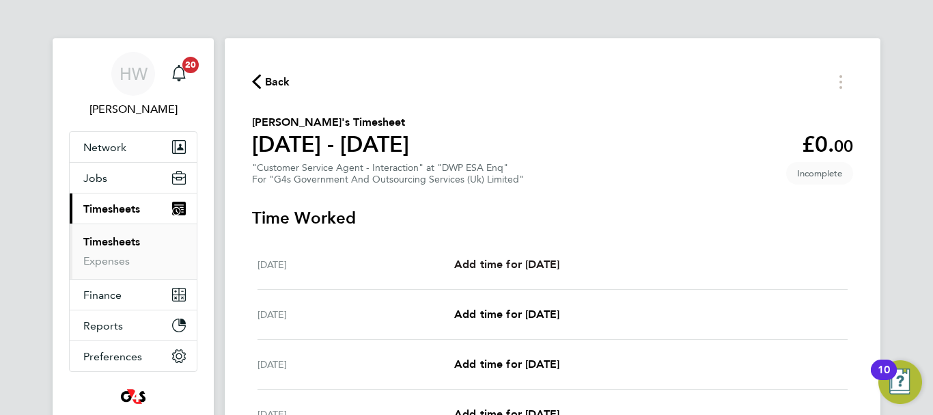
click at [559, 265] on span "Add time for [DATE]" at bounding box center [506, 264] width 105 height 13
select select "30"
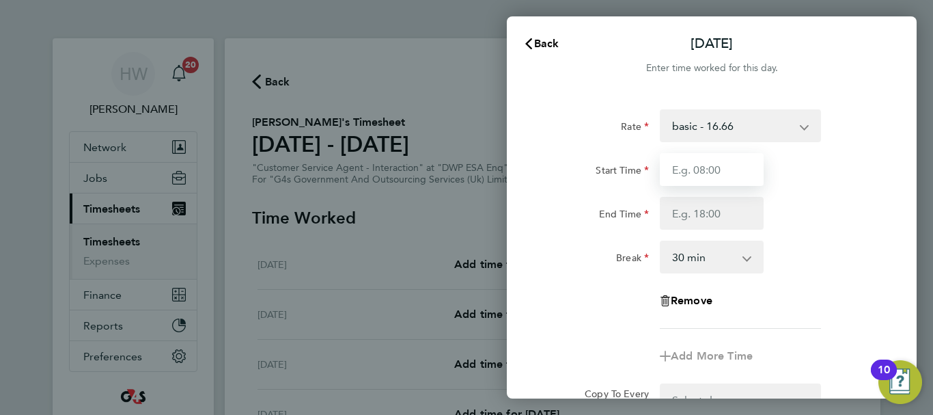
click at [698, 172] on input "Start Time" at bounding box center [712, 169] width 104 height 33
type input "09:00"
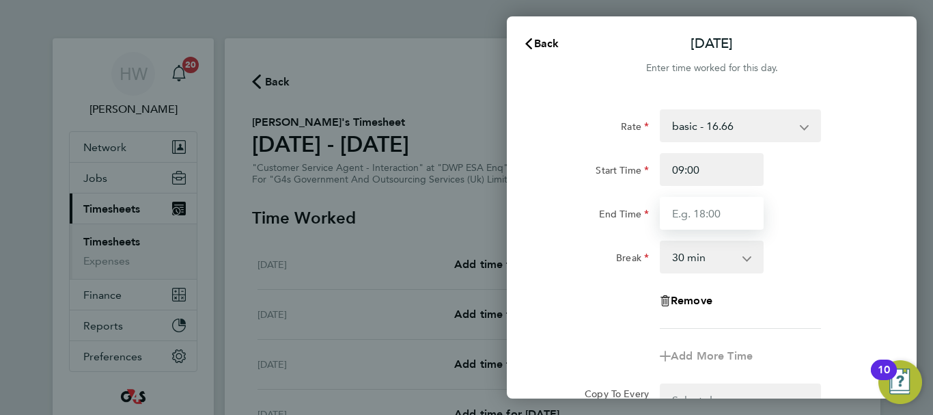
click at [695, 217] on input "End Time" at bounding box center [712, 213] width 104 height 33
type input "17:00"
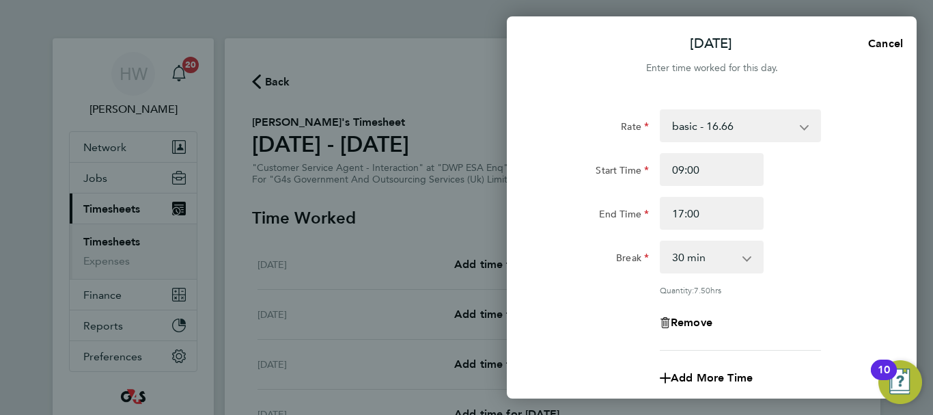
click at [854, 221] on div "End Time 17:00" at bounding box center [712, 213] width 344 height 33
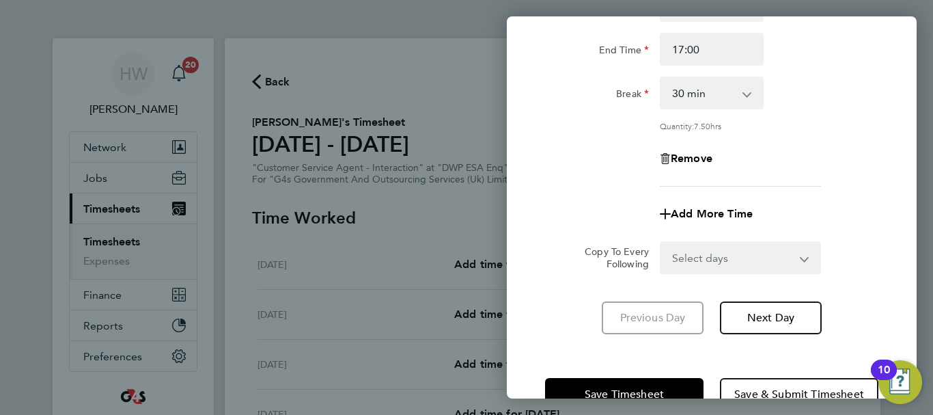
click at [779, 253] on select "Select days Day Weekday (Mon-Fri) Weekend (Sat-Sun) [DATE] [DATE] [DATE] [DATE]…" at bounding box center [732, 257] width 143 height 30
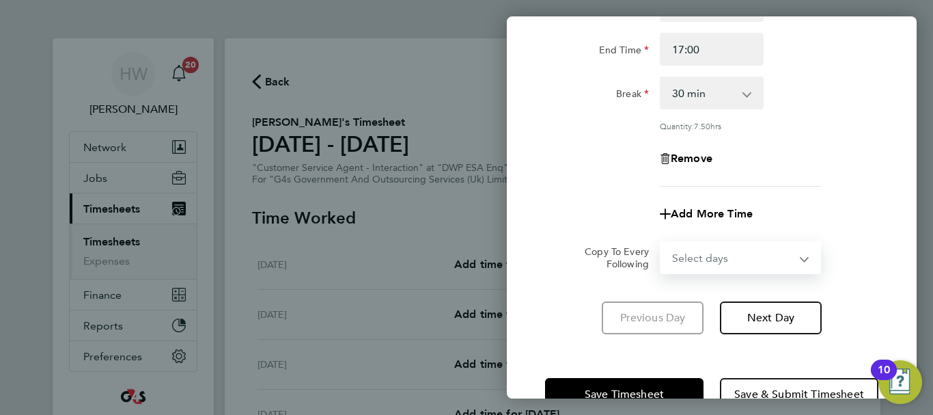
select select "WEEKDAY"
click at [661, 242] on select "Select days Day Weekday (Mon-Fri) Weekend (Sat-Sun) [DATE] [DATE] [DATE] [DATE]…" at bounding box center [732, 257] width 143 height 30
select select "[DATE]"
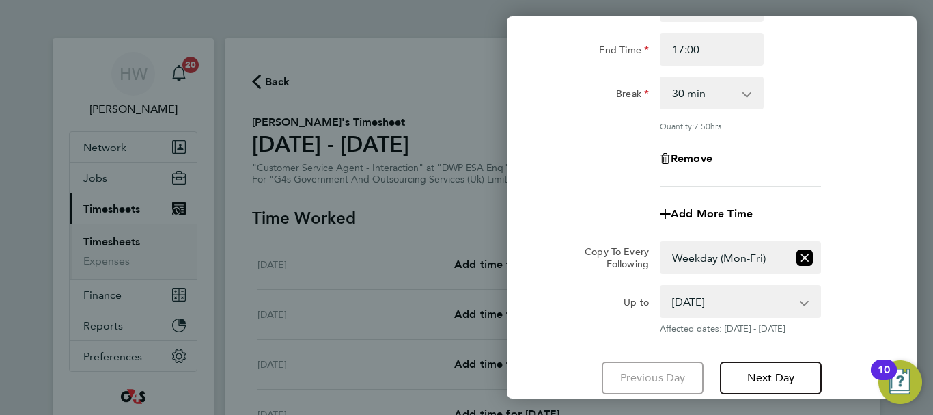
click at [869, 168] on div "Remove" at bounding box center [712, 158] width 344 height 33
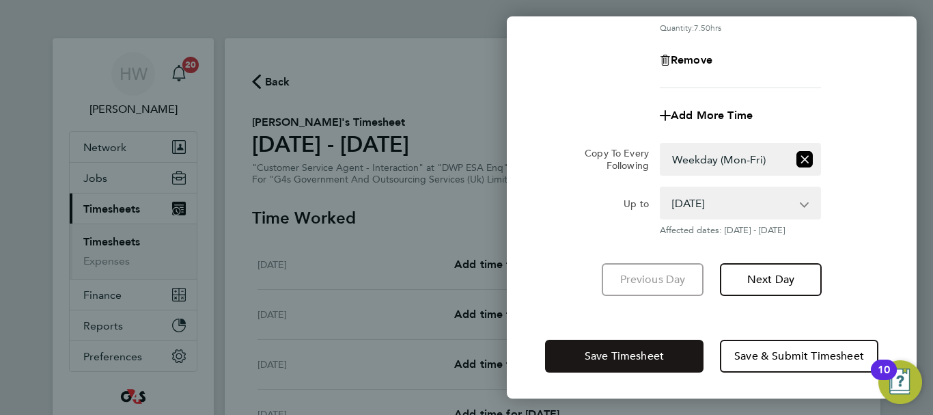
click at [656, 352] on span "Save Timesheet" at bounding box center [624, 356] width 79 height 14
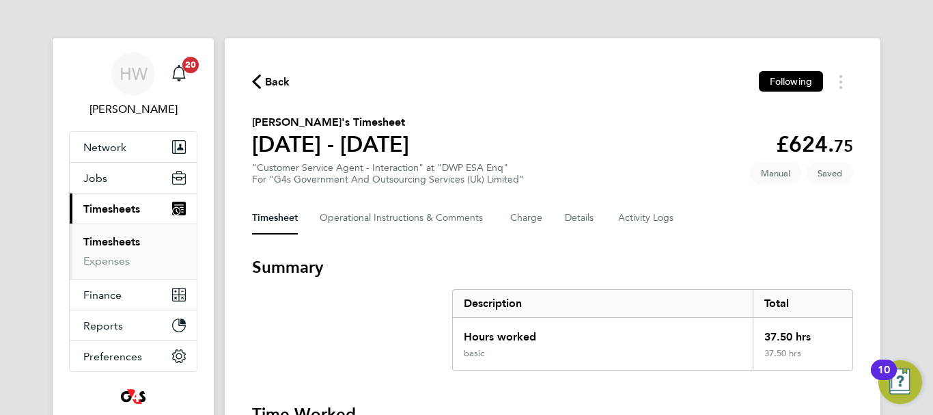
click at [696, 169] on section "[PERSON_NAME]'s Timesheet [DATE] - [DATE] £624. 75 "Customer Service Agent - In…" at bounding box center [552, 149] width 601 height 71
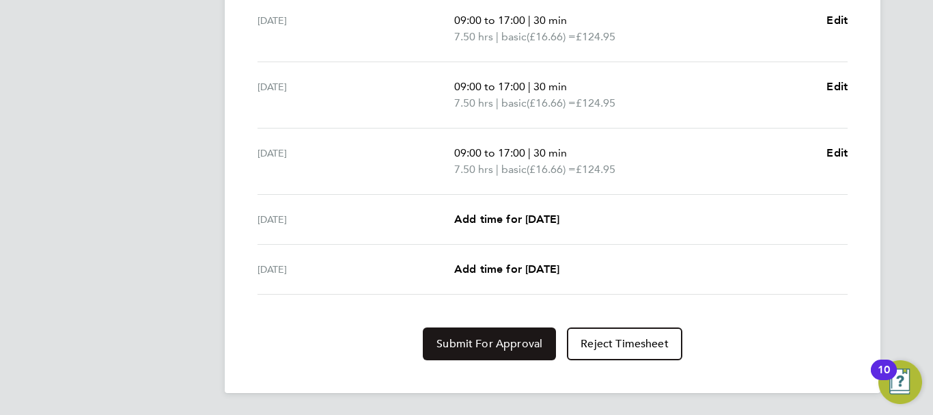
click at [514, 342] on span "Submit For Approval" at bounding box center [489, 344] width 106 height 14
click at [644, 208] on div "[DATE] Add time for [DATE] Add time for [DATE]" at bounding box center [553, 220] width 590 height 50
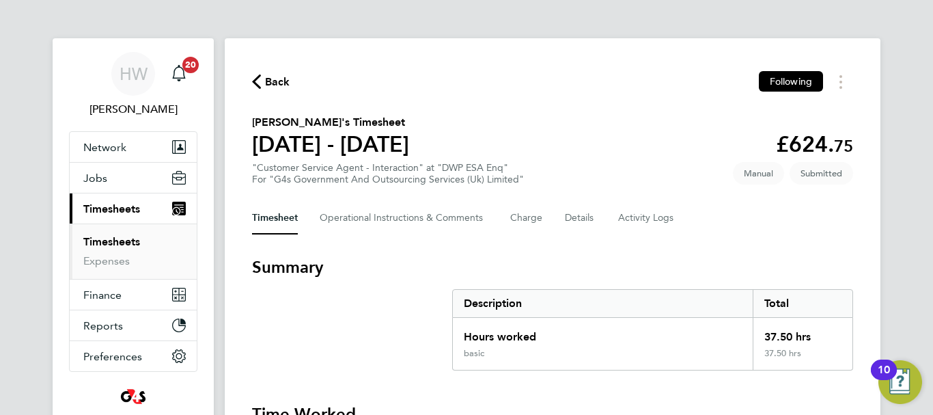
click at [119, 245] on link "Timesheets" at bounding box center [111, 241] width 57 height 13
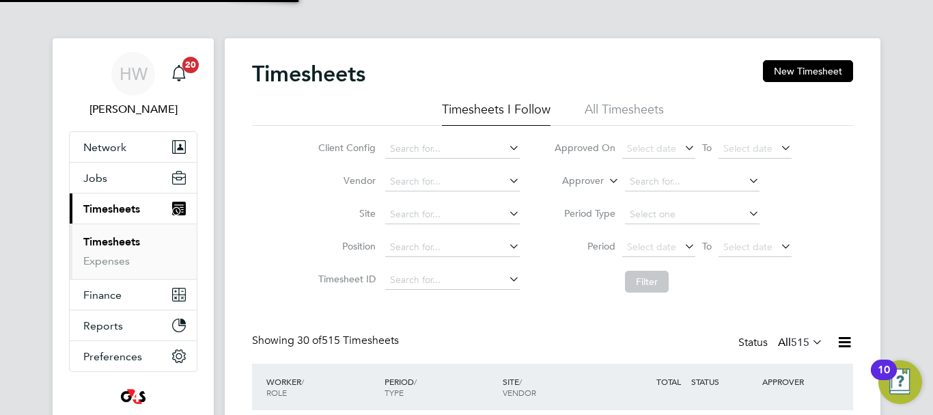
scroll to position [46, 119]
click at [812, 71] on button "New Timesheet" at bounding box center [808, 71] width 90 height 22
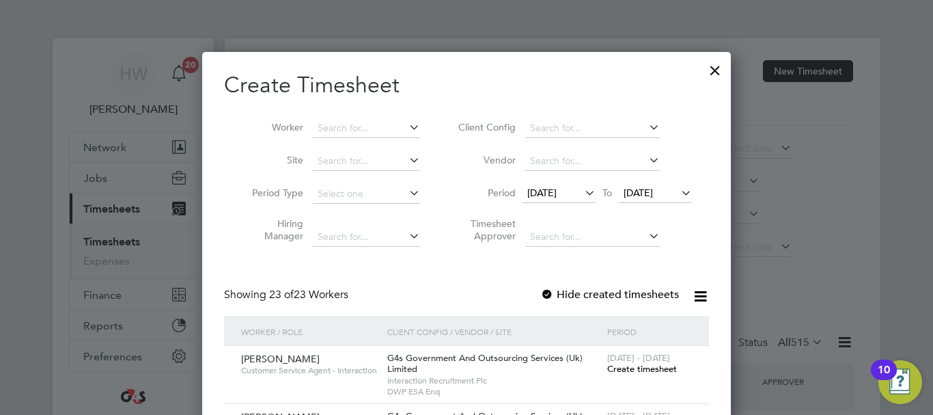
click at [549, 184] on div "[DATE] To [DATE]" at bounding box center [607, 193] width 169 height 19
click at [552, 196] on span "[DATE]" at bounding box center [541, 192] width 29 height 12
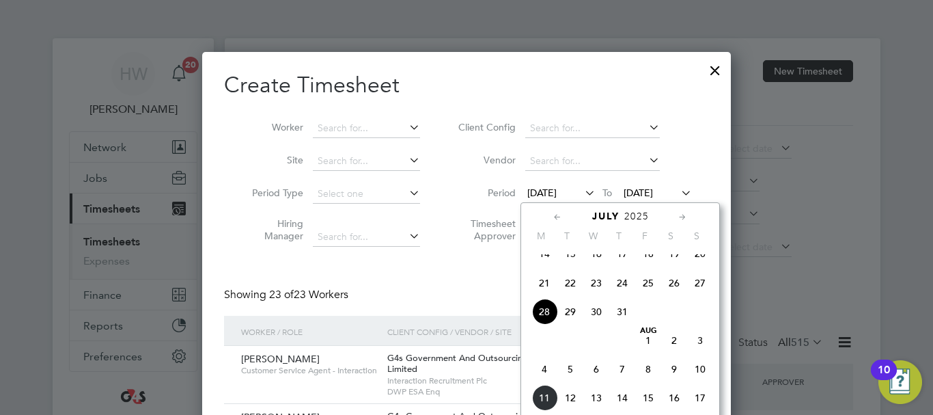
click at [547, 382] on span "4" at bounding box center [544, 369] width 26 height 26
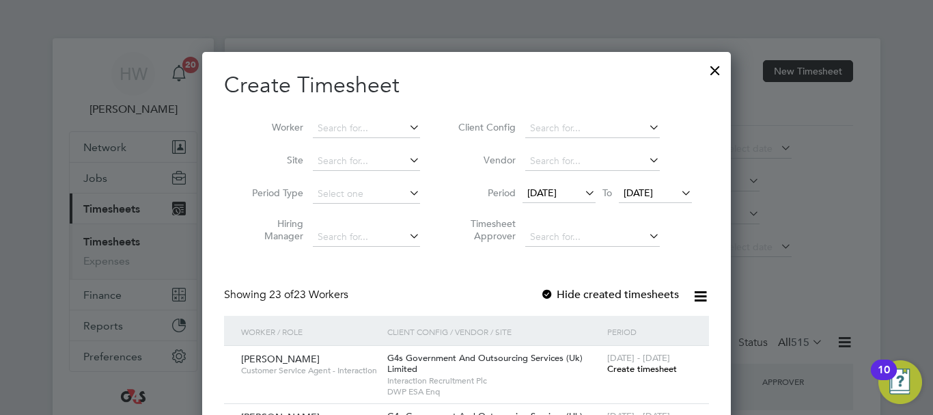
click at [620, 369] on span "Create timesheet" at bounding box center [642, 369] width 70 height 12
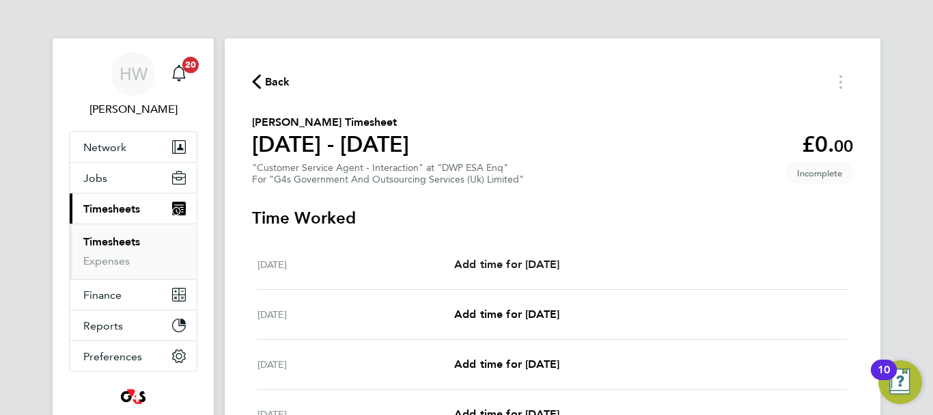
click at [517, 265] on span "Add time for [DATE]" at bounding box center [506, 264] width 105 height 13
select select "30"
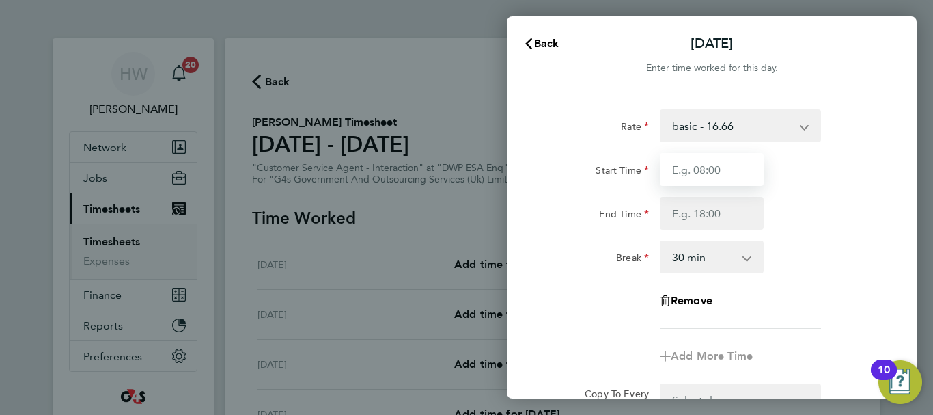
click at [699, 175] on input "Start Time" at bounding box center [712, 169] width 104 height 33
type input "09:00"
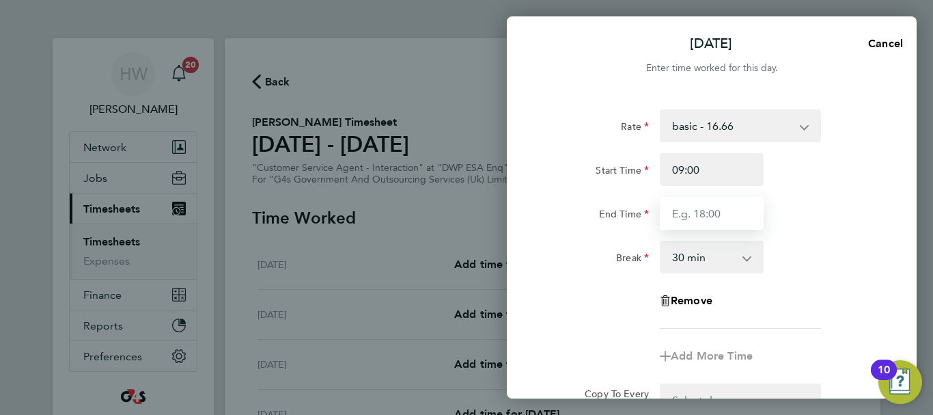
click at [693, 223] on input "End Time" at bounding box center [712, 213] width 104 height 33
type input "17:00"
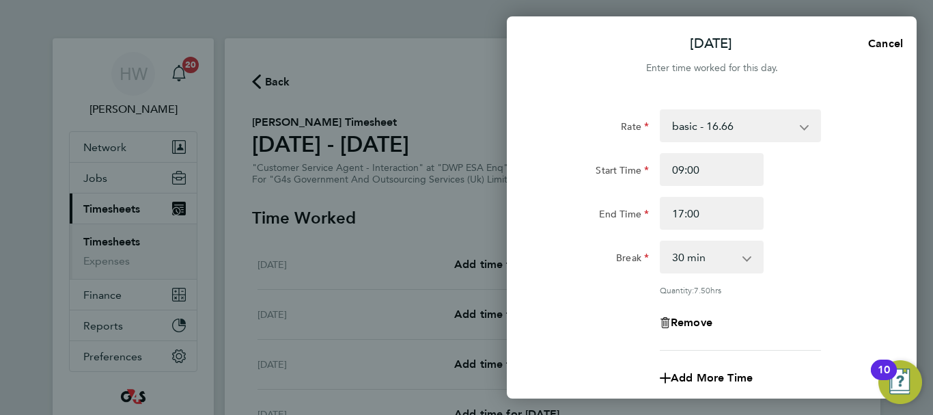
click at [870, 219] on div "End Time 17:00" at bounding box center [712, 213] width 344 height 33
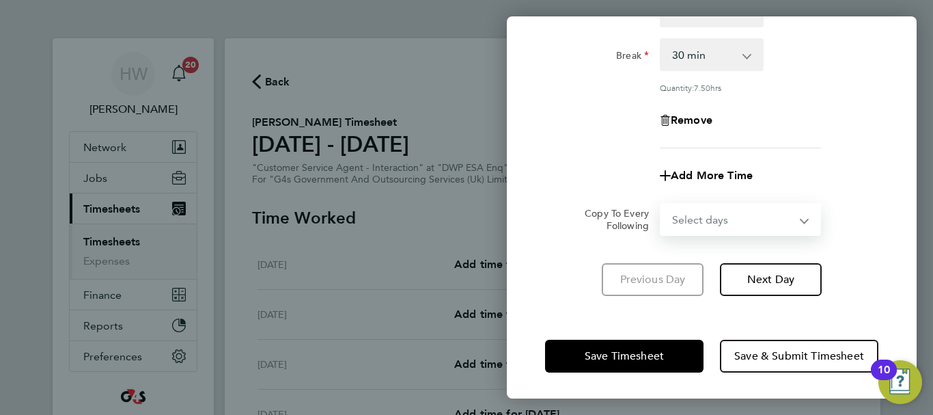
click at [736, 214] on select "Select days Day Weekday (Mon-Fri) Weekend (Sat-Sun) [DATE] [DATE] [DATE] [DATE]…" at bounding box center [732, 219] width 143 height 30
select select "WEEKDAY"
click at [661, 204] on select "Select days Day Weekday (Mon-Fri) Weekend (Sat-Sun) [DATE] [DATE] [DATE] [DATE]…" at bounding box center [732, 219] width 143 height 30
select select "[DATE]"
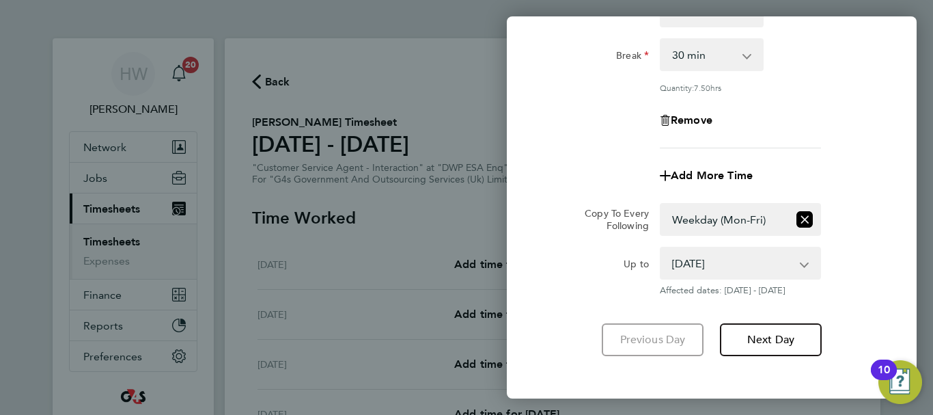
click at [854, 197] on form "Rate basic - 16.66 x2 - 32.79 System Issue Paid - 16.66 Sick Bank Holiday x1.5 …" at bounding box center [711, 101] width 333 height 389
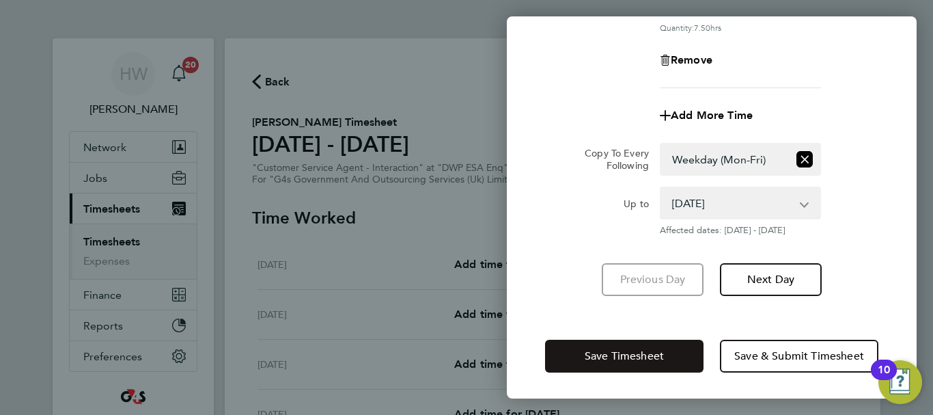
click at [678, 353] on button "Save Timesheet" at bounding box center [624, 355] width 158 height 33
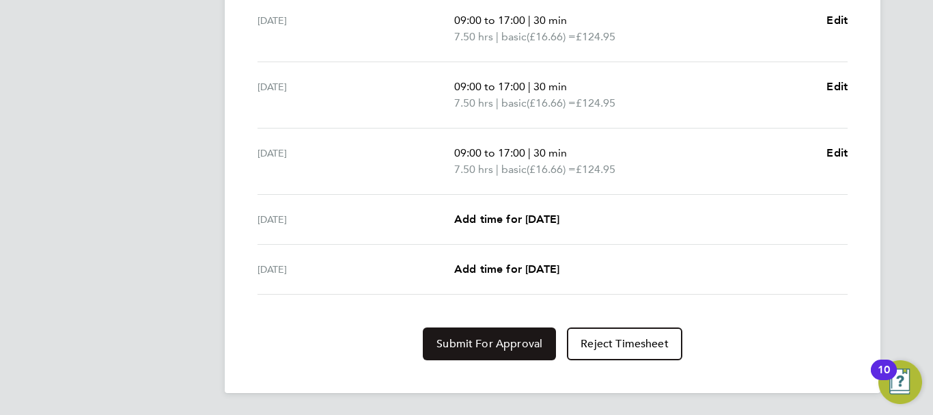
click at [520, 335] on button "Submit For Approval" at bounding box center [489, 343] width 133 height 33
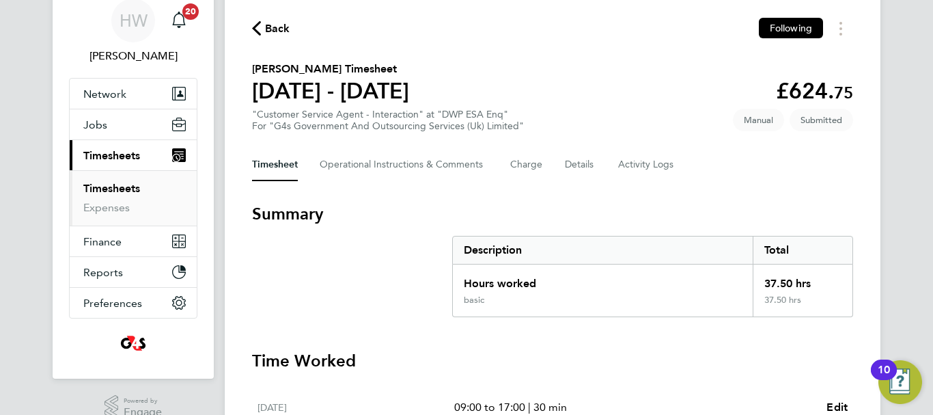
click at [119, 184] on link "Timesheets" at bounding box center [111, 188] width 57 height 13
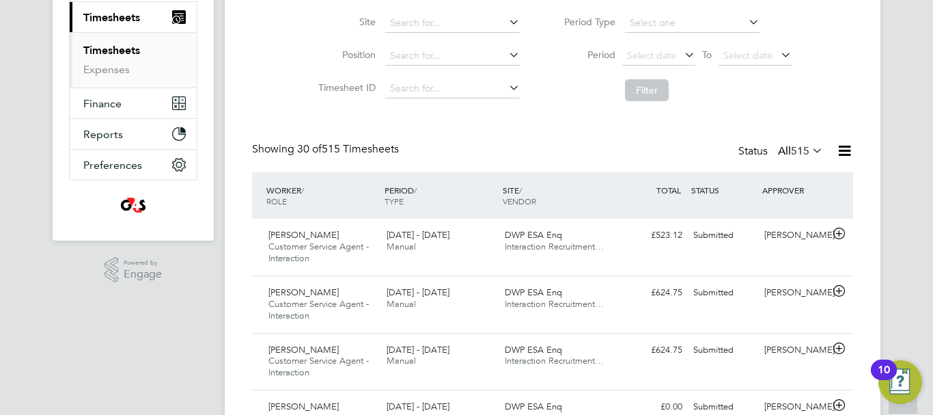
click at [621, 210] on div "WORKER / ROLE WORKER / PERIOD PERIOD / TYPE SITE / VENDOR TOTAL TOTAL / STATUS …" at bounding box center [552, 195] width 601 height 46
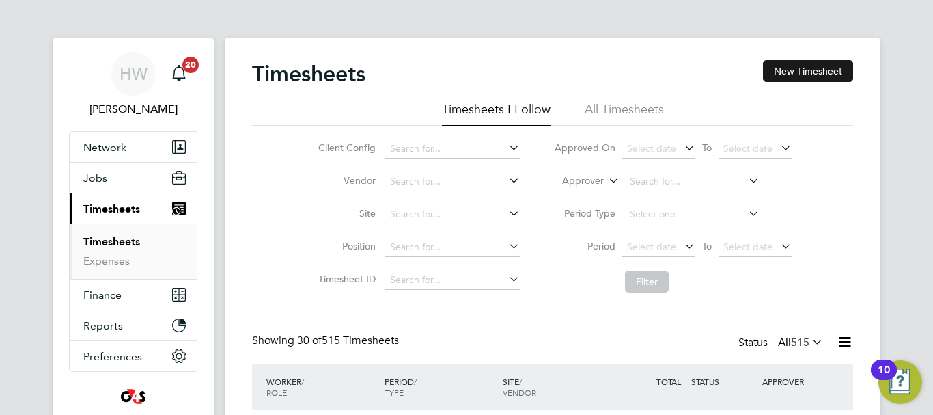
click at [818, 64] on button "New Timesheet" at bounding box center [808, 71] width 90 height 22
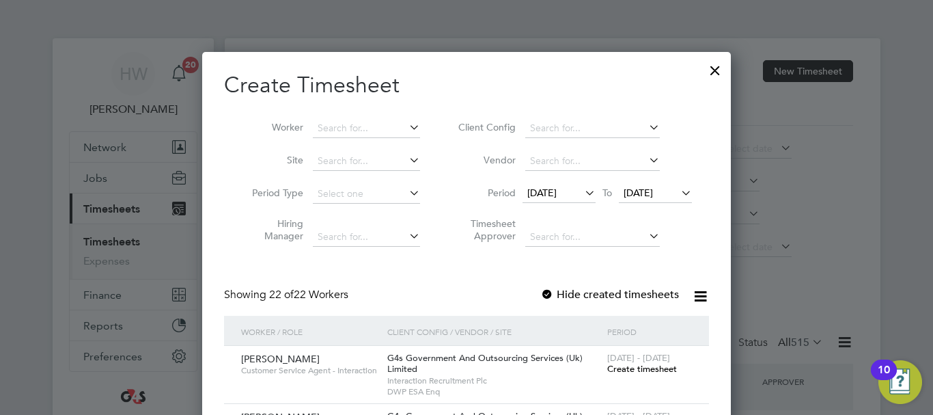
click at [640, 369] on span "Create timesheet" at bounding box center [642, 369] width 70 height 12
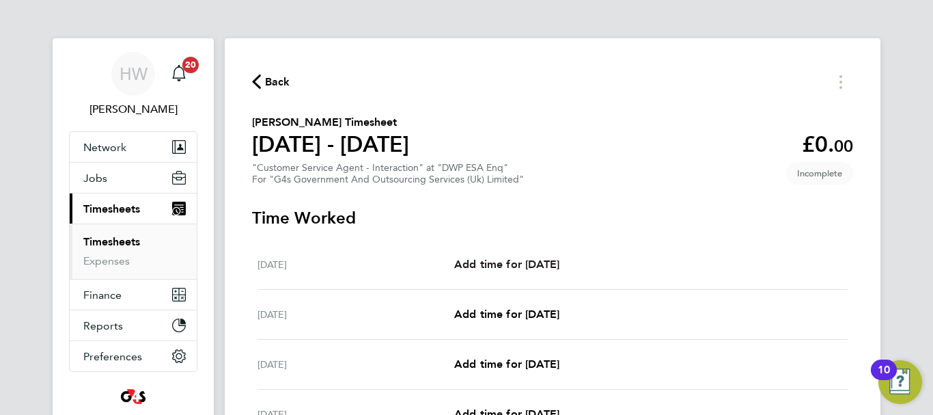
click at [530, 262] on span "Add time for [DATE]" at bounding box center [506, 264] width 105 height 13
select select "30"
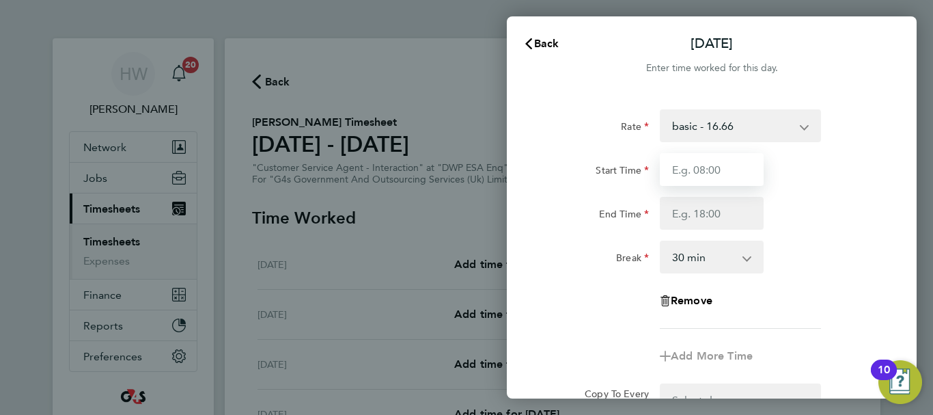
click at [680, 163] on input "Start Time" at bounding box center [712, 169] width 104 height 33
type input "09:00"
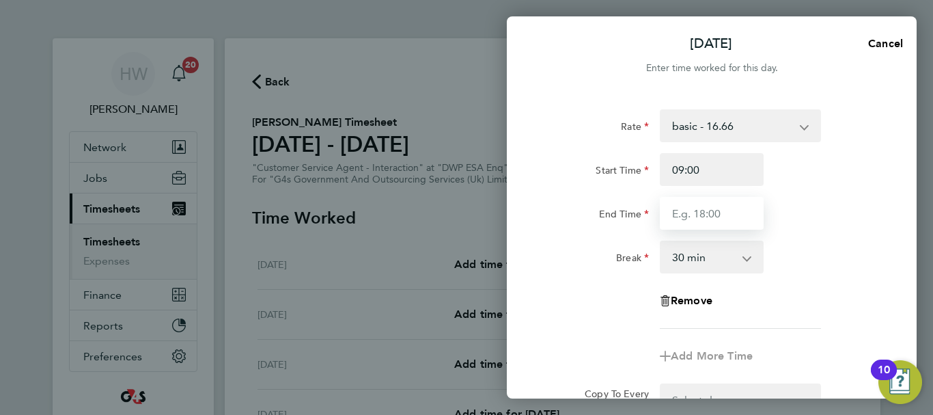
click at [686, 210] on input "End Time" at bounding box center [712, 213] width 104 height 33
type input "17:00"
click at [822, 240] on div "Rate basic - 16.66 System Issue Not Paid Sick Bank Holiday System Issue Paid - …" at bounding box center [711, 218] width 333 height 219
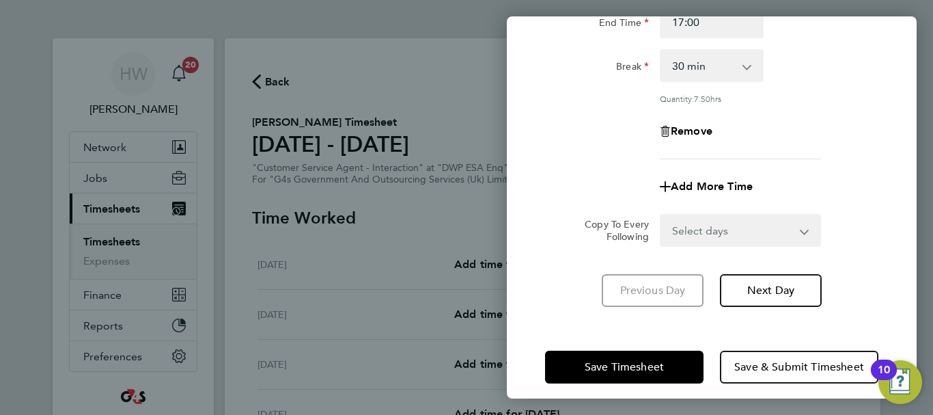
click at [763, 237] on select "Select days Day Weekday (Mon-Fri) Weekend (Sat-Sun) [DATE] [DATE] [DATE] [DATE]…" at bounding box center [732, 230] width 143 height 30
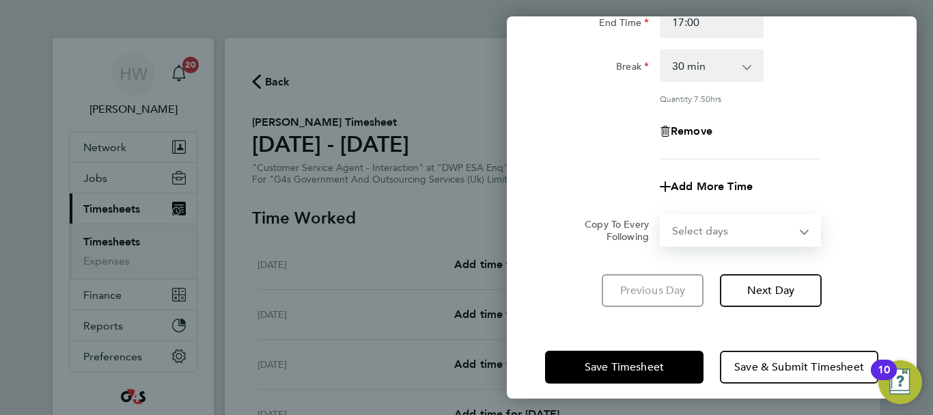
select select "WEEKDAY"
click at [661, 215] on select "Select days Day Weekday (Mon-Fri) Weekend (Sat-Sun) [DATE] [DATE] [DATE] [DATE]…" at bounding box center [732, 230] width 143 height 30
select select "[DATE]"
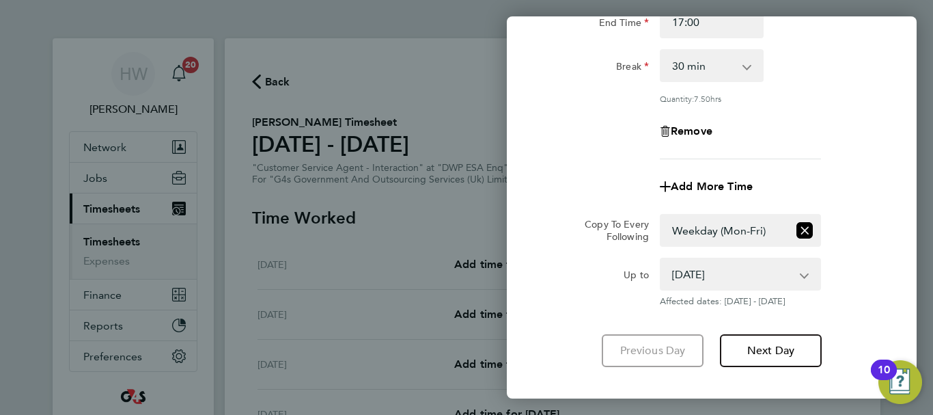
click at [850, 245] on div "Copy To Every Following Select days Day Weekday (Mon-Fri) Weekend (Sat-Sun) [DA…" at bounding box center [712, 230] width 344 height 33
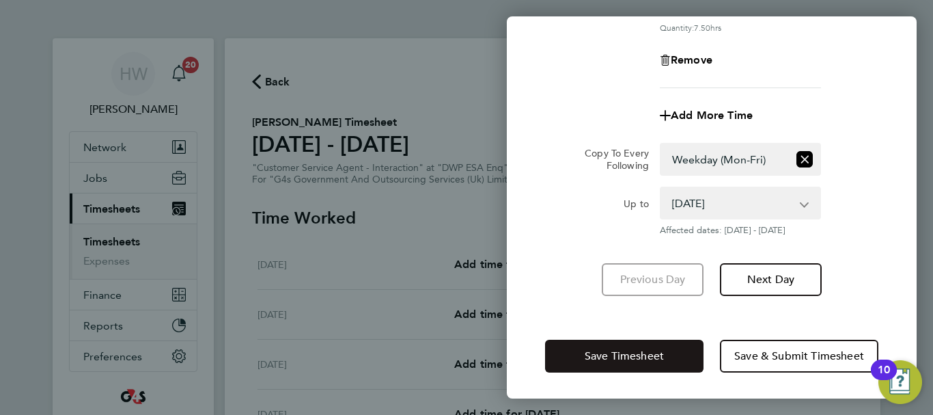
click at [656, 357] on span "Save Timesheet" at bounding box center [624, 356] width 79 height 14
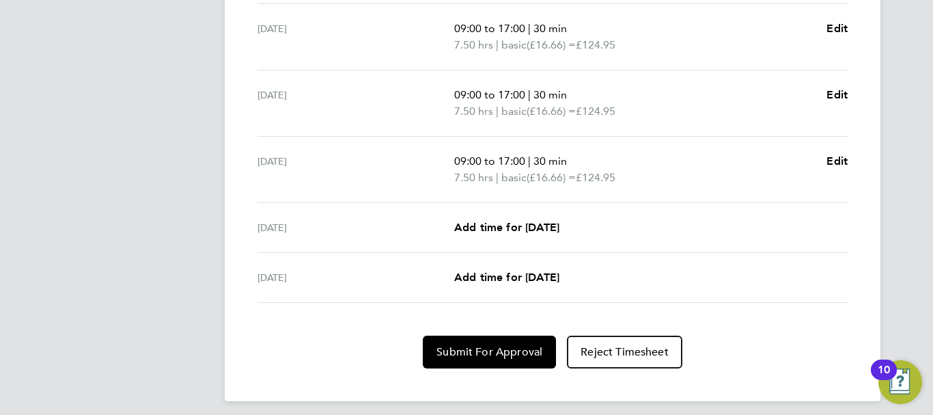
scroll to position [572, 0]
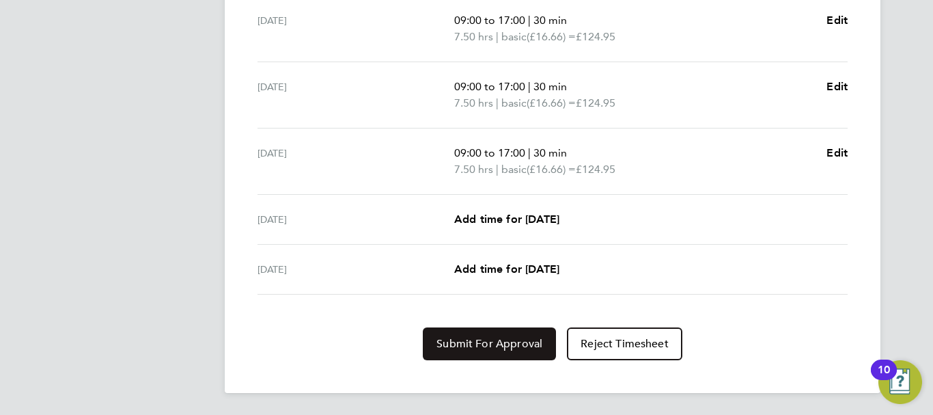
click at [520, 352] on button "Submit For Approval" at bounding box center [489, 343] width 133 height 33
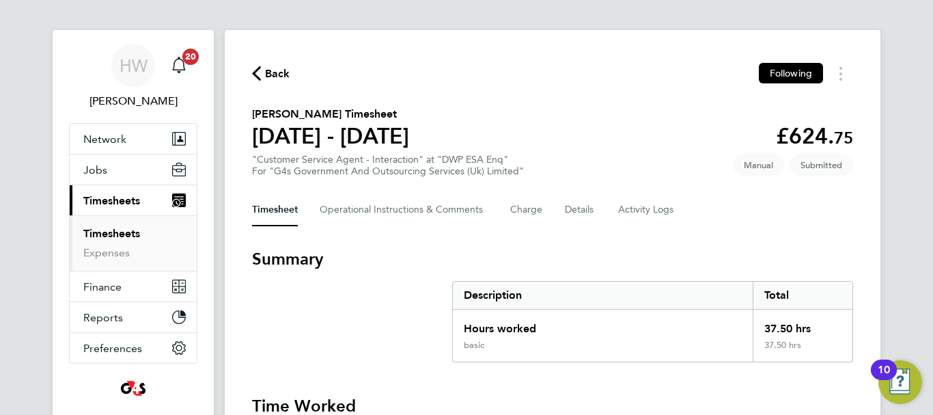
scroll to position [0, 0]
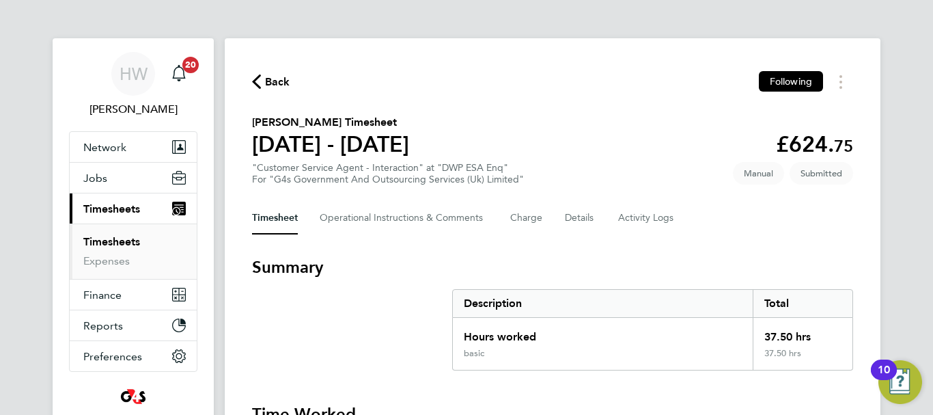
click at [116, 240] on link "Timesheets" at bounding box center [111, 241] width 57 height 13
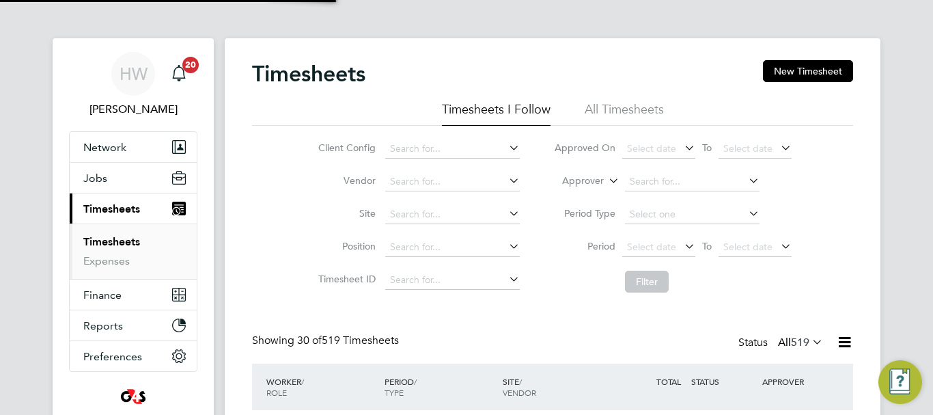
scroll to position [46, 119]
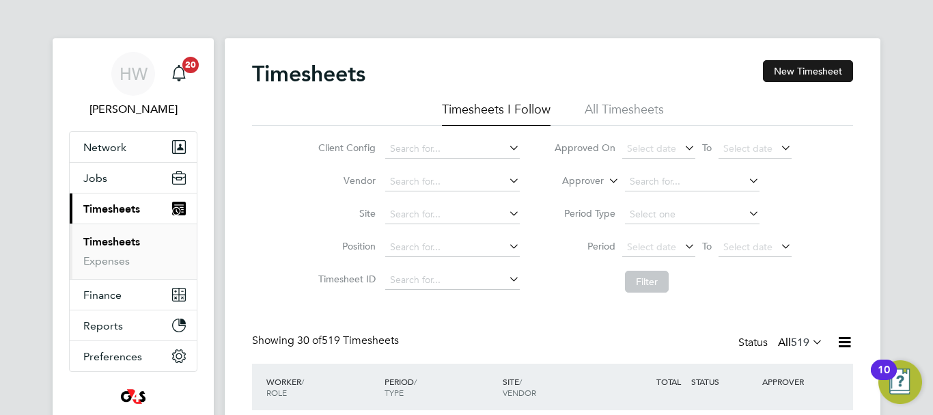
click at [800, 77] on button "New Timesheet" at bounding box center [808, 71] width 90 height 22
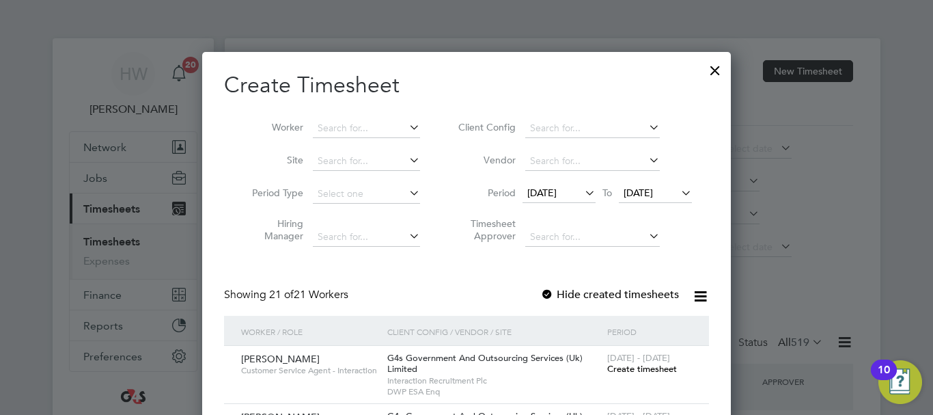
click at [557, 195] on span "[DATE]" at bounding box center [541, 192] width 29 height 12
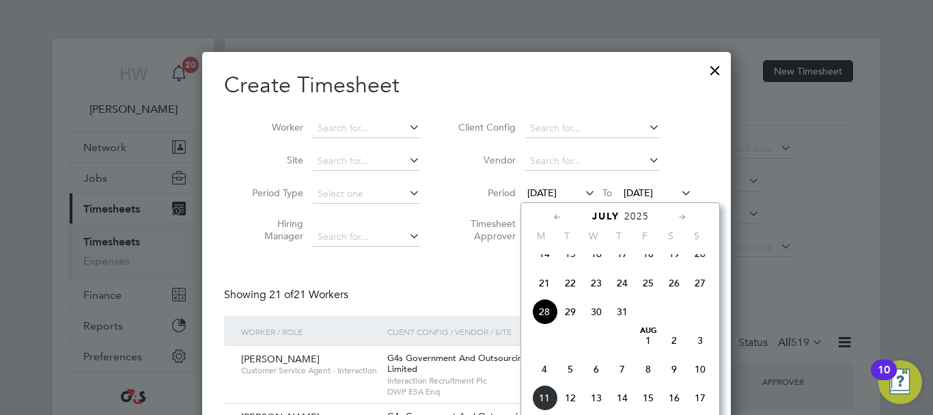
click at [546, 382] on span "4" at bounding box center [544, 369] width 26 height 26
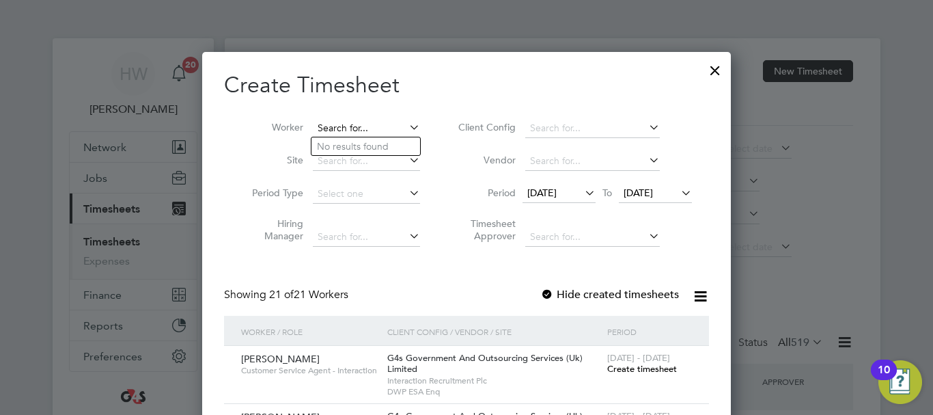
click at [350, 135] on input at bounding box center [366, 128] width 107 height 19
click at [350, 141] on li "Al-[PERSON_NAME]" at bounding box center [365, 146] width 109 height 18
type input "Al-[PERSON_NAME]"
click at [621, 363] on span "Create timesheet" at bounding box center [642, 369] width 70 height 12
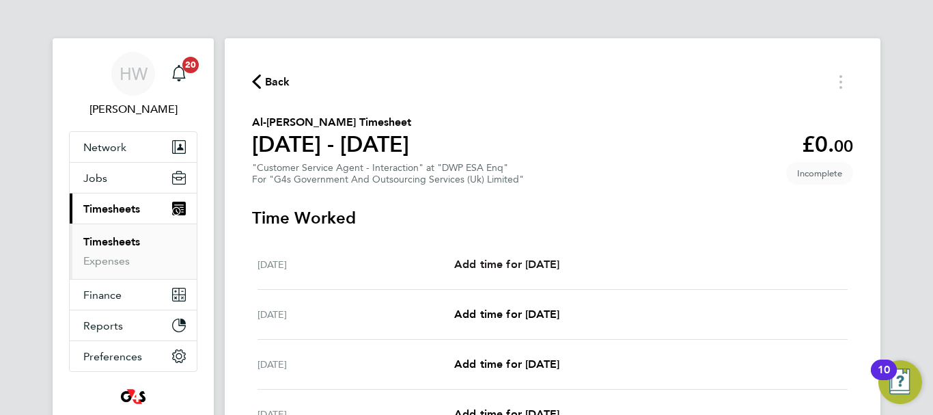
click at [517, 256] on link "Add time for [DATE]" at bounding box center [506, 264] width 105 height 16
select select "30"
